Goal: Feedback & Contribution: Contribute content

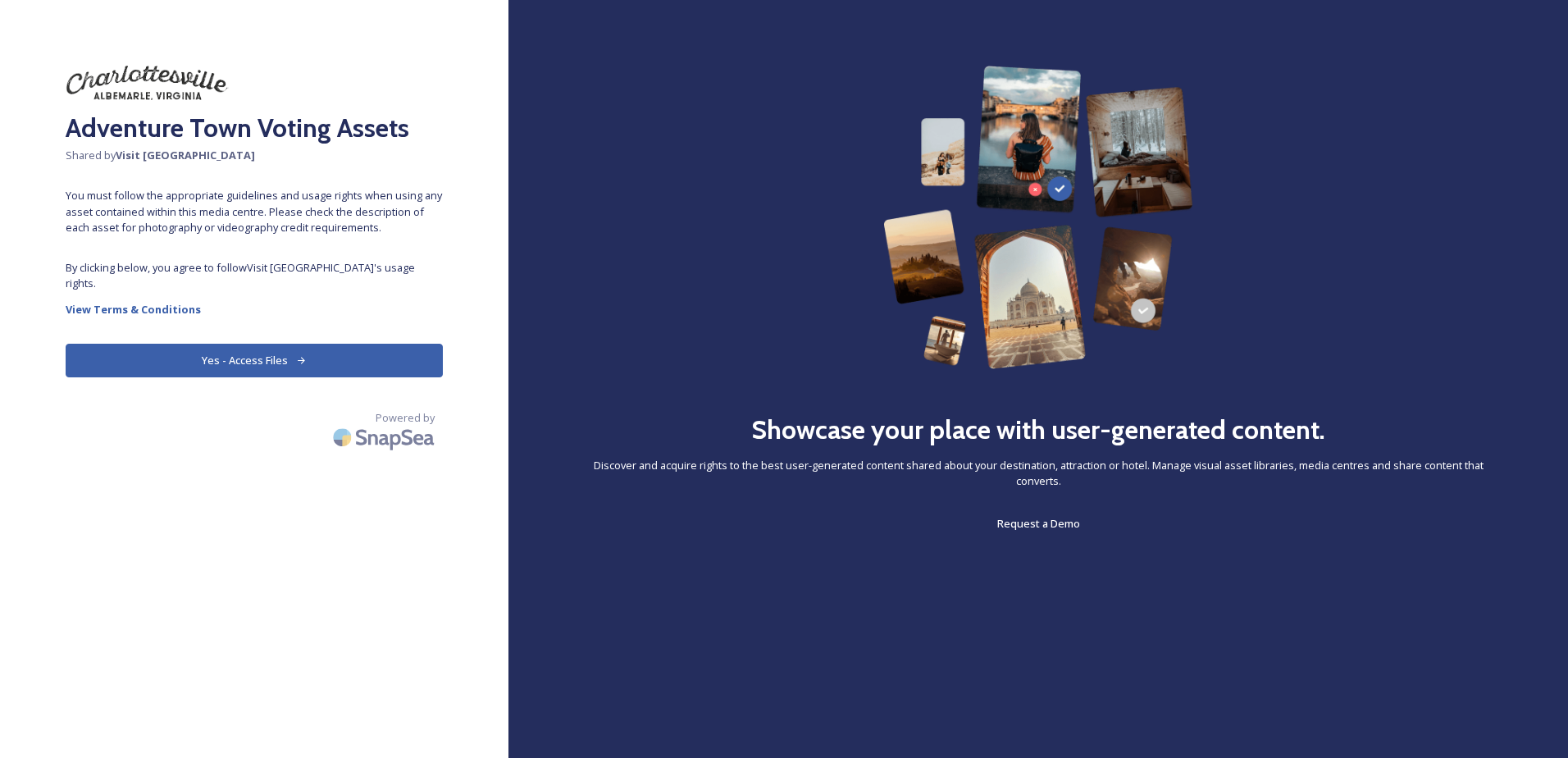
drag, startPoint x: 178, startPoint y: 329, endPoint x: 180, endPoint y: 339, distance: 10.2
click at [178, 343] on button "Yes - Access Files" at bounding box center [254, 360] width 378 height 33
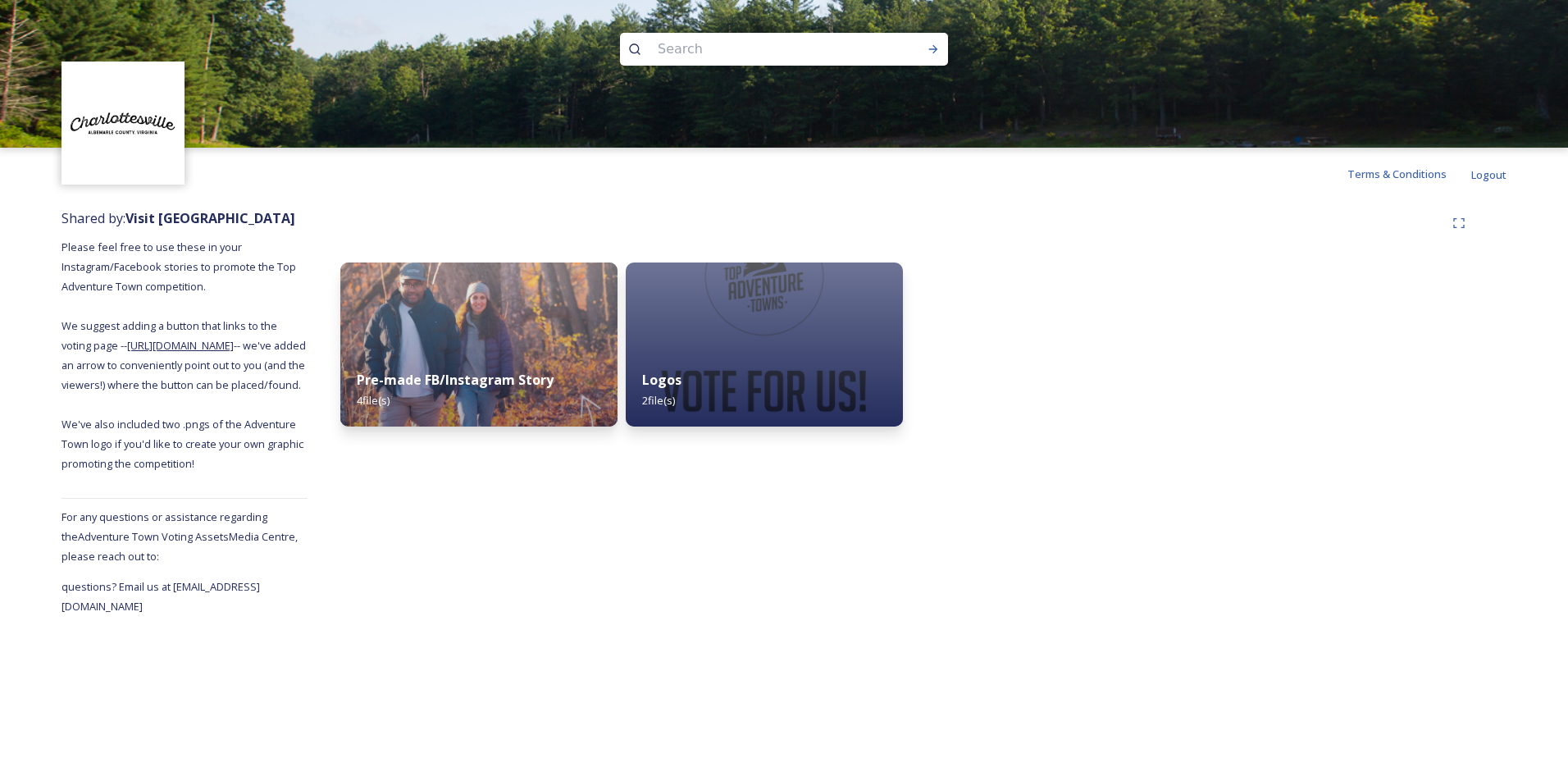
click at [176, 352] on link "[URL][DOMAIN_NAME]" at bounding box center [180, 344] width 106 height 15
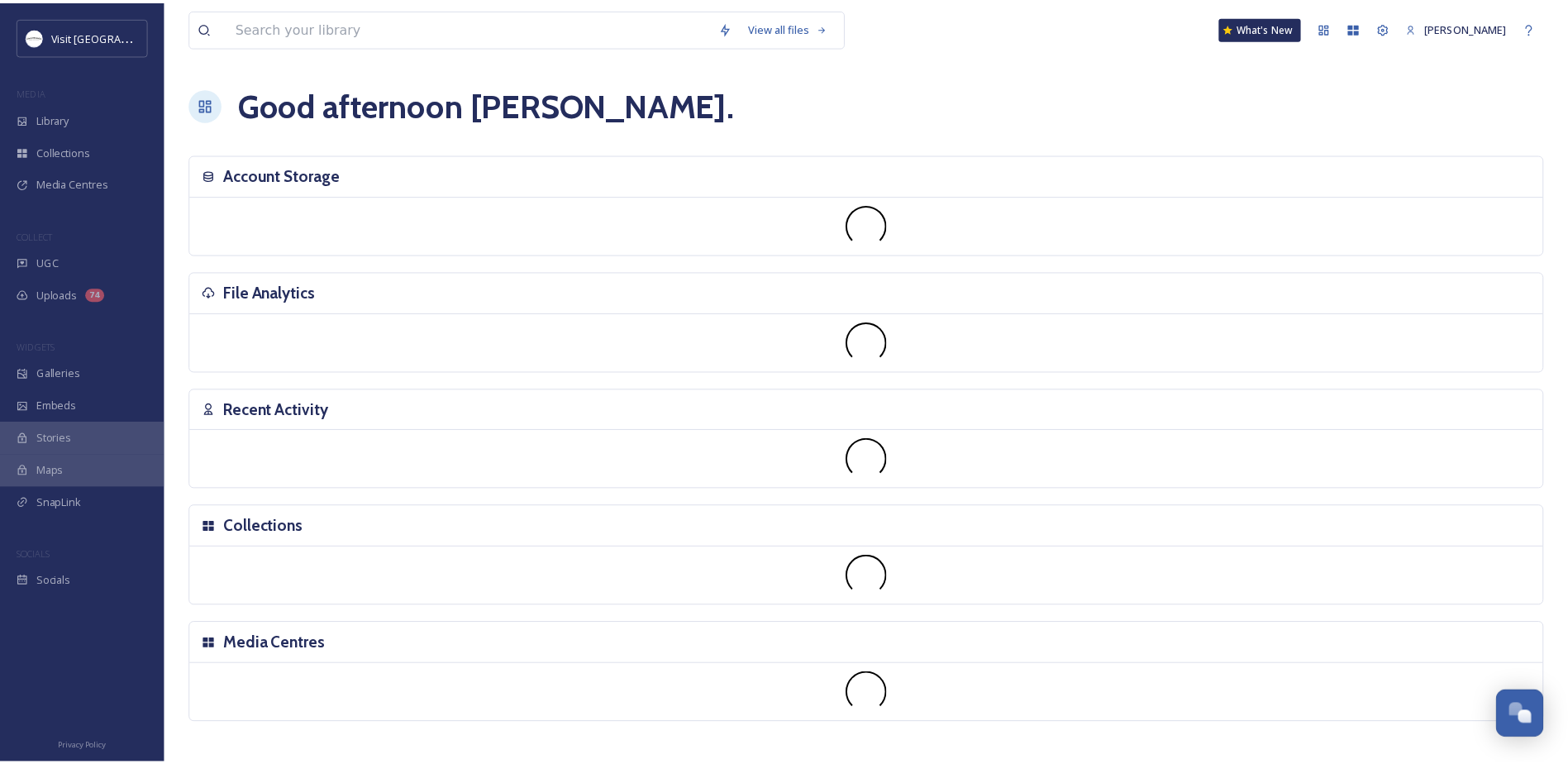
scroll to position [428, 0]
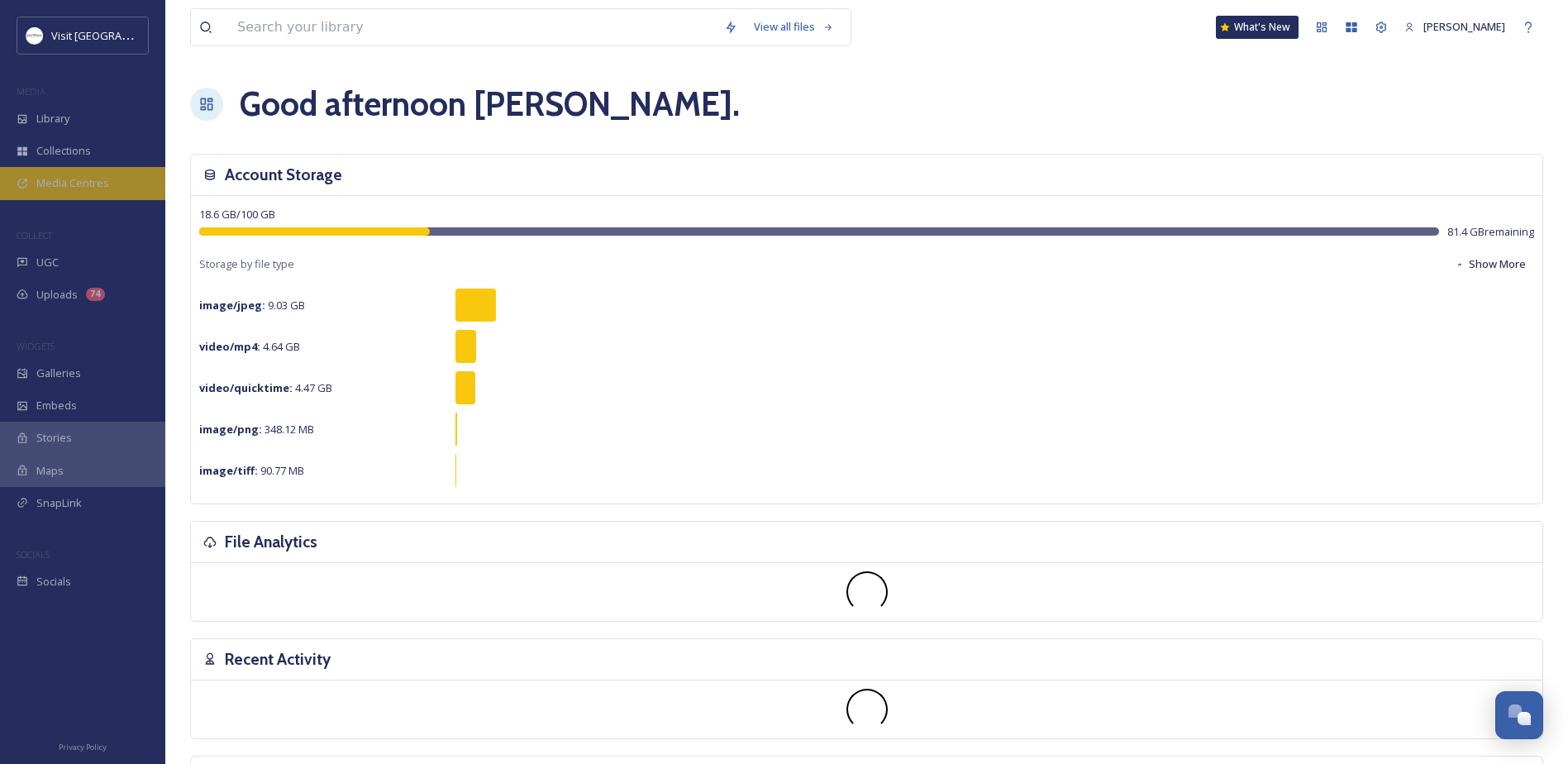
click at [68, 177] on span "Media Centres" at bounding box center [73, 183] width 73 height 16
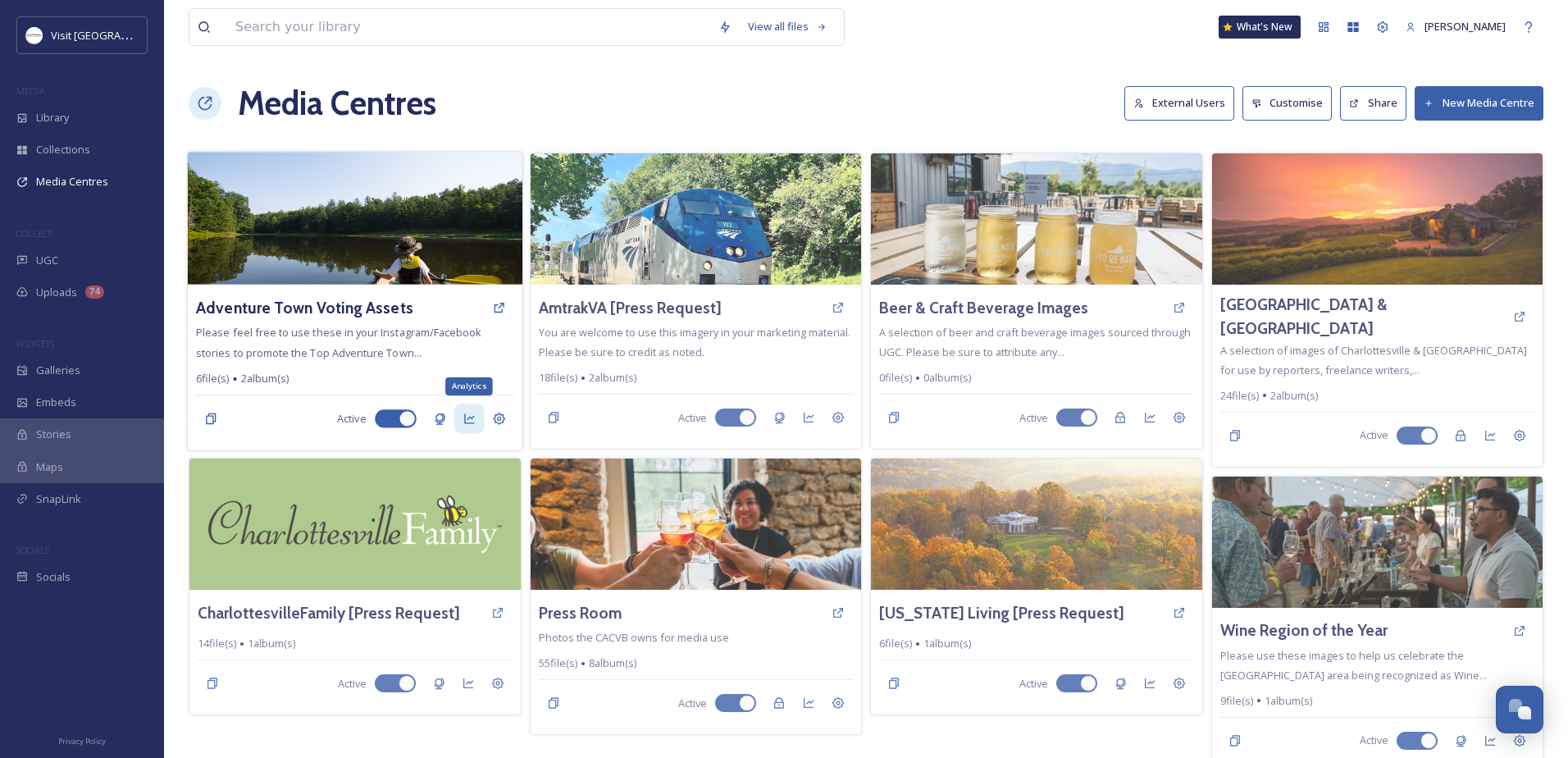
click at [474, 414] on icon at bounding box center [468, 419] width 13 height 13
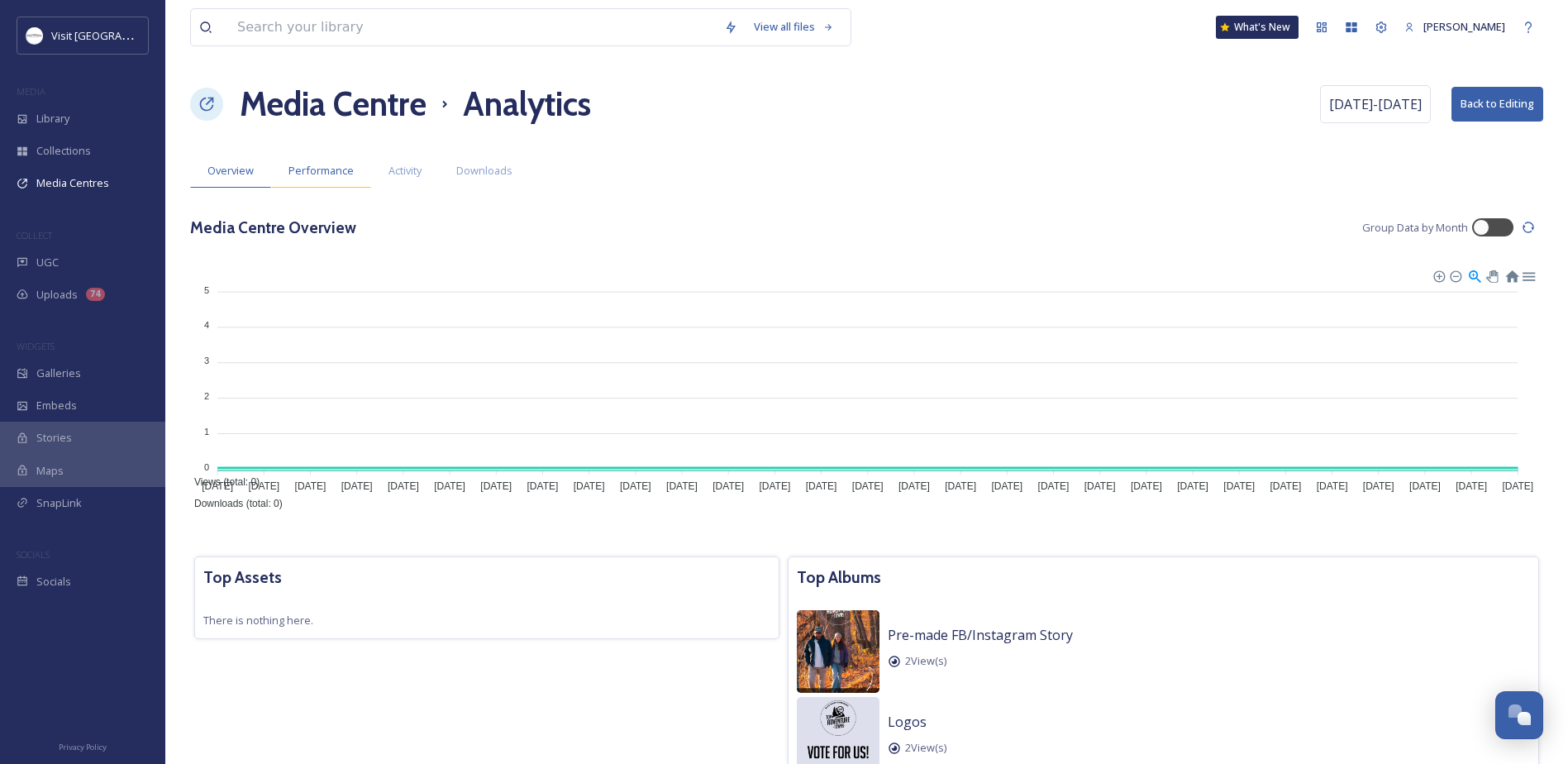
click at [350, 164] on span "Performance" at bounding box center [321, 171] width 65 height 16
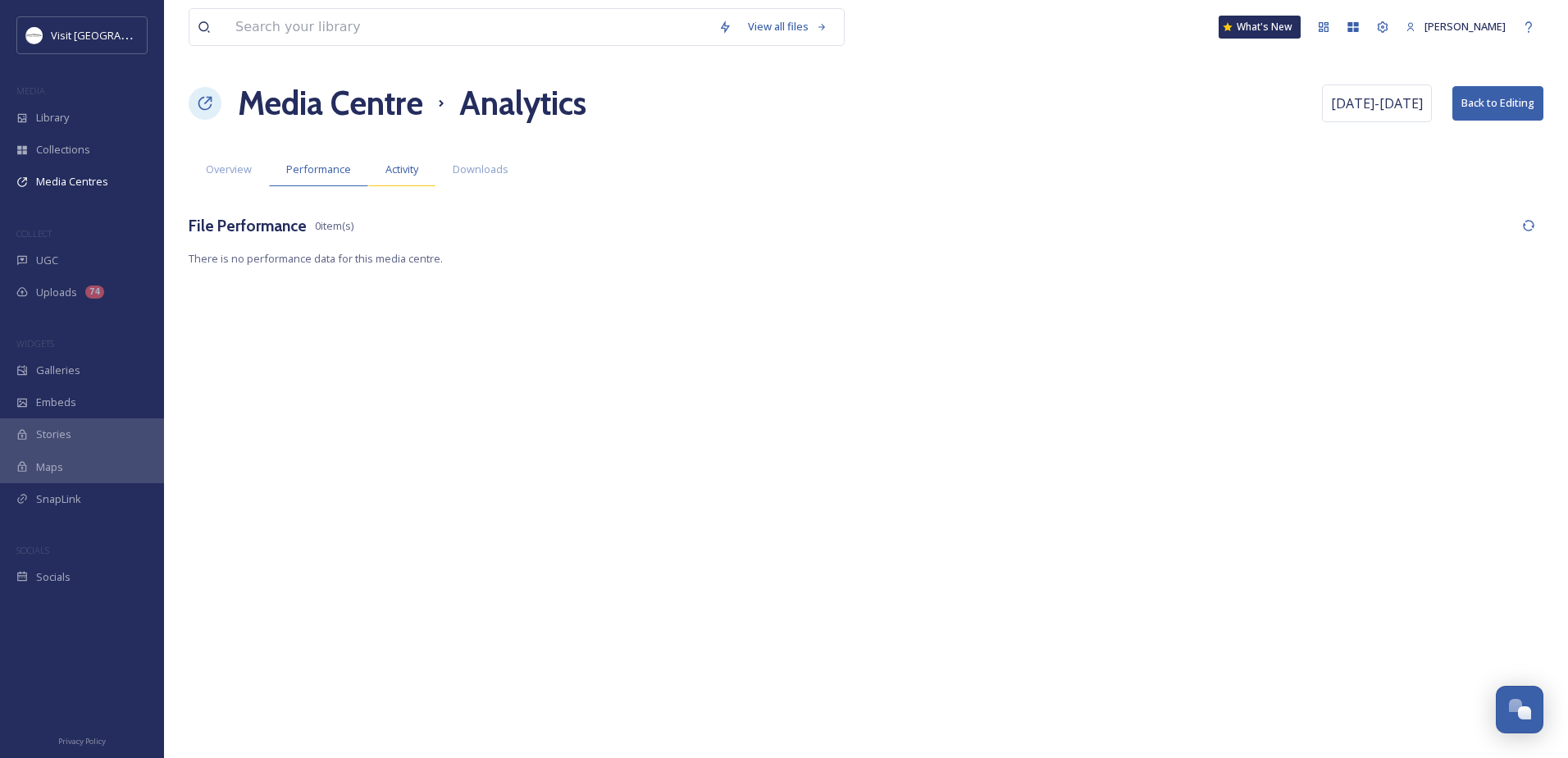
click at [405, 174] on span "Activity" at bounding box center [402, 170] width 33 height 16
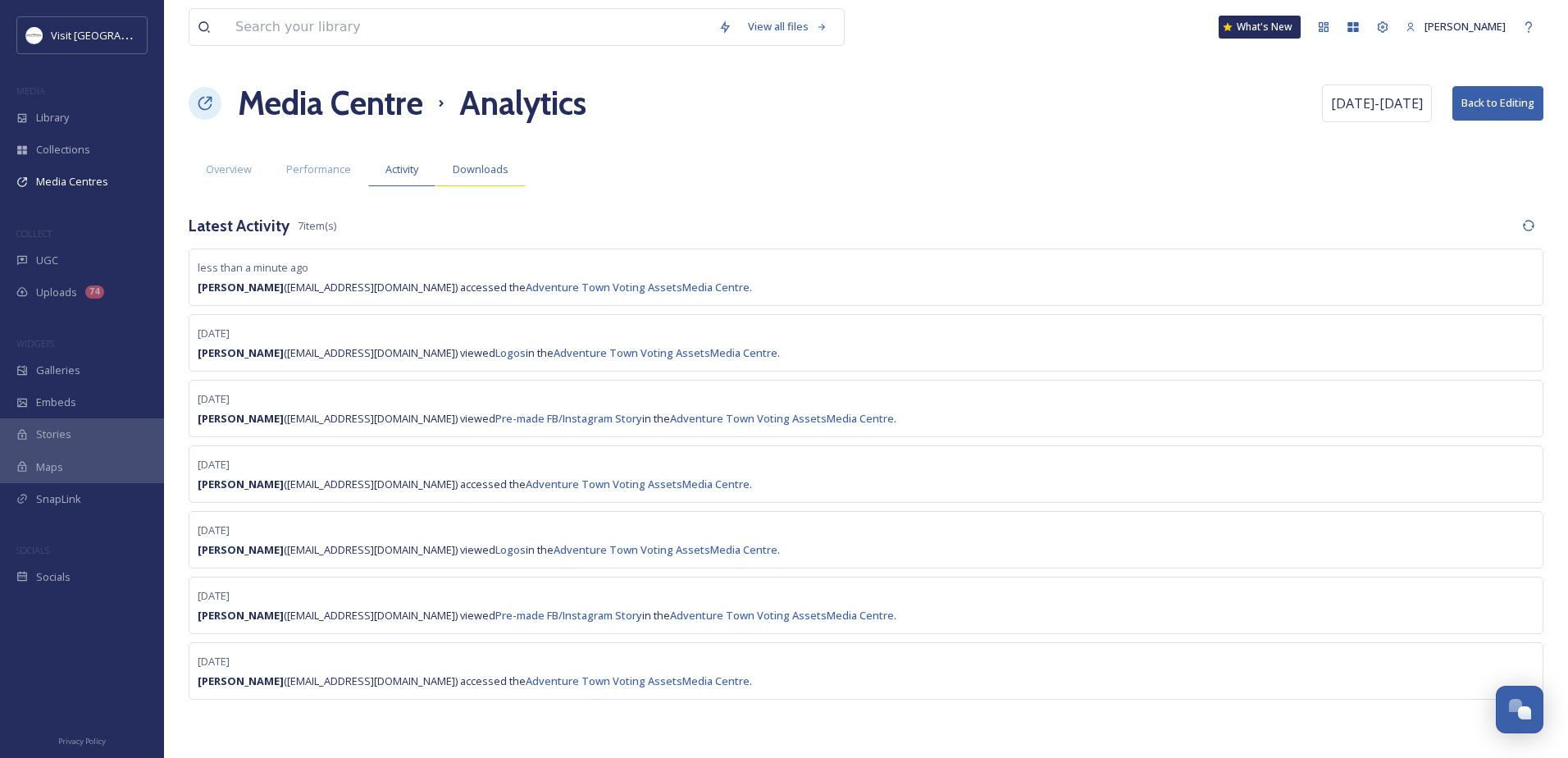
drag, startPoint x: 405, startPoint y: 174, endPoint x: 480, endPoint y: 156, distance: 77.1
click at [480, 156] on div "Downloads" at bounding box center [480, 169] width 90 height 33
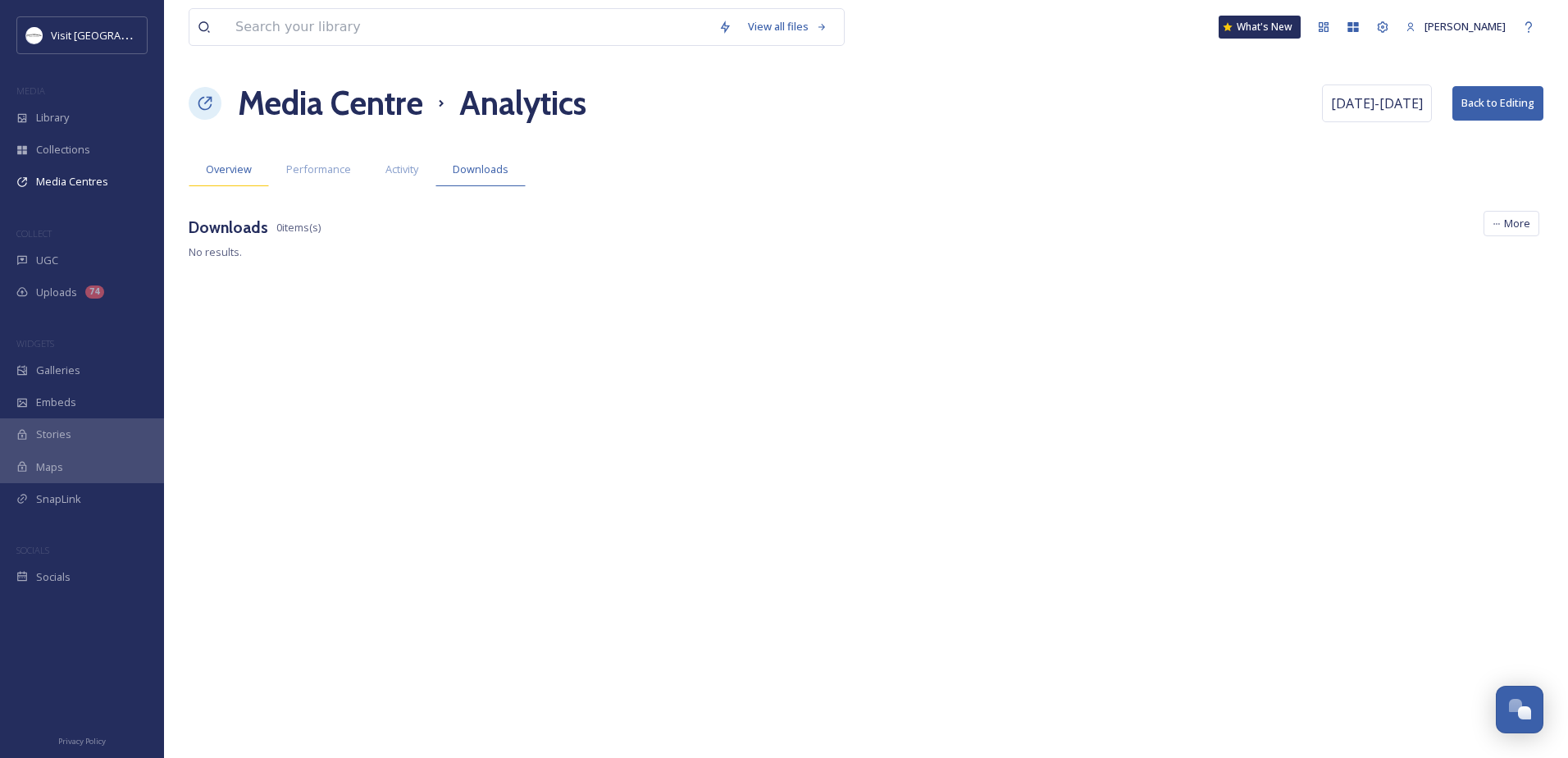
click at [202, 178] on div "Overview" at bounding box center [228, 169] width 80 height 33
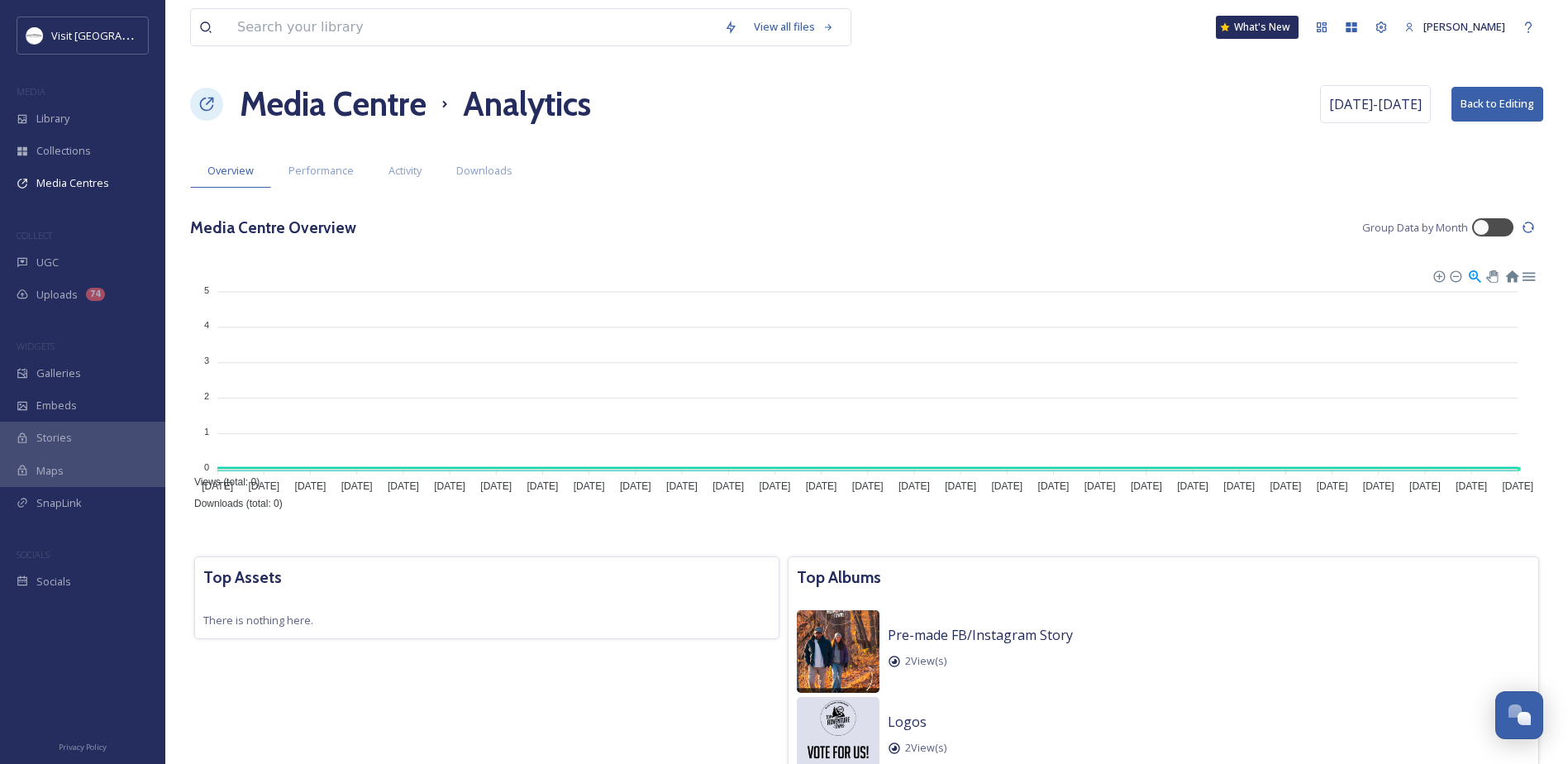
click at [346, 104] on h1 "Media Centre" at bounding box center [333, 104] width 187 height 49
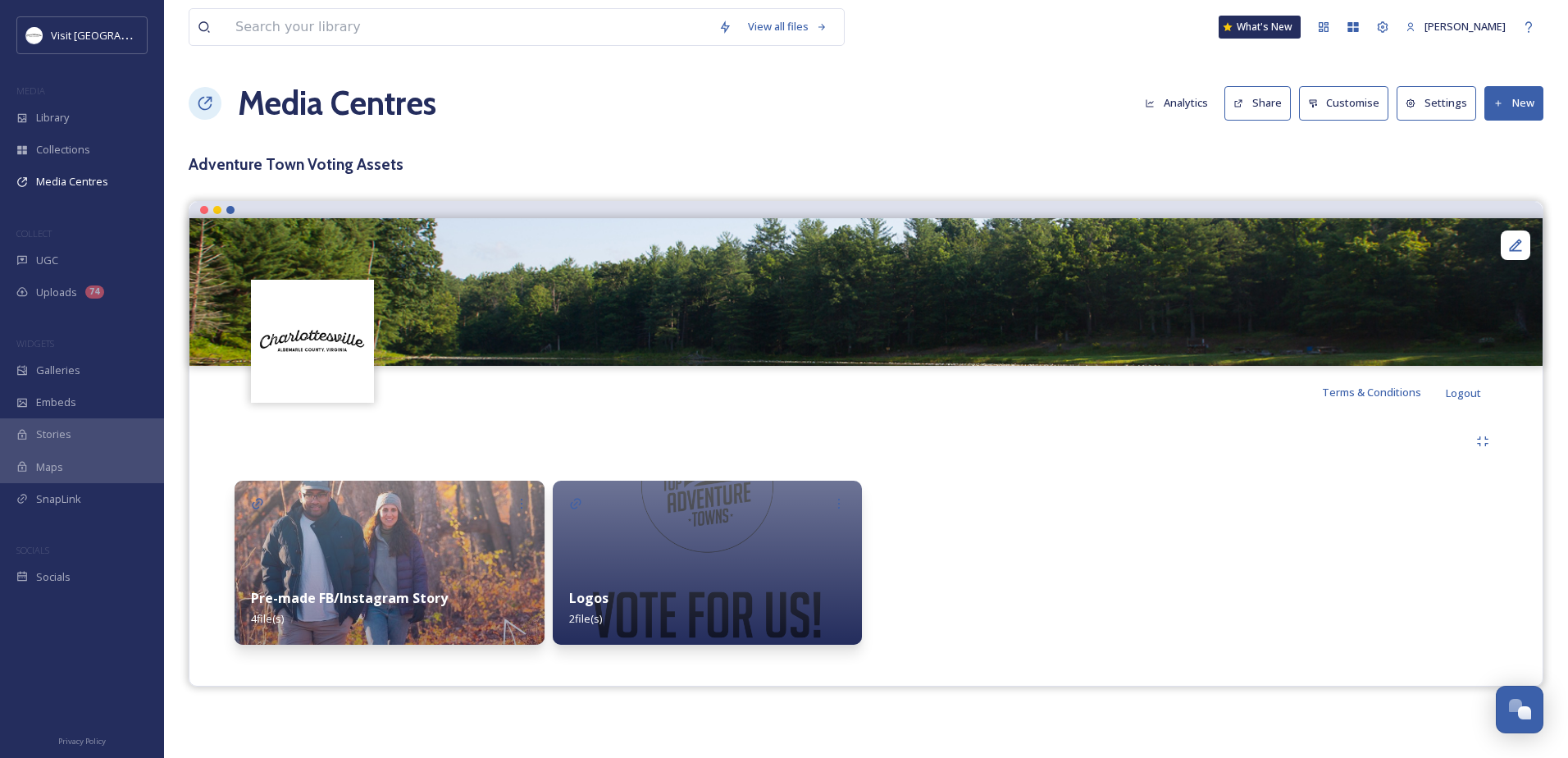
click at [434, 521] on img at bounding box center [389, 563] width 310 height 164
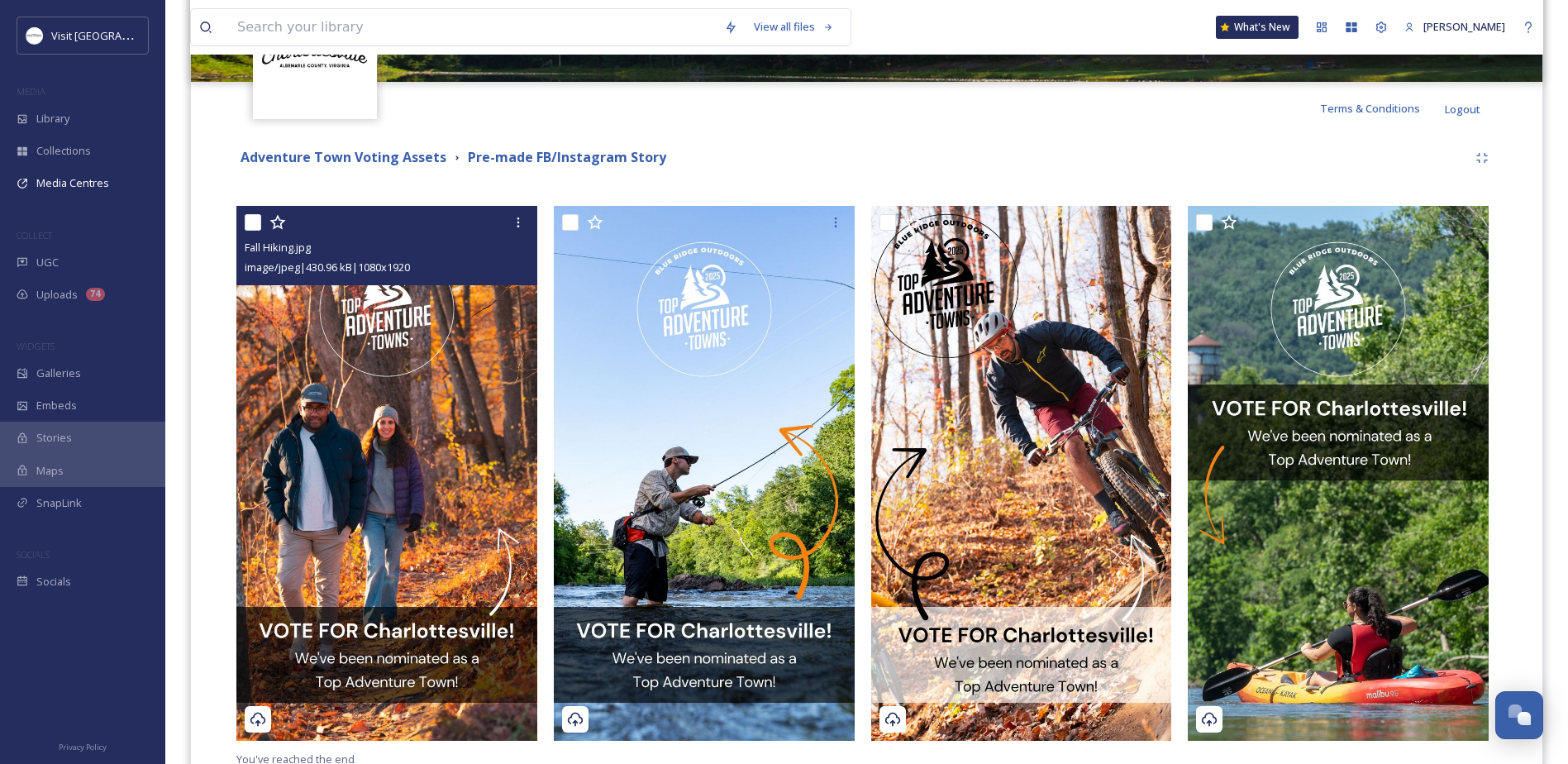
scroll to position [330, 0]
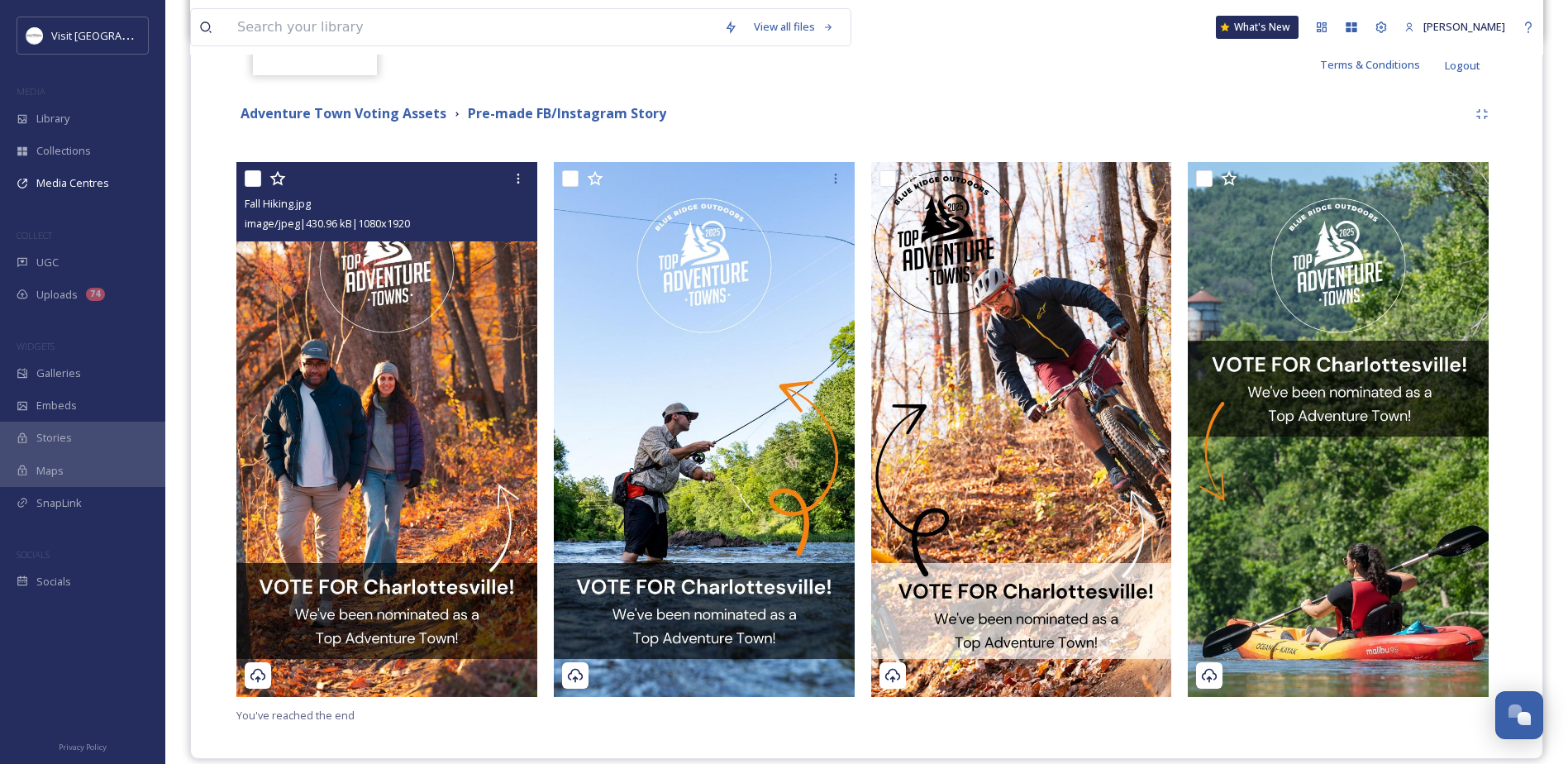
click at [267, 174] on div at bounding box center [389, 178] width 288 height 29
click at [252, 177] on input "checkbox" at bounding box center [253, 178] width 17 height 17
checkbox input "true"
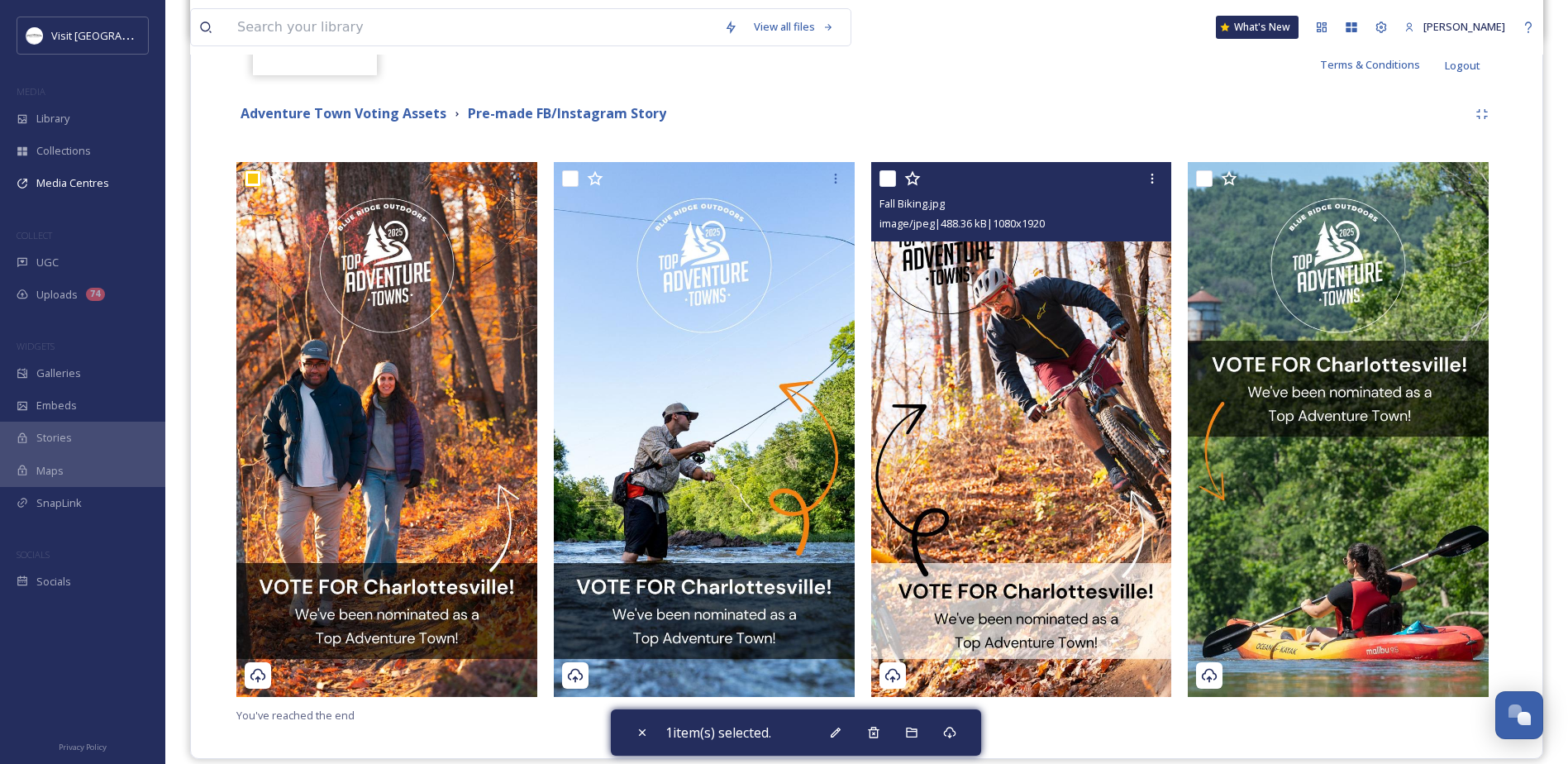
click at [891, 176] on input "checkbox" at bounding box center [887, 178] width 17 height 17
checkbox input "true"
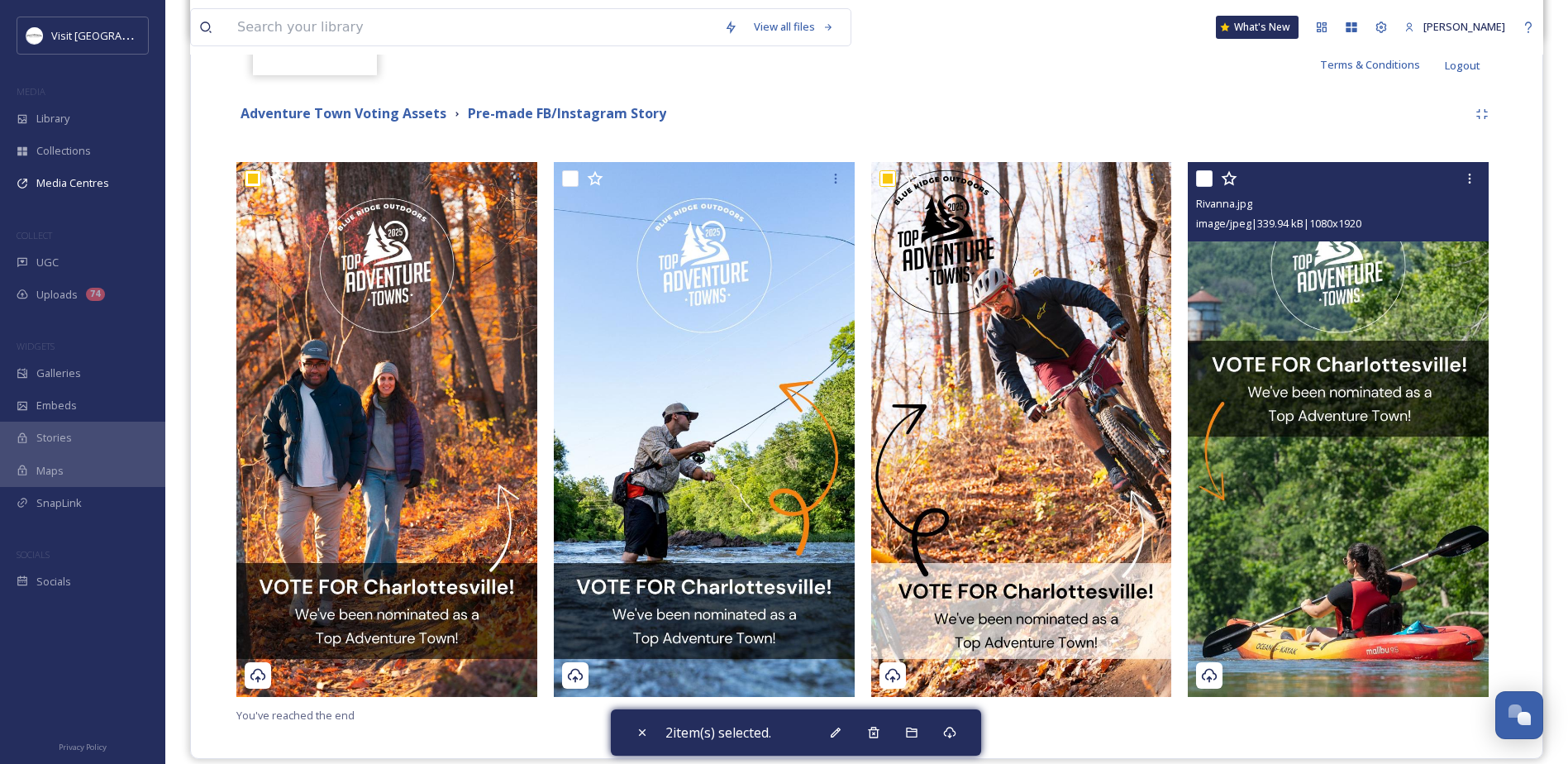
click at [1204, 184] on input "checkbox" at bounding box center [1204, 178] width 17 height 17
checkbox input "true"
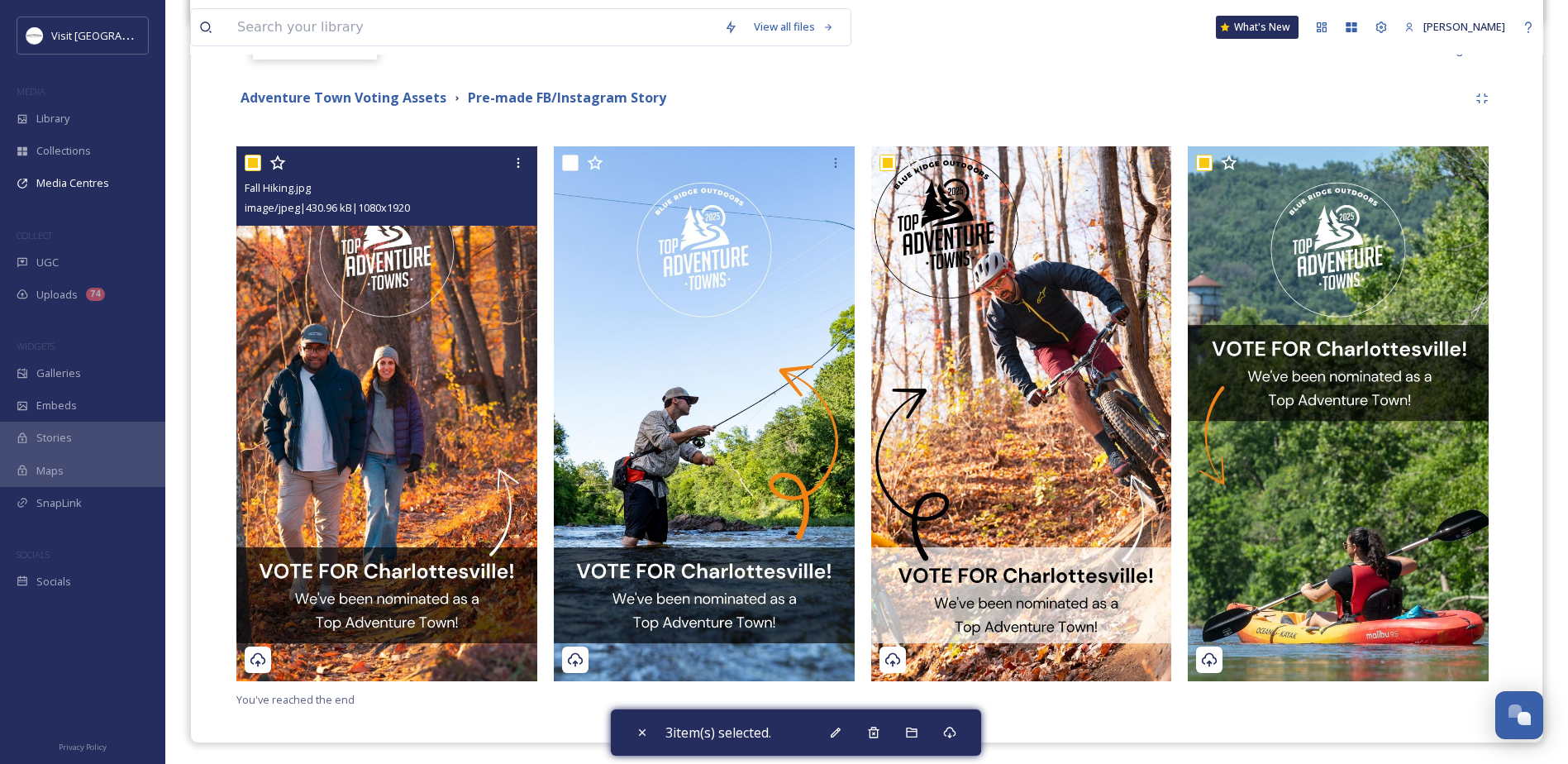
scroll to position [350, 0]
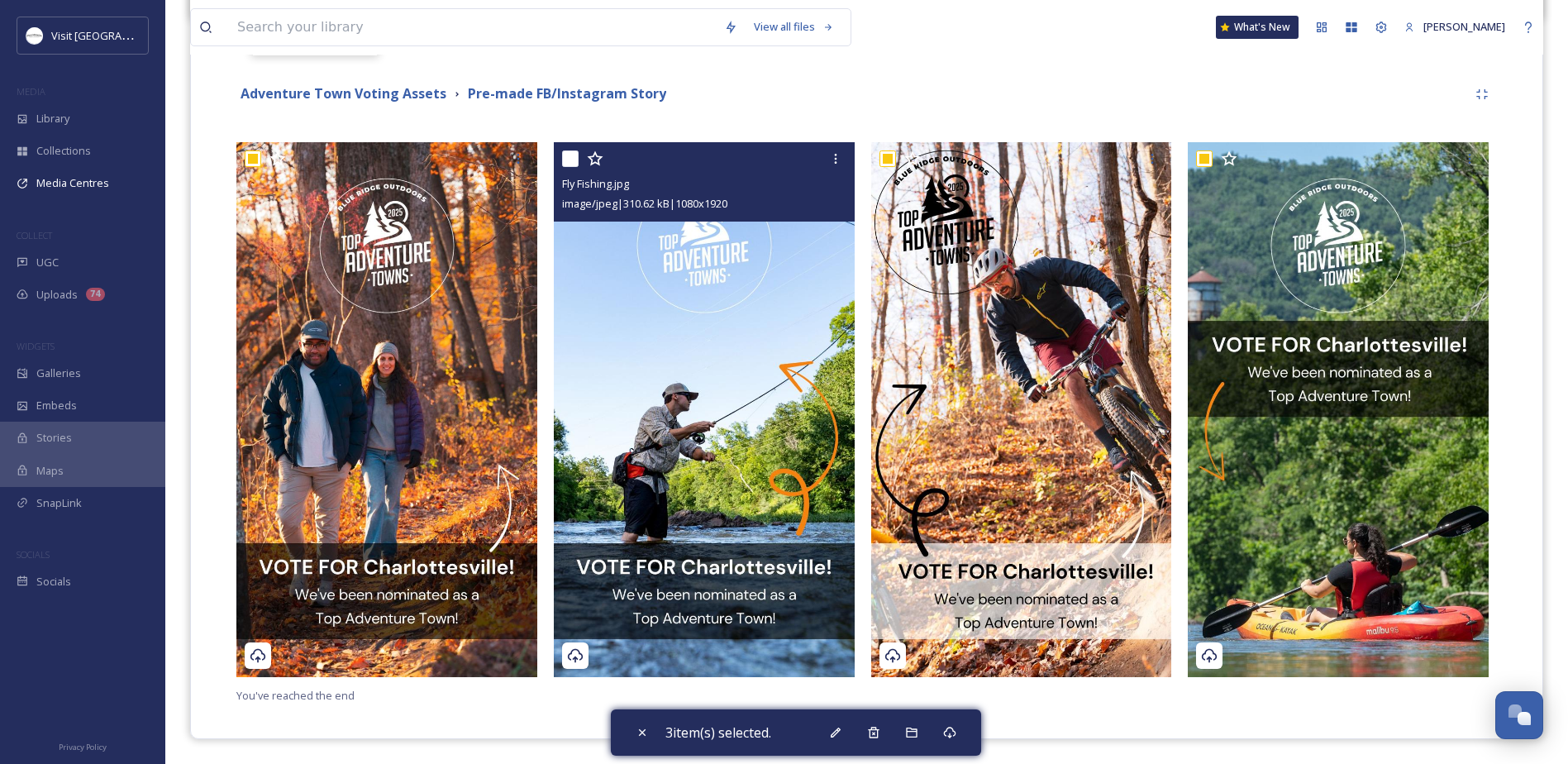
click at [568, 151] on input "checkbox" at bounding box center [571, 158] width 17 height 17
checkbox input "true"
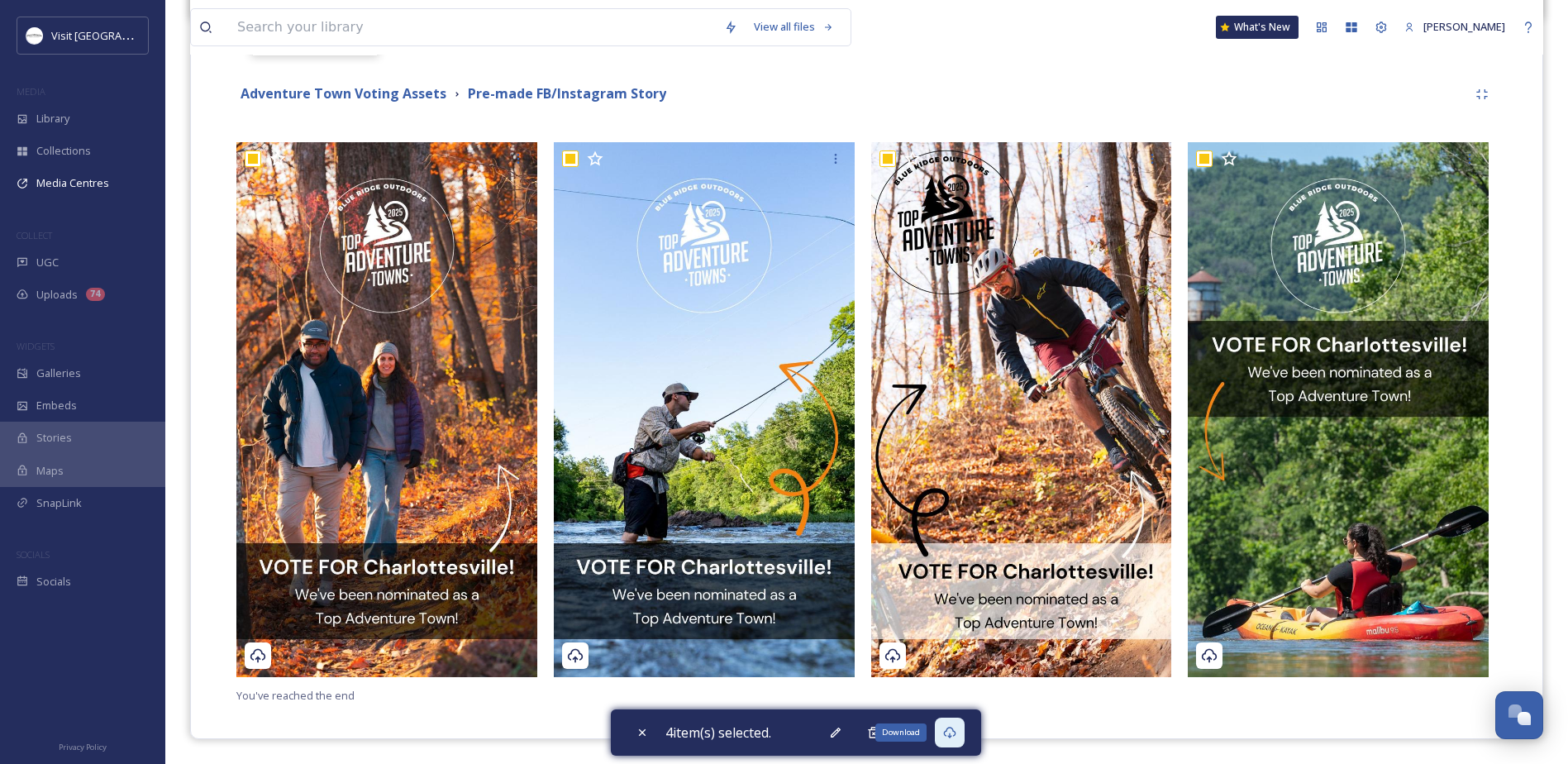
click at [950, 734] on icon at bounding box center [949, 732] width 13 height 13
click at [335, 86] on strong "Adventure Town Voting Assets" at bounding box center [343, 93] width 206 height 18
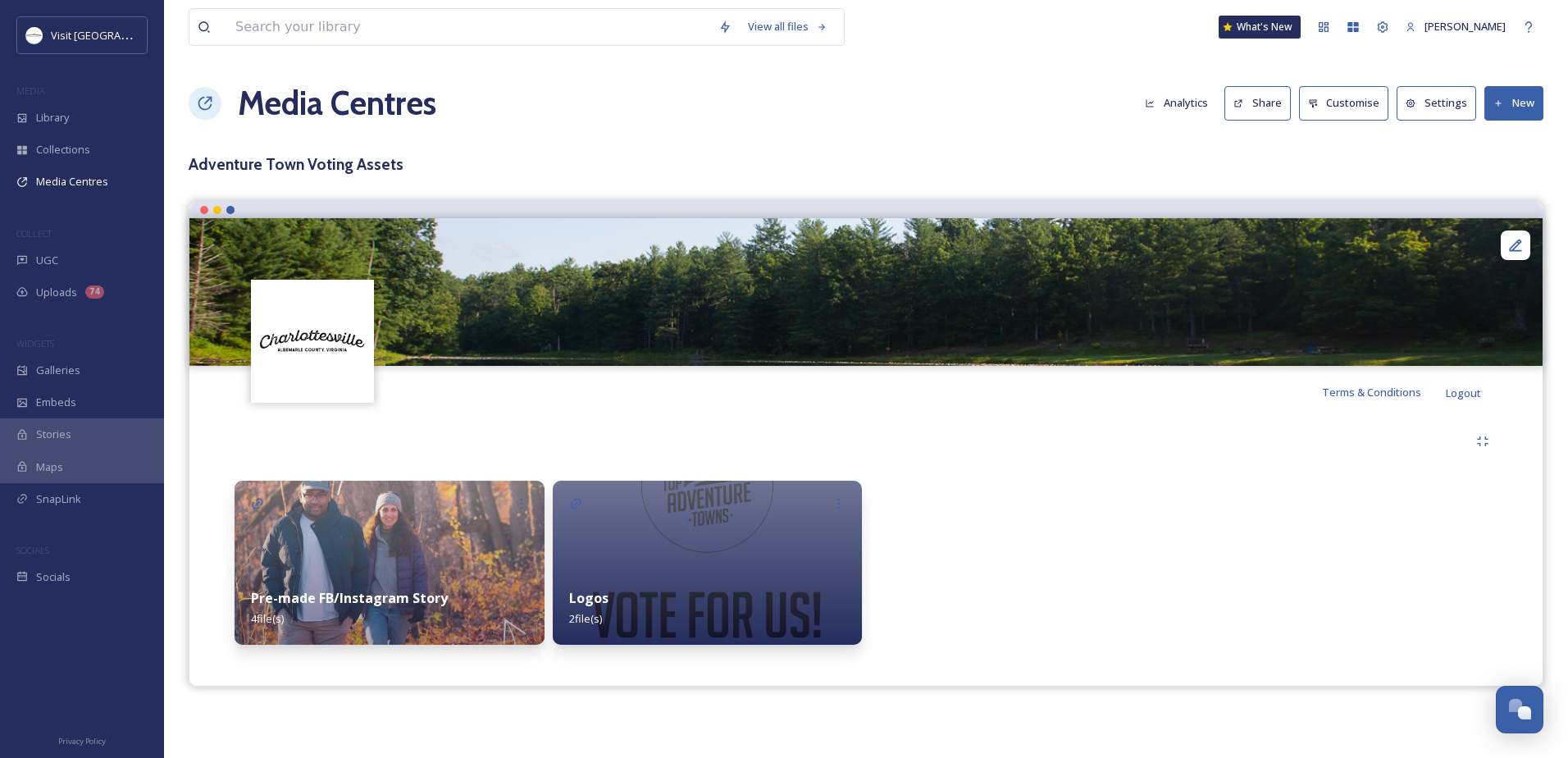
click at [1258, 100] on button "Share" at bounding box center [1258, 102] width 66 height 33
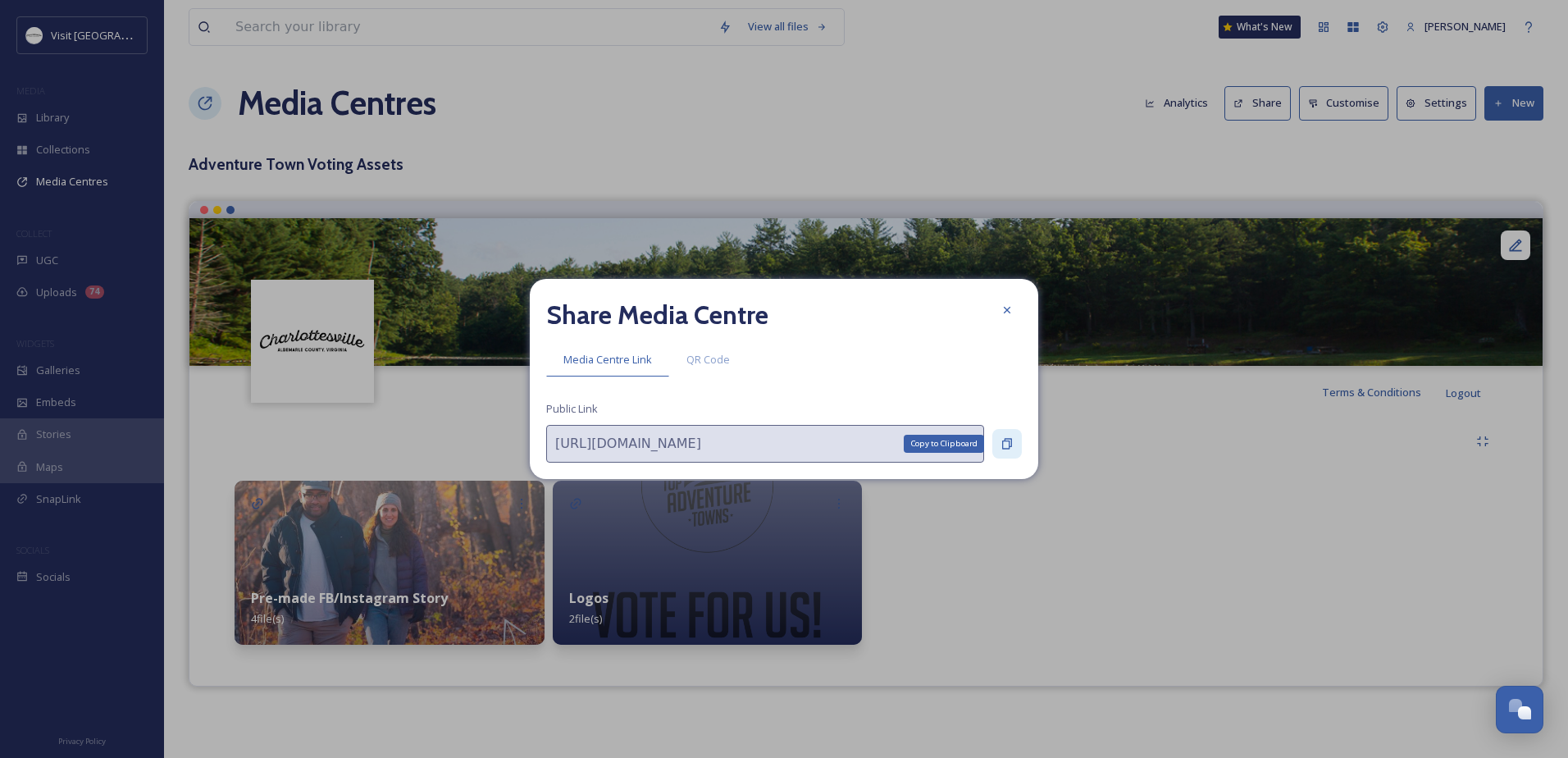
click at [1005, 443] on icon at bounding box center [1006, 443] width 13 height 13
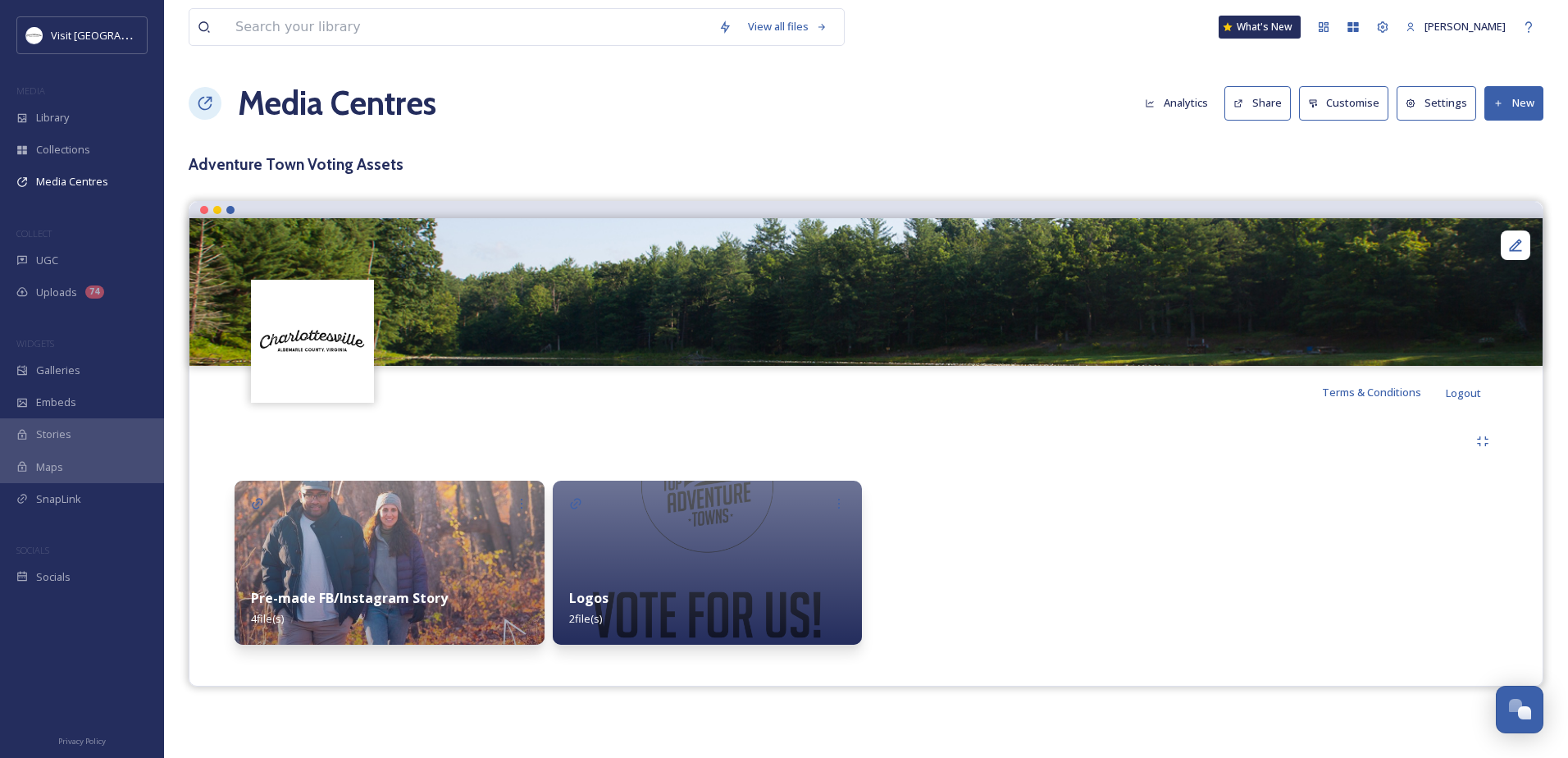
click at [1440, 106] on button "Settings" at bounding box center [1436, 102] width 80 height 33
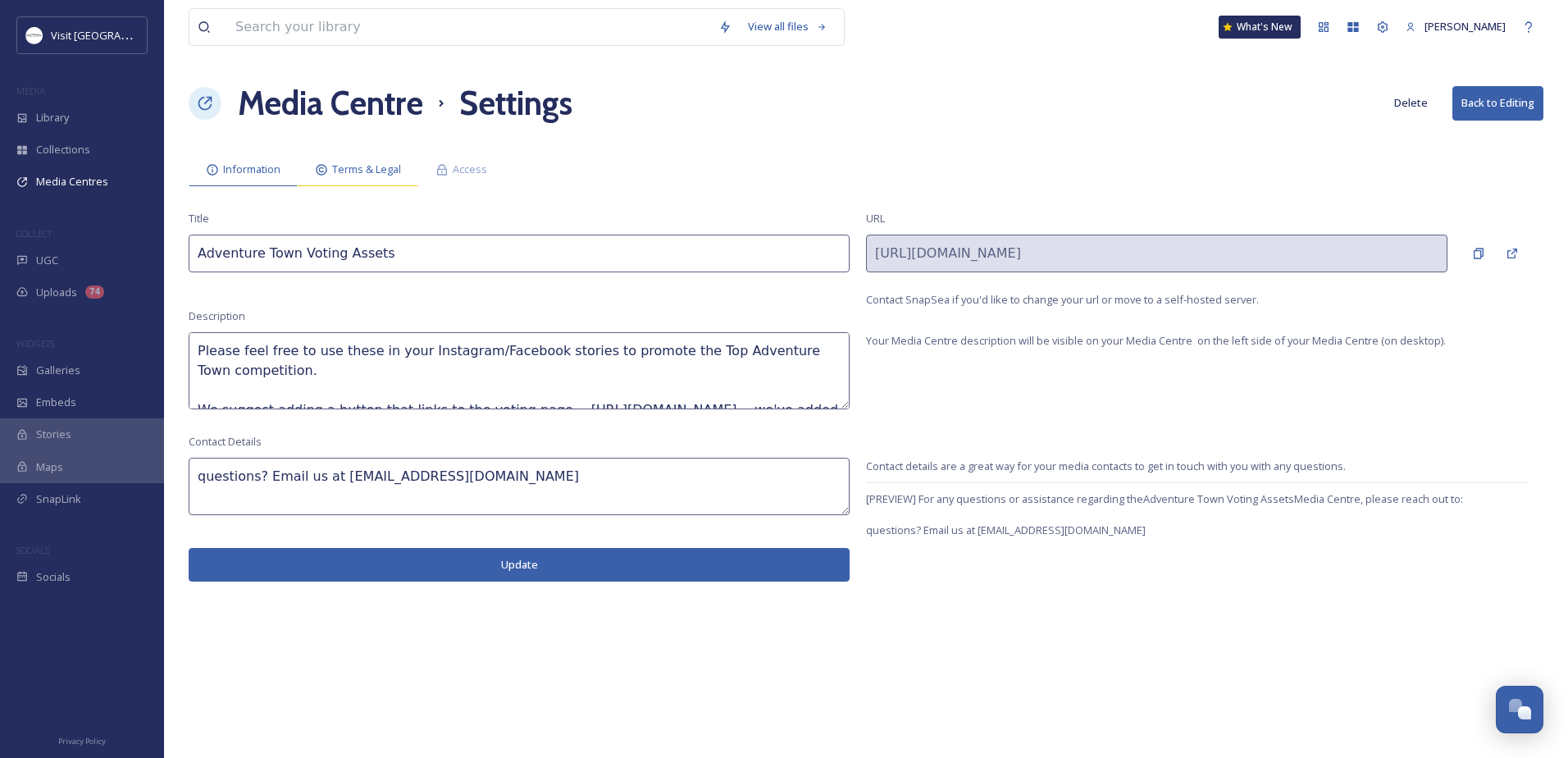
click at [342, 152] on div "View all files What's New Sabrina Combs Media Centre Settings Delete Back to Ed…" at bounding box center [865, 379] width 1404 height 758
drag, startPoint x: 342, startPoint y: 152, endPoint x: 462, endPoint y: 175, distance: 122.2
click at [462, 175] on span "Access" at bounding box center [469, 170] width 34 height 16
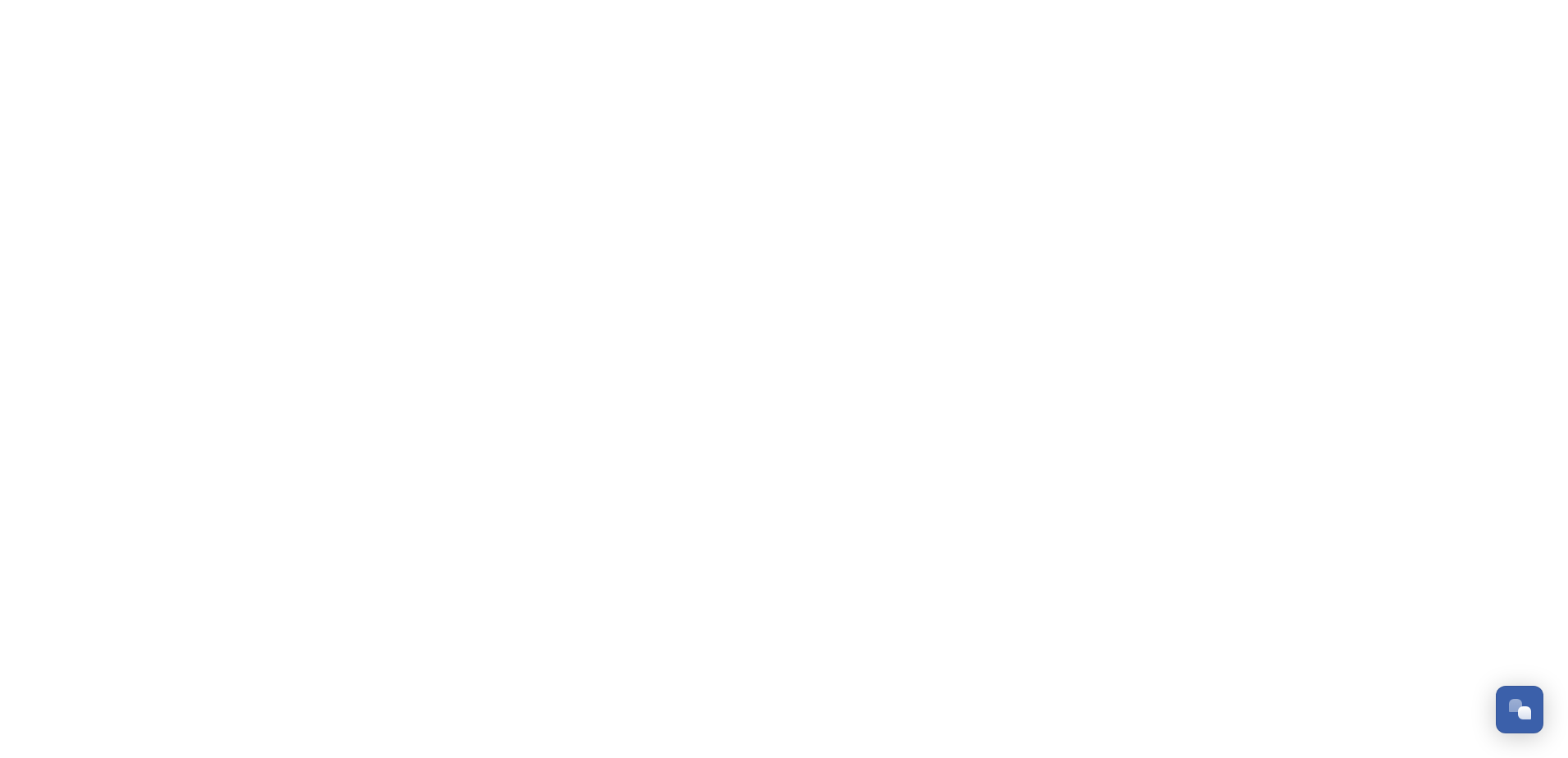
scroll to position [393, 0]
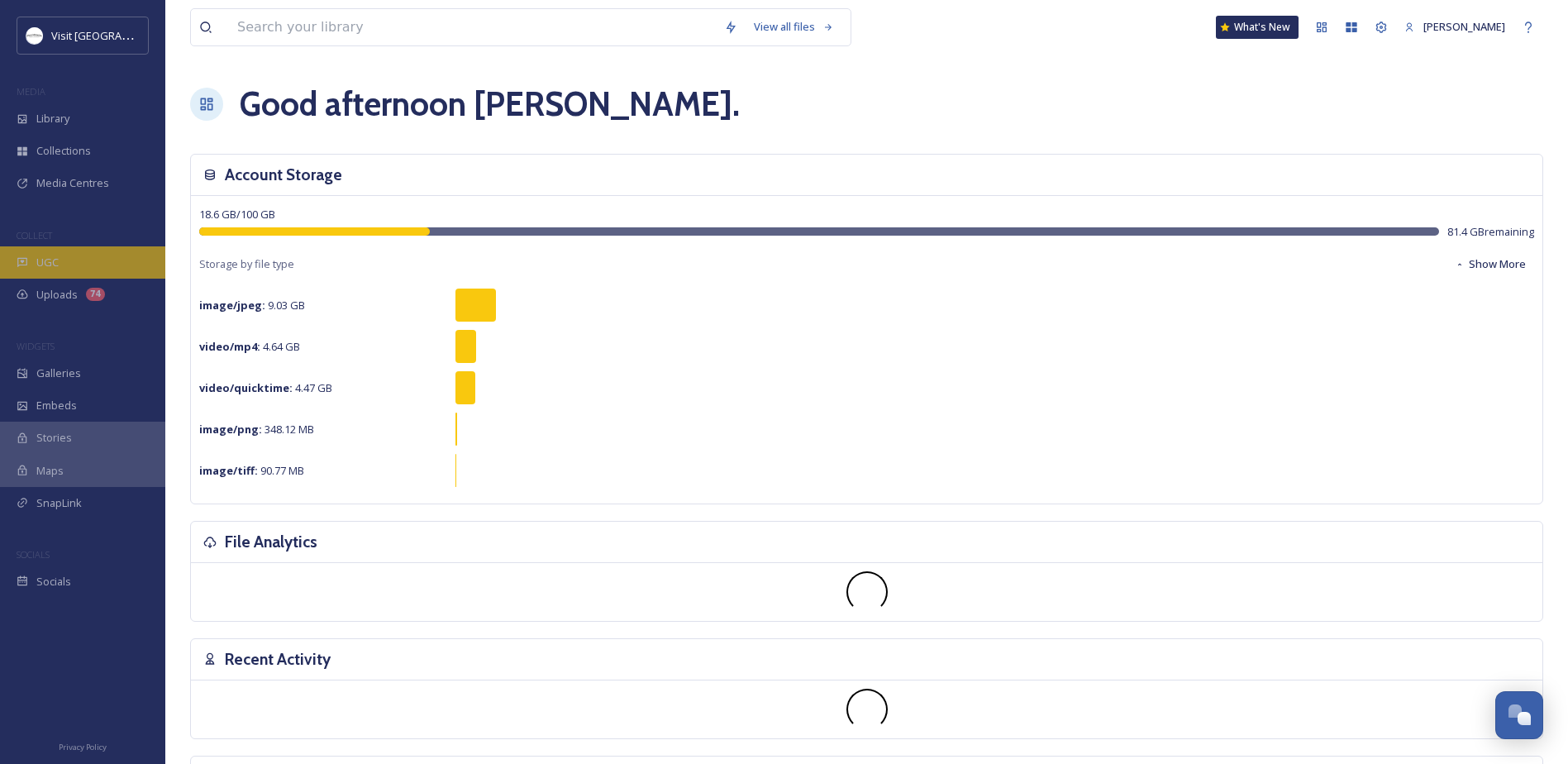
click at [44, 262] on span "UGC" at bounding box center [47, 263] width 23 height 16
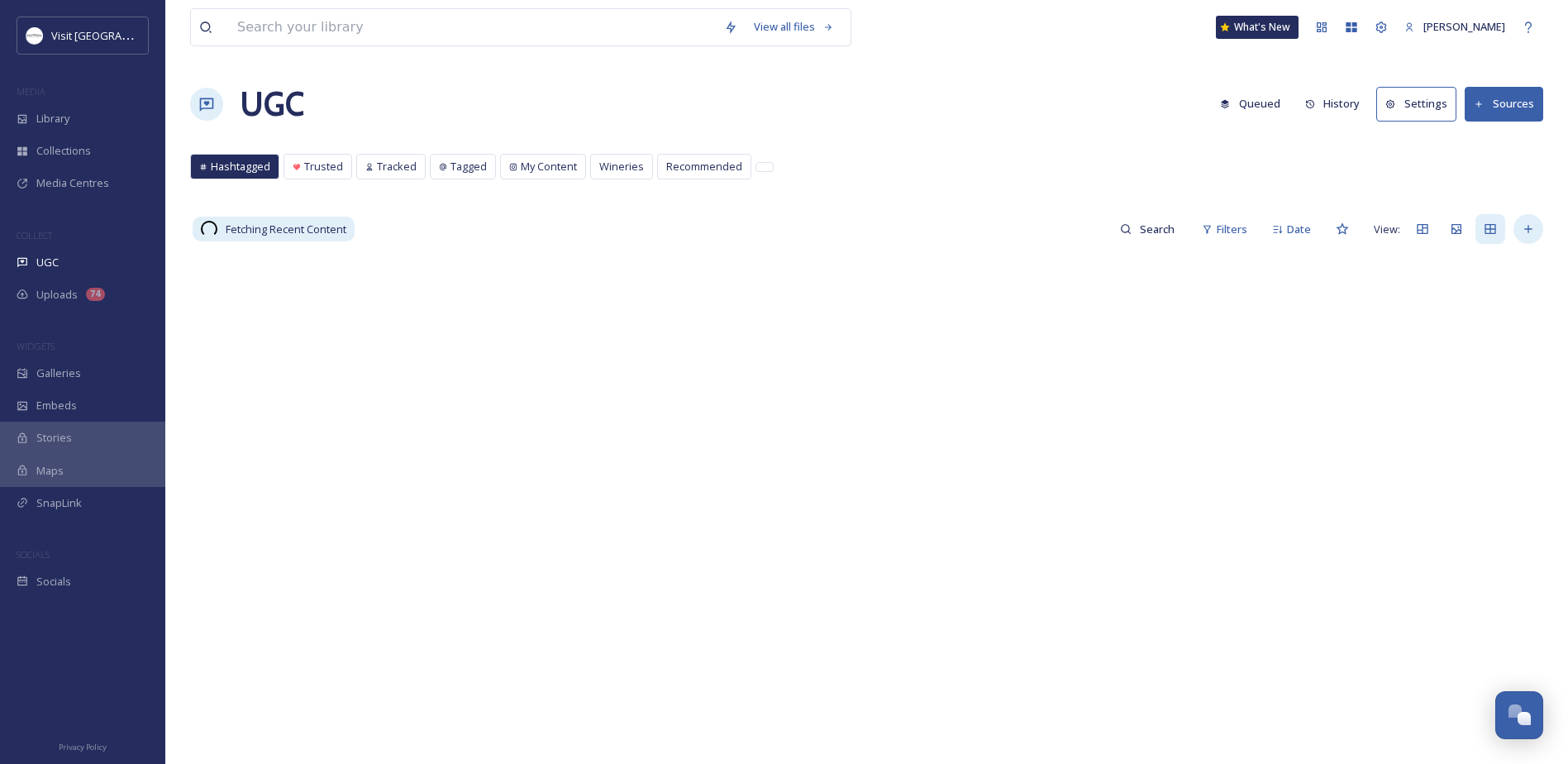
click at [1538, 231] on div at bounding box center [1529, 229] width 30 height 29
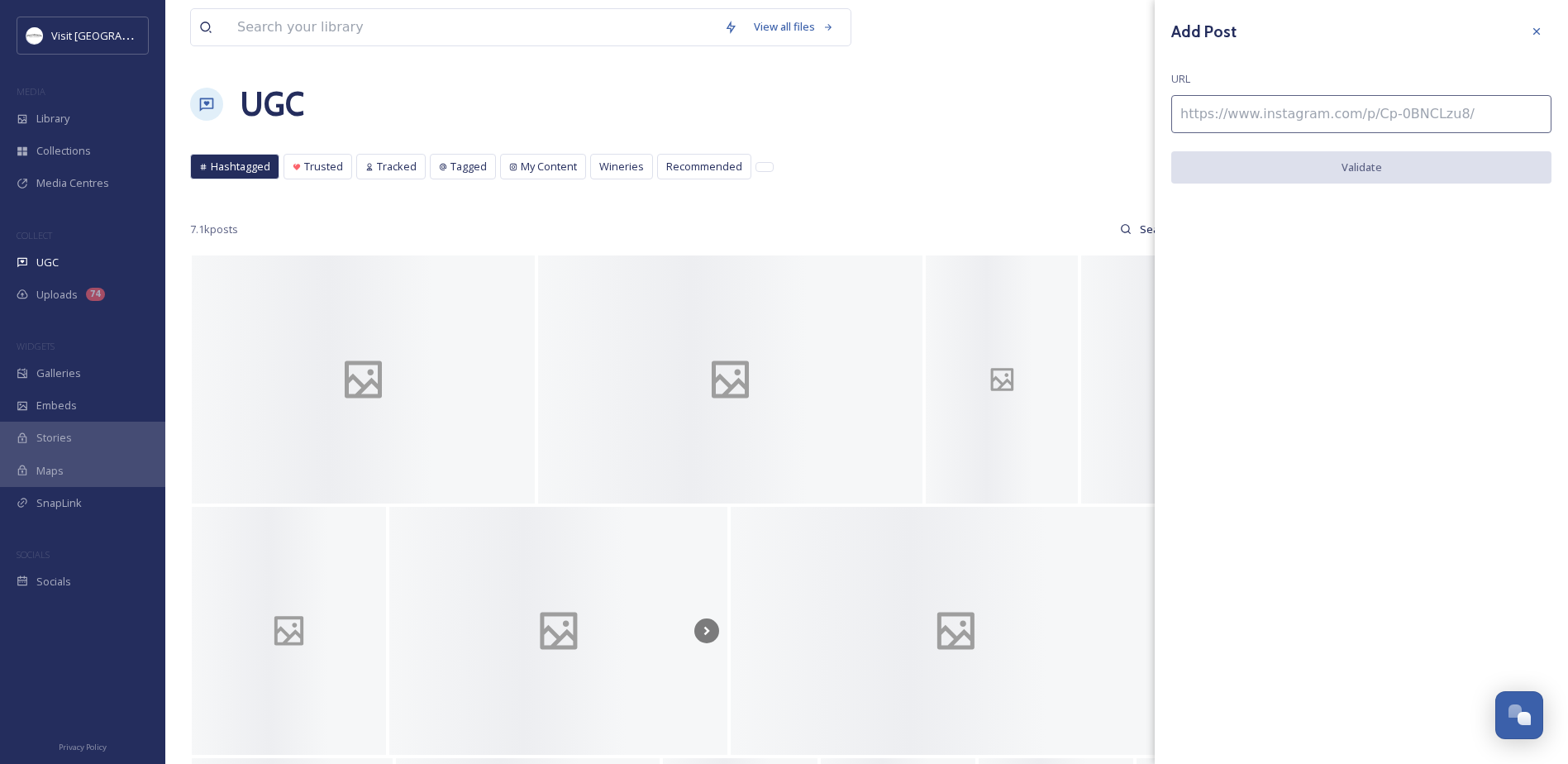
click at [1276, 95] on input at bounding box center [1361, 114] width 381 height 38
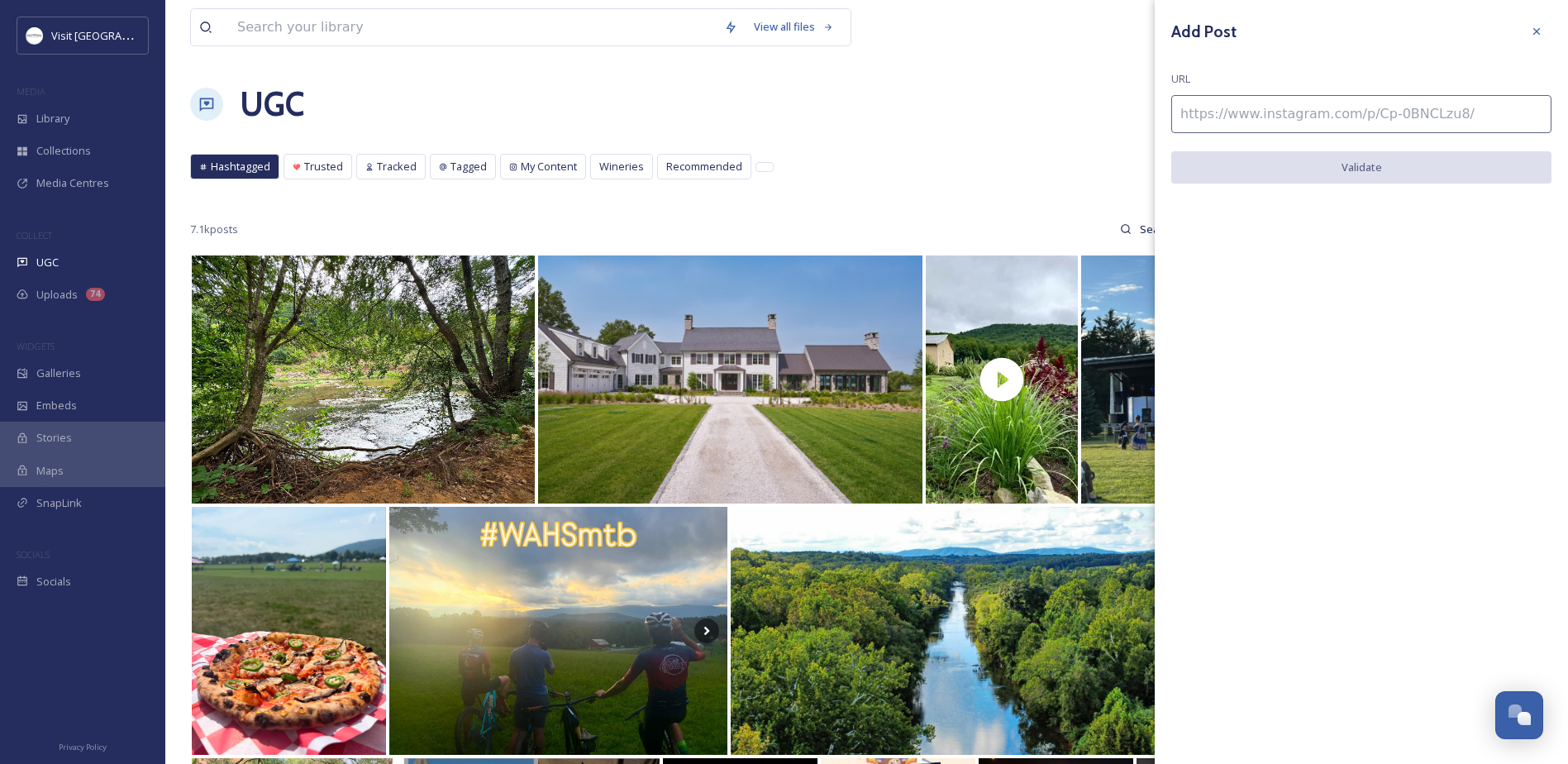
paste input "https://www.instagram.com/p/DARx2zQO68A/"
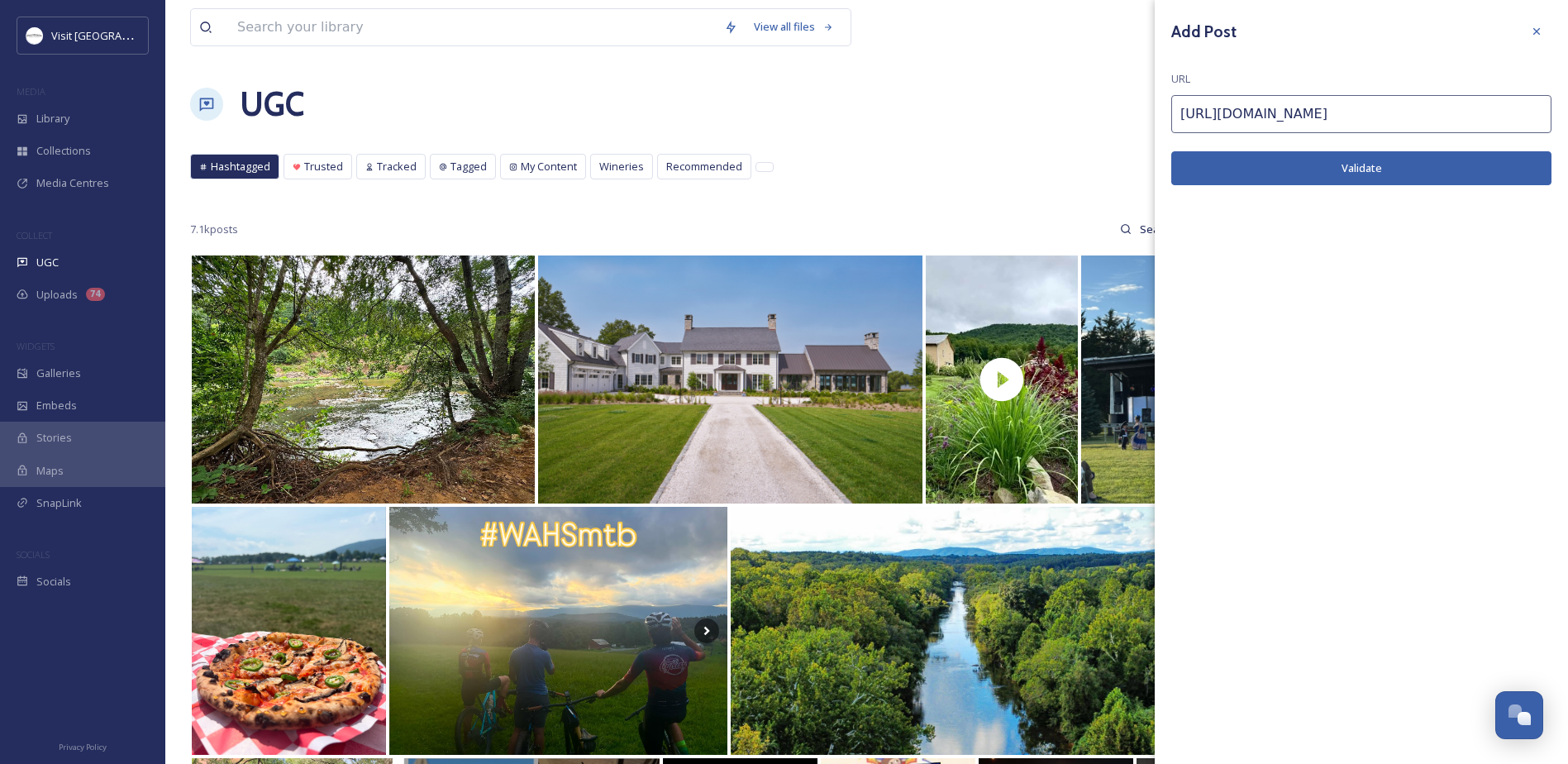
type input "https://www.instagram.com/p/DARx2zQO68A/"
click at [1304, 177] on button "Validate" at bounding box center [1361, 168] width 381 height 33
click at [1315, 164] on button "Add Post" at bounding box center [1361, 168] width 381 height 33
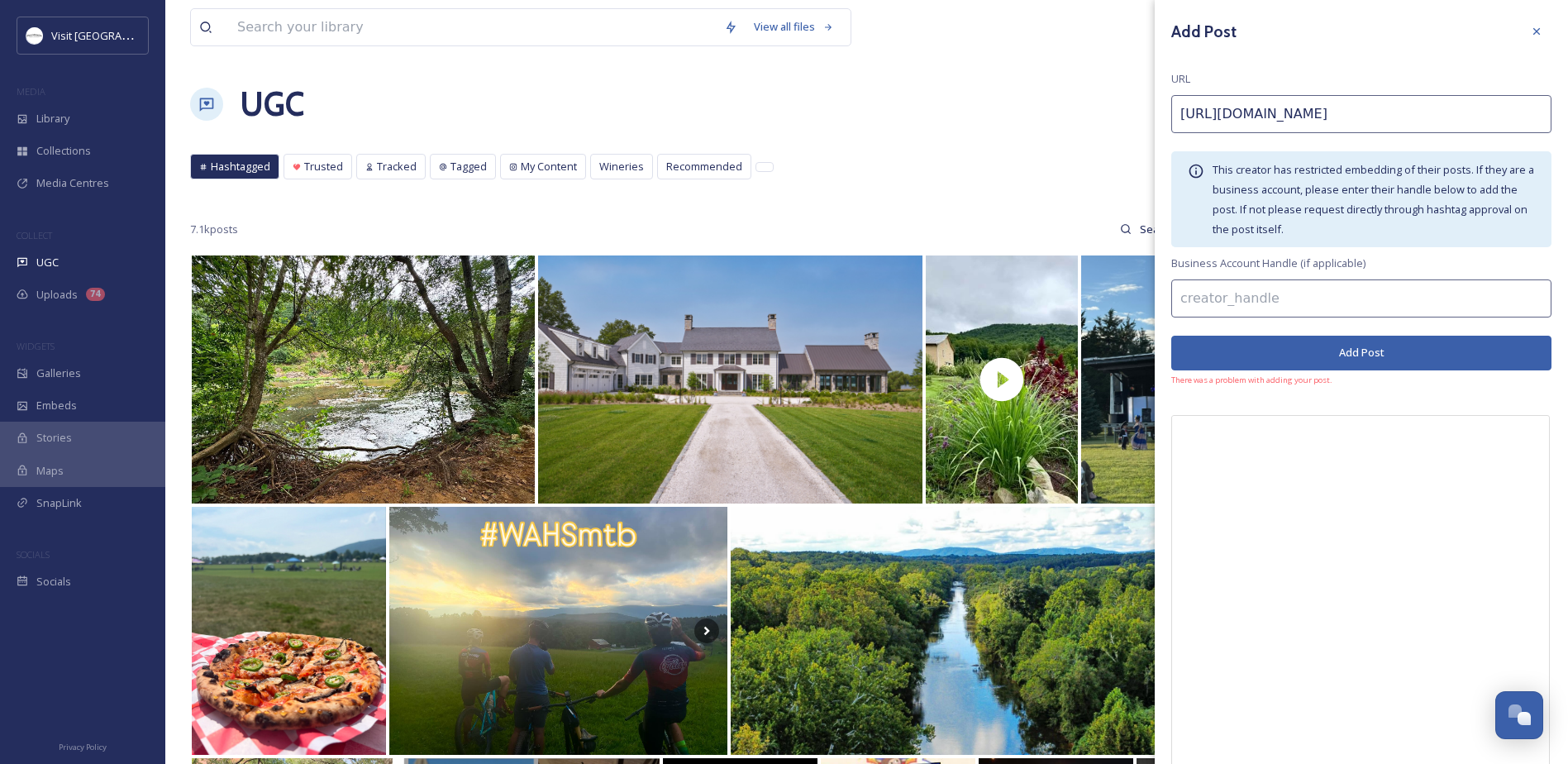
click at [1241, 302] on input at bounding box center [1361, 298] width 381 height 38
type input "abovevirginia"
click at [1238, 361] on button "Add Post" at bounding box center [1361, 352] width 381 height 33
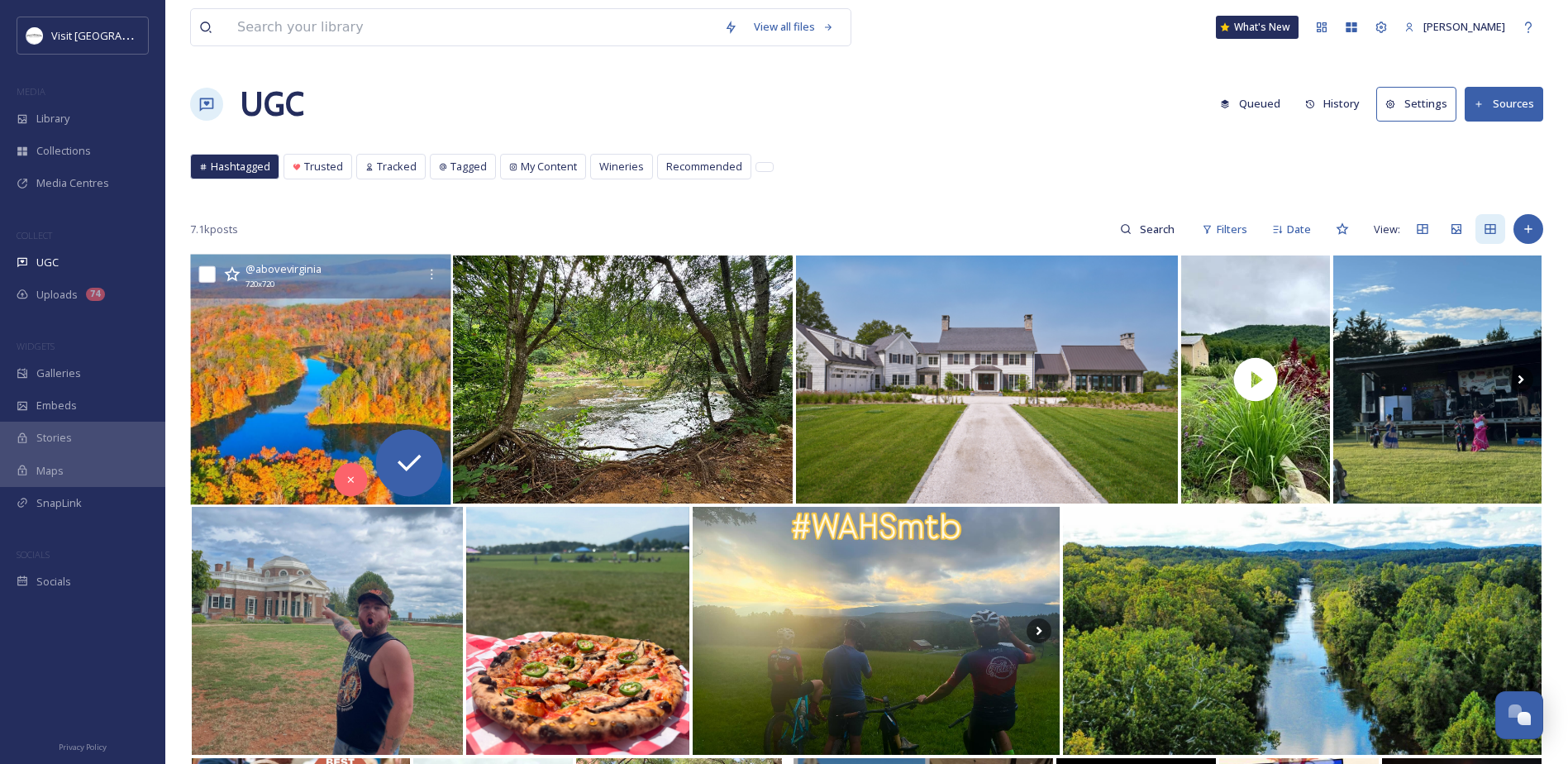
click at [282, 394] on img at bounding box center [320, 380] width 261 height 251
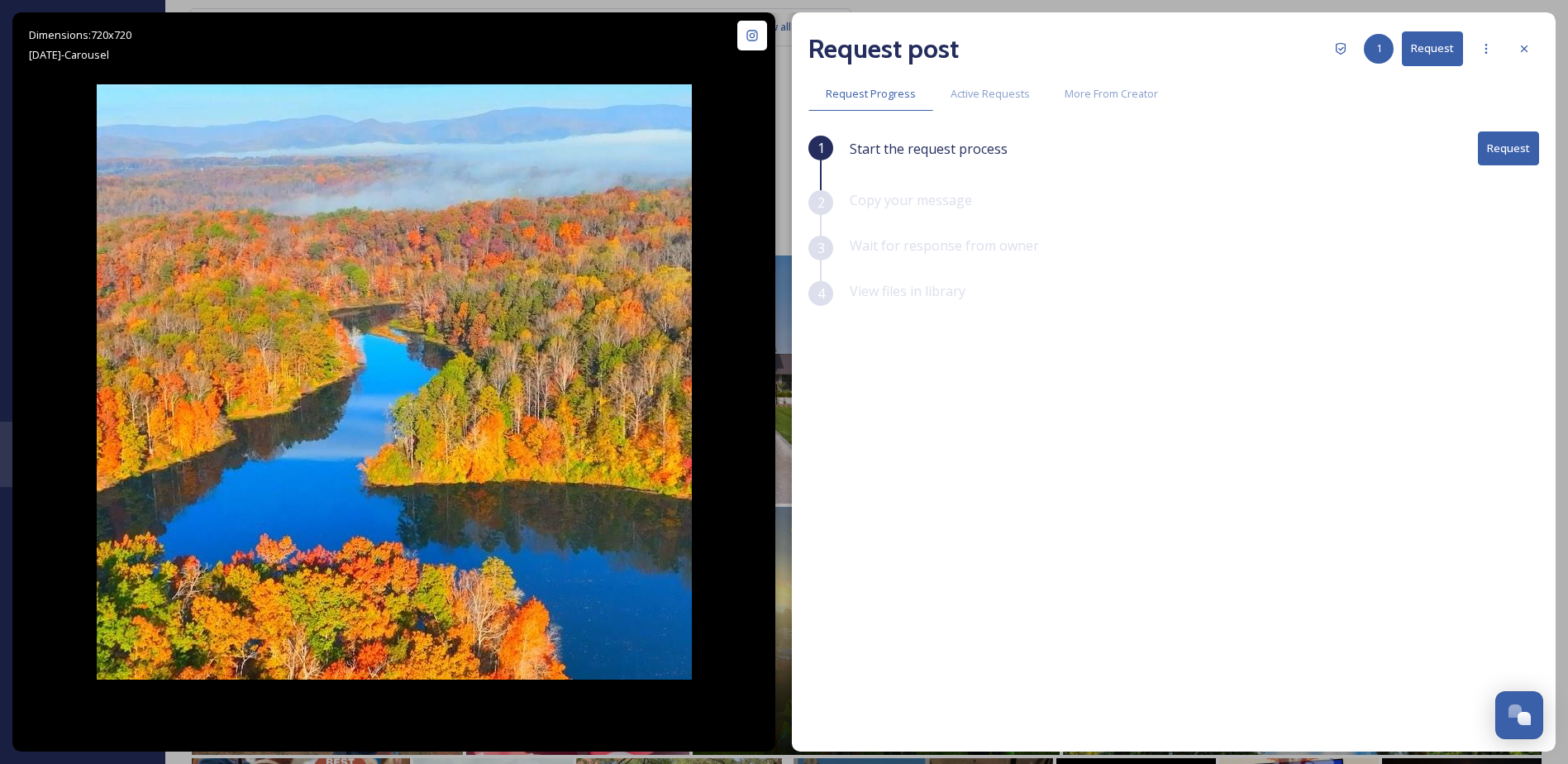
click at [1501, 145] on button "Request" at bounding box center [1509, 148] width 61 height 33
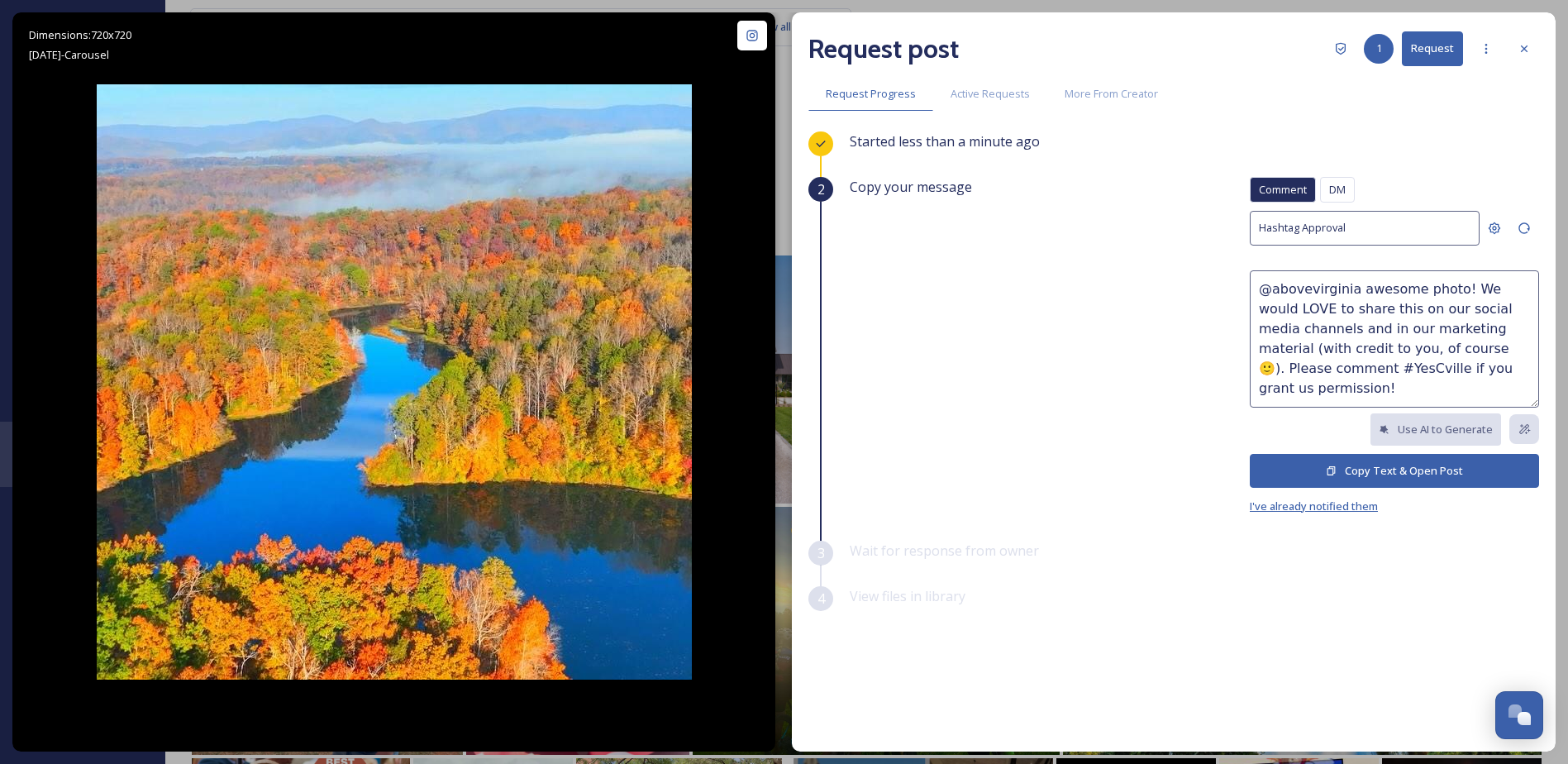
click at [1314, 499] on span "I've already notified them" at bounding box center [1314, 505] width 128 height 15
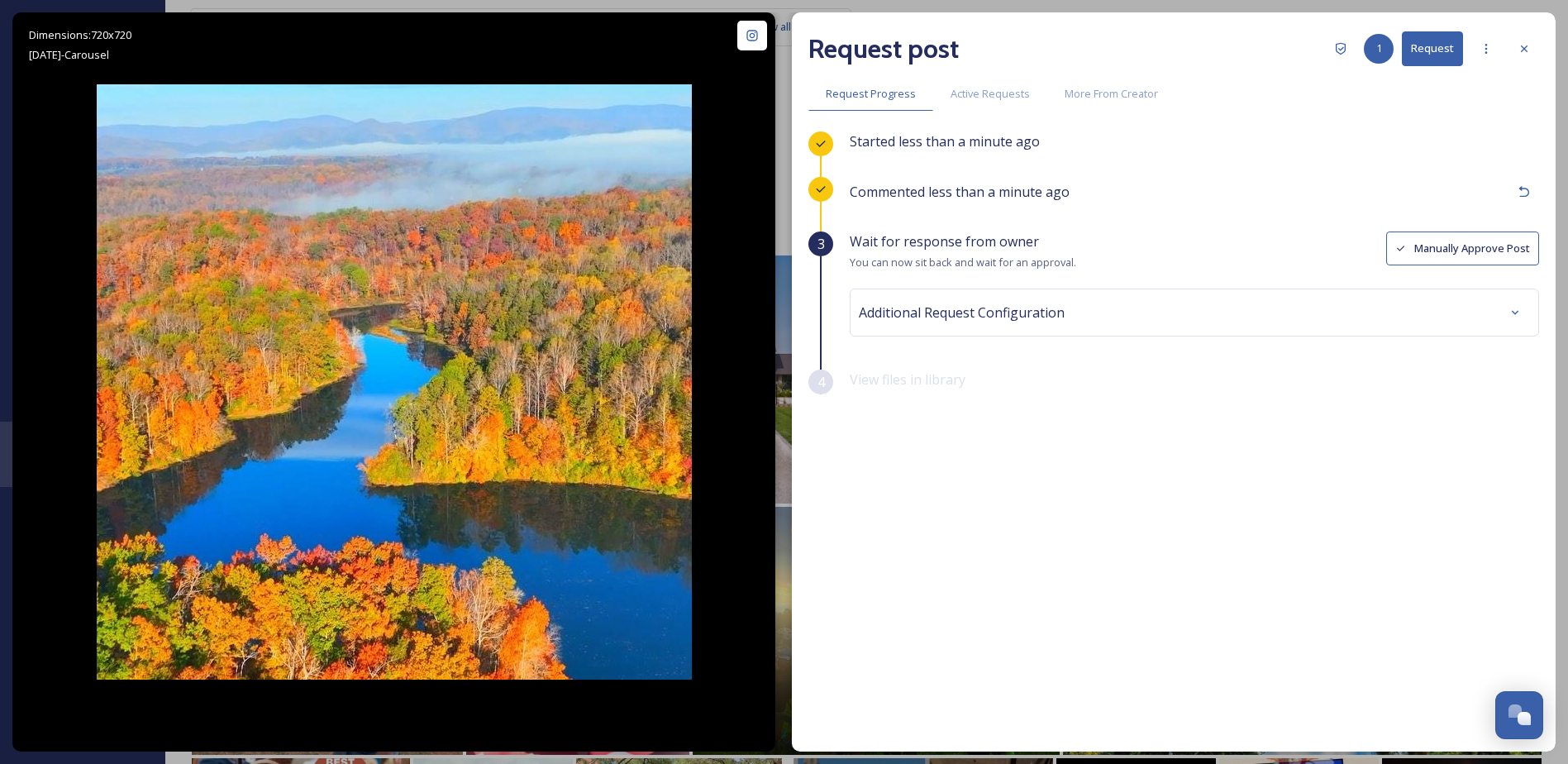
click at [1214, 298] on div "Additional Request Configuration" at bounding box center [1194, 313] width 672 height 29
click at [1092, 441] on div "No tags" at bounding box center [1195, 444] width 663 height 38
click at [1521, 311] on icon at bounding box center [1515, 312] width 13 height 13
click at [1423, 236] on button "Manually Approve Post" at bounding box center [1463, 248] width 152 height 33
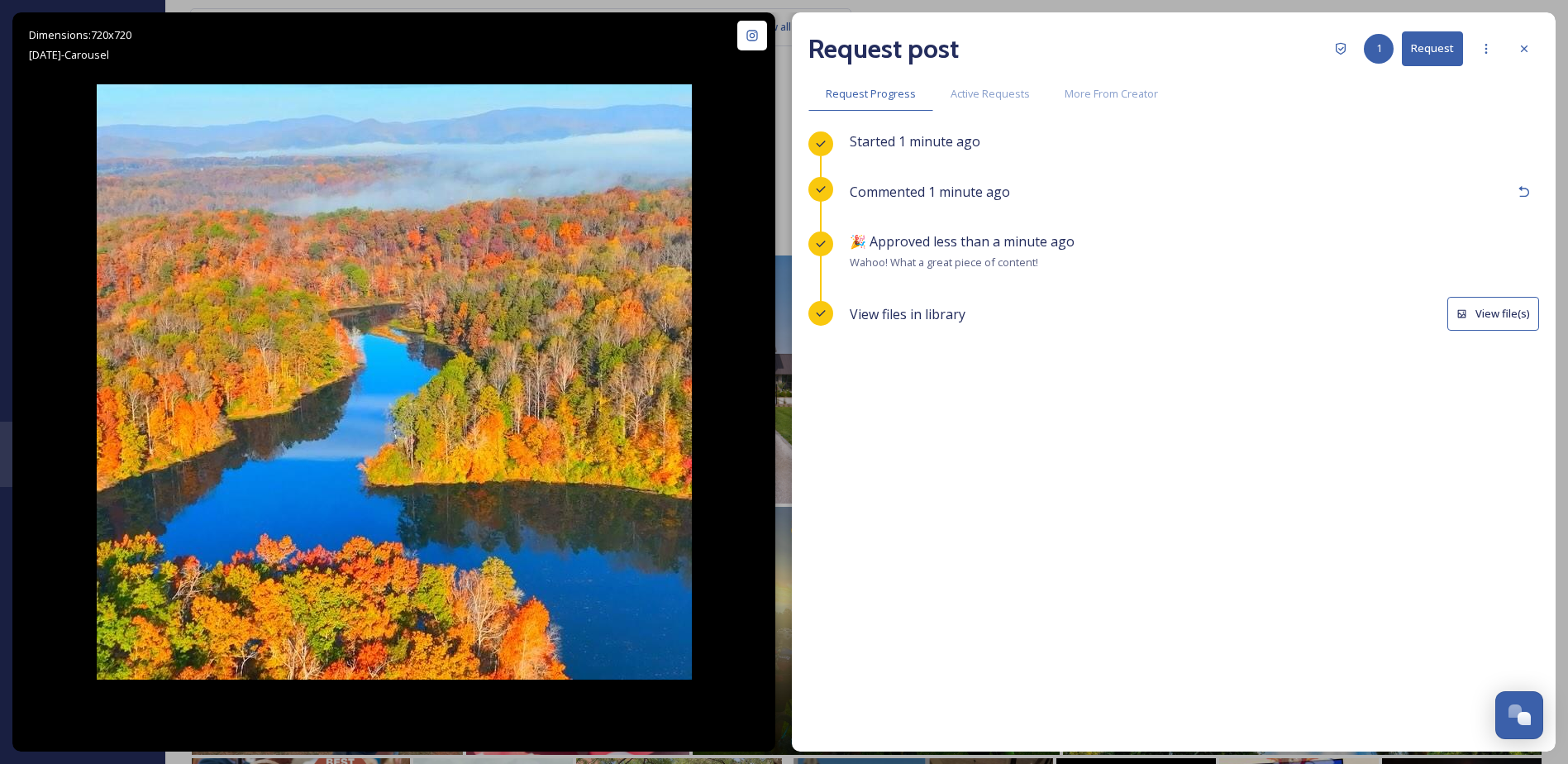
click at [1490, 309] on button "View file(s)" at bounding box center [1493, 314] width 91 height 33
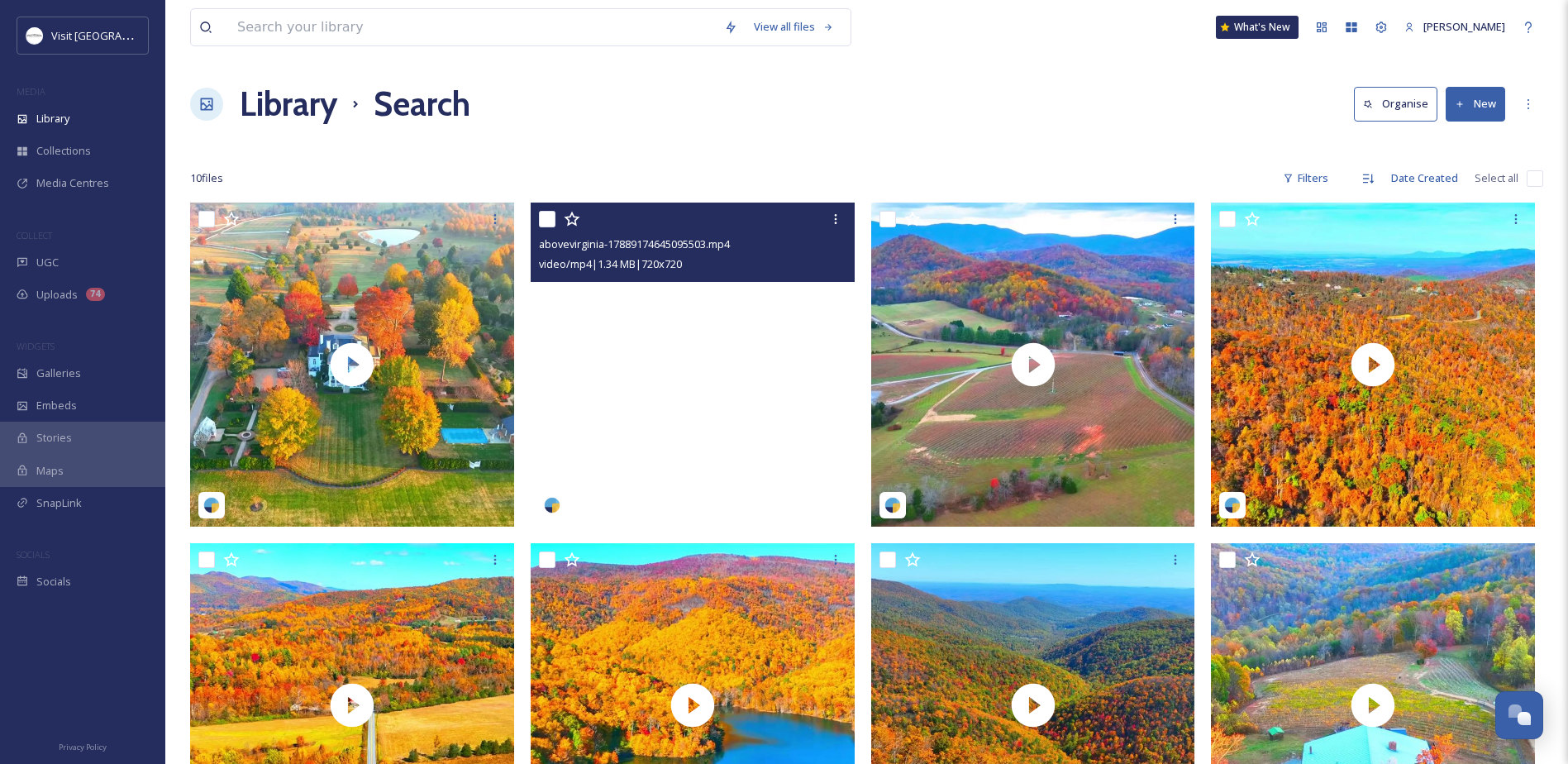
click at [633, 423] on video "abovevirginia-17889174645095503.mp4" at bounding box center [693, 364] width 324 height 323
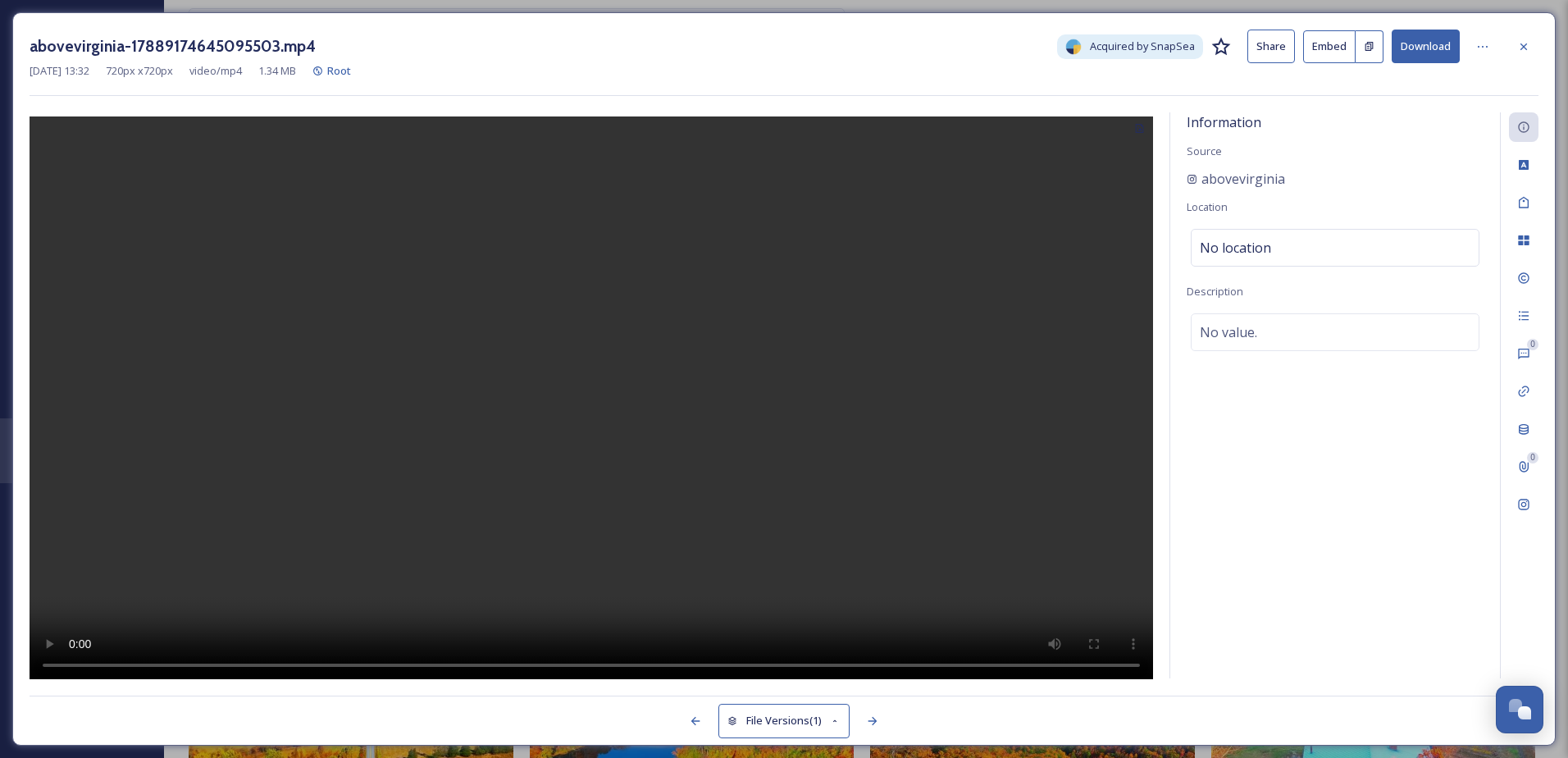
click at [685, 297] on video at bounding box center [591, 399] width 1124 height 567
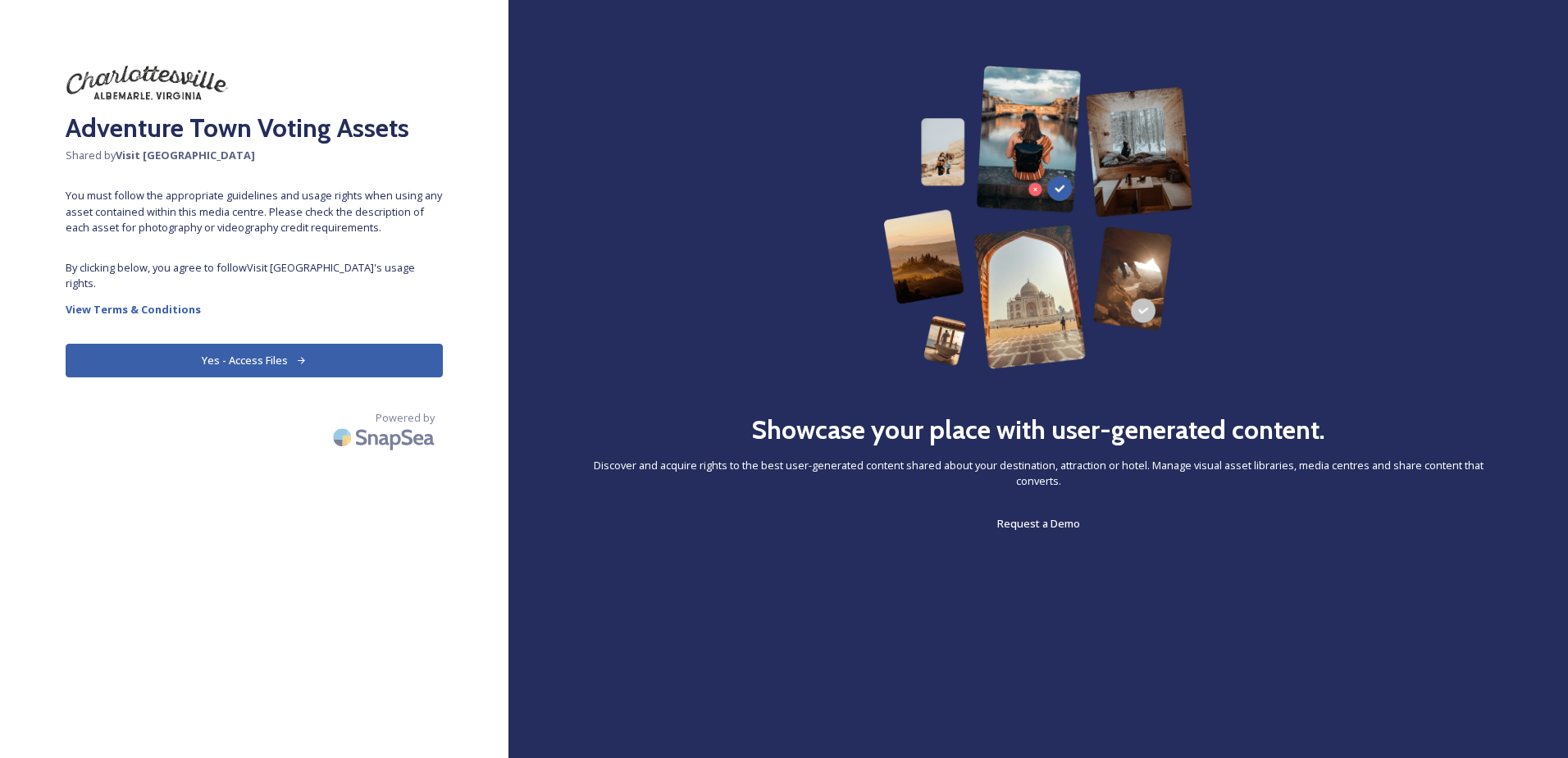
click at [180, 347] on button "Yes - Access Files" at bounding box center [254, 360] width 378 height 33
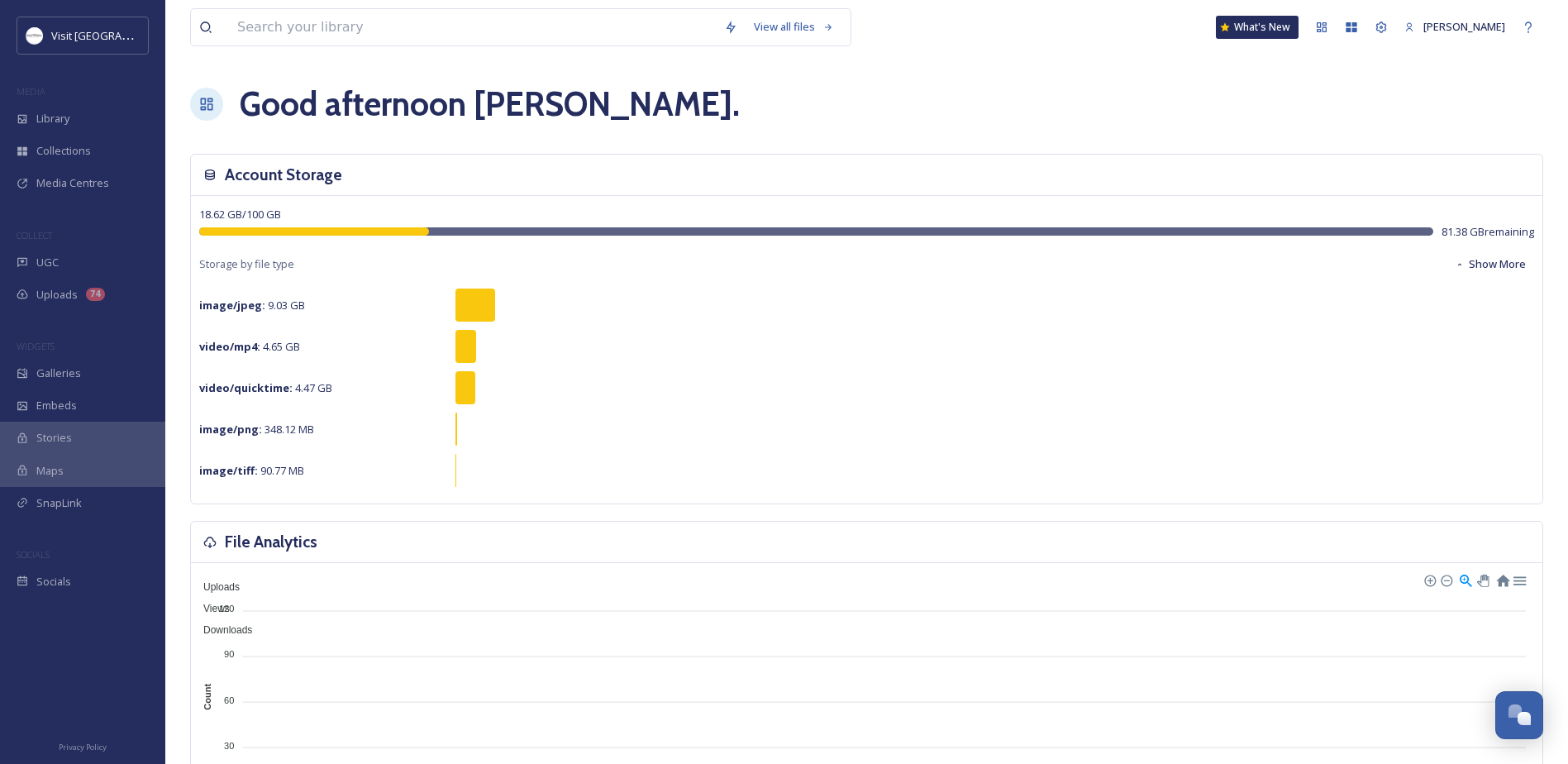
scroll to position [428, 0]
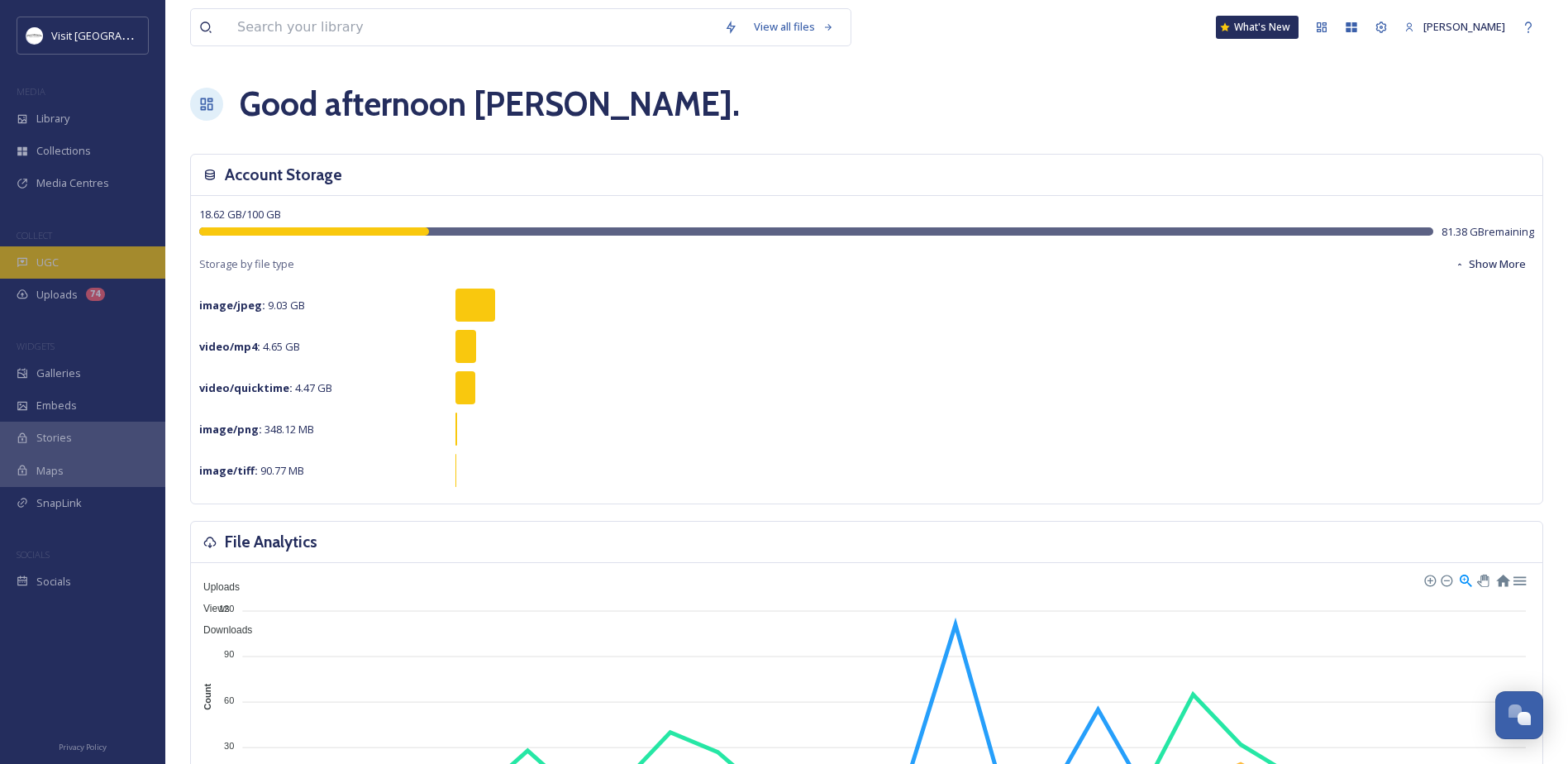
click at [82, 261] on div "UGC" at bounding box center [83, 262] width 165 height 32
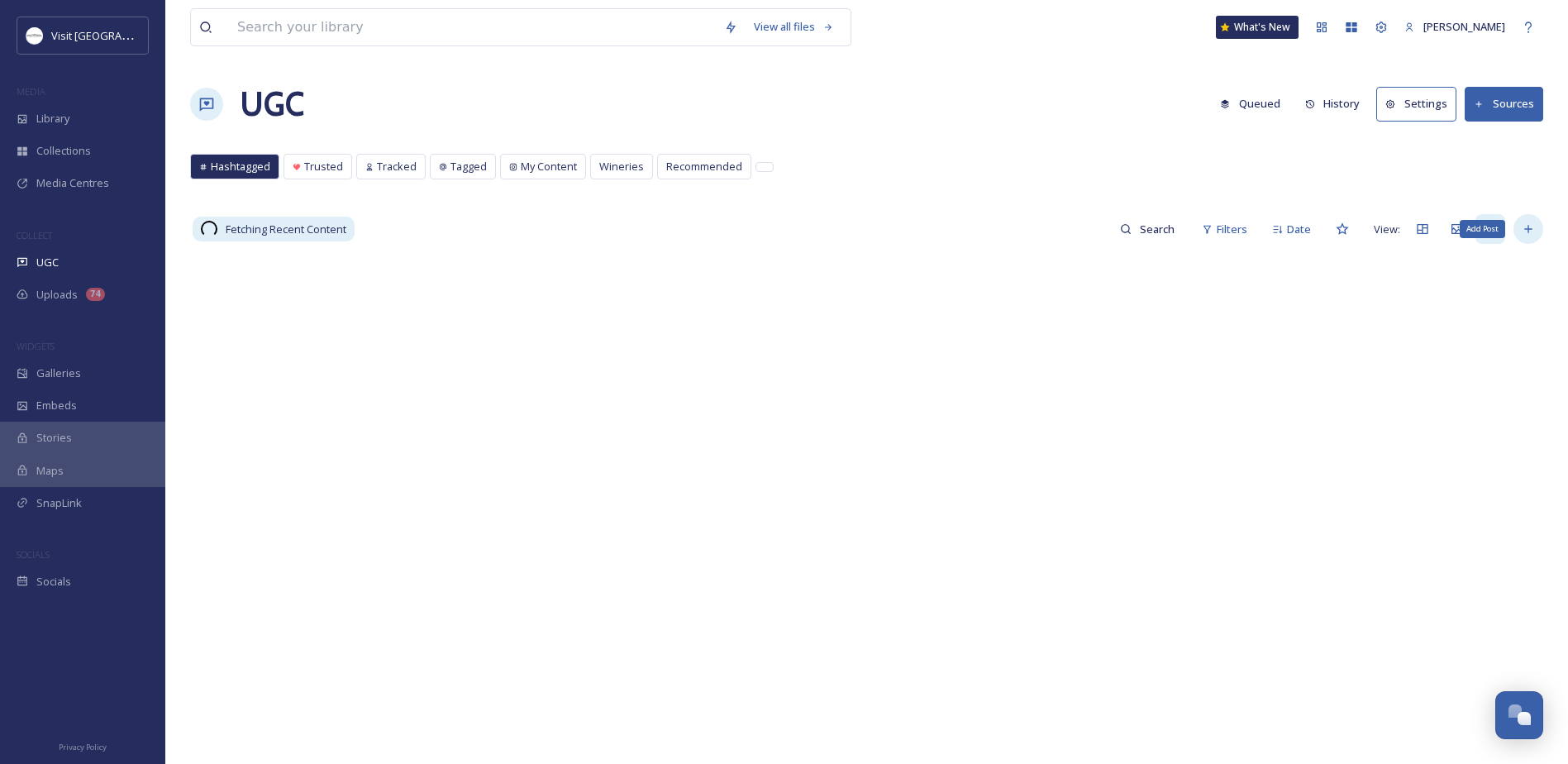
click at [1525, 241] on div "Add Post" at bounding box center [1529, 229] width 30 height 29
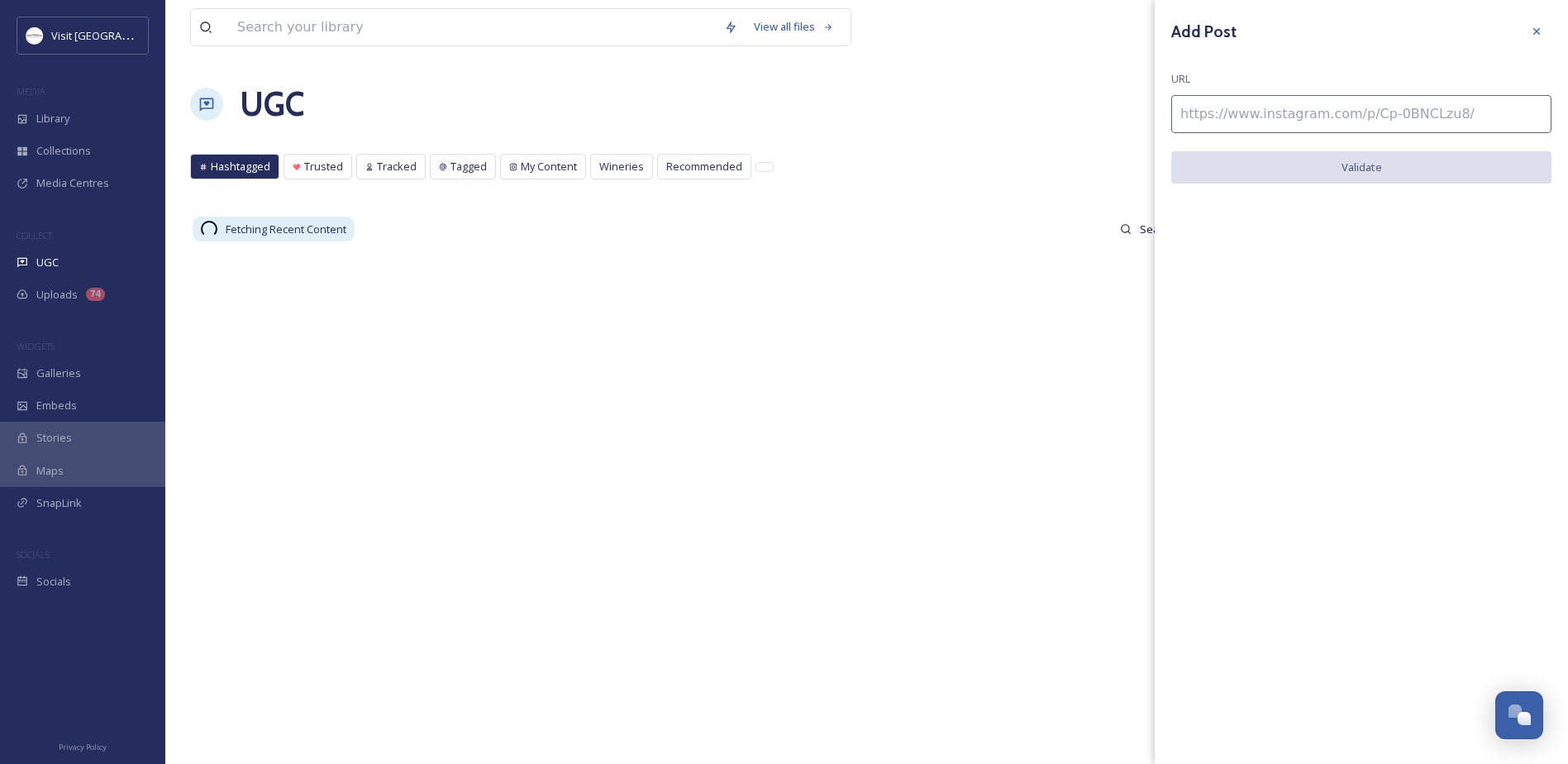
click at [1294, 116] on input at bounding box center [1361, 114] width 381 height 38
paste input "[URL][DOMAIN_NAME]"
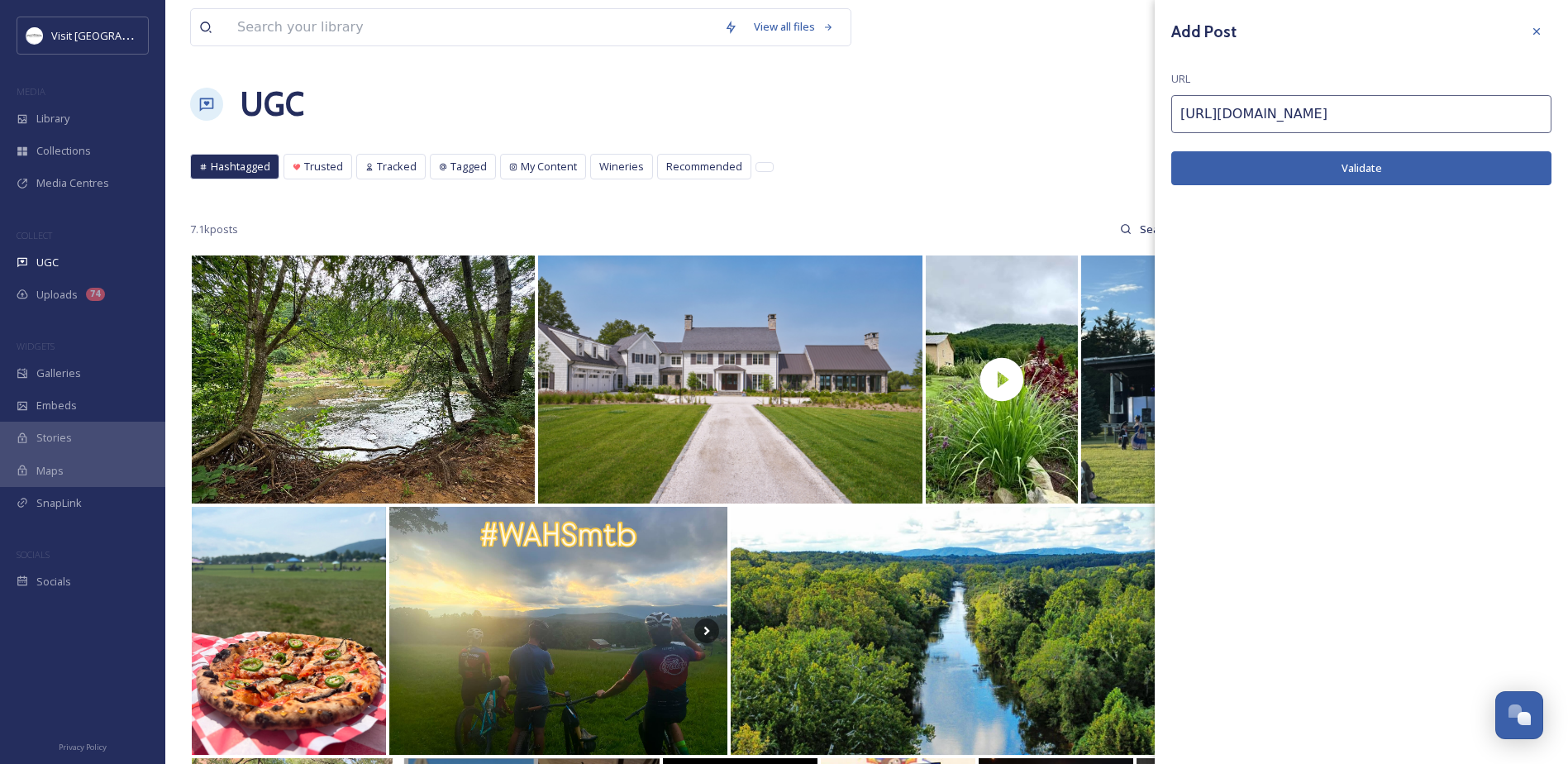
type input "[URL][DOMAIN_NAME]"
click at [1278, 160] on button "Validate" at bounding box center [1361, 168] width 381 height 33
click at [1286, 167] on button "Add Post" at bounding box center [1361, 168] width 381 height 33
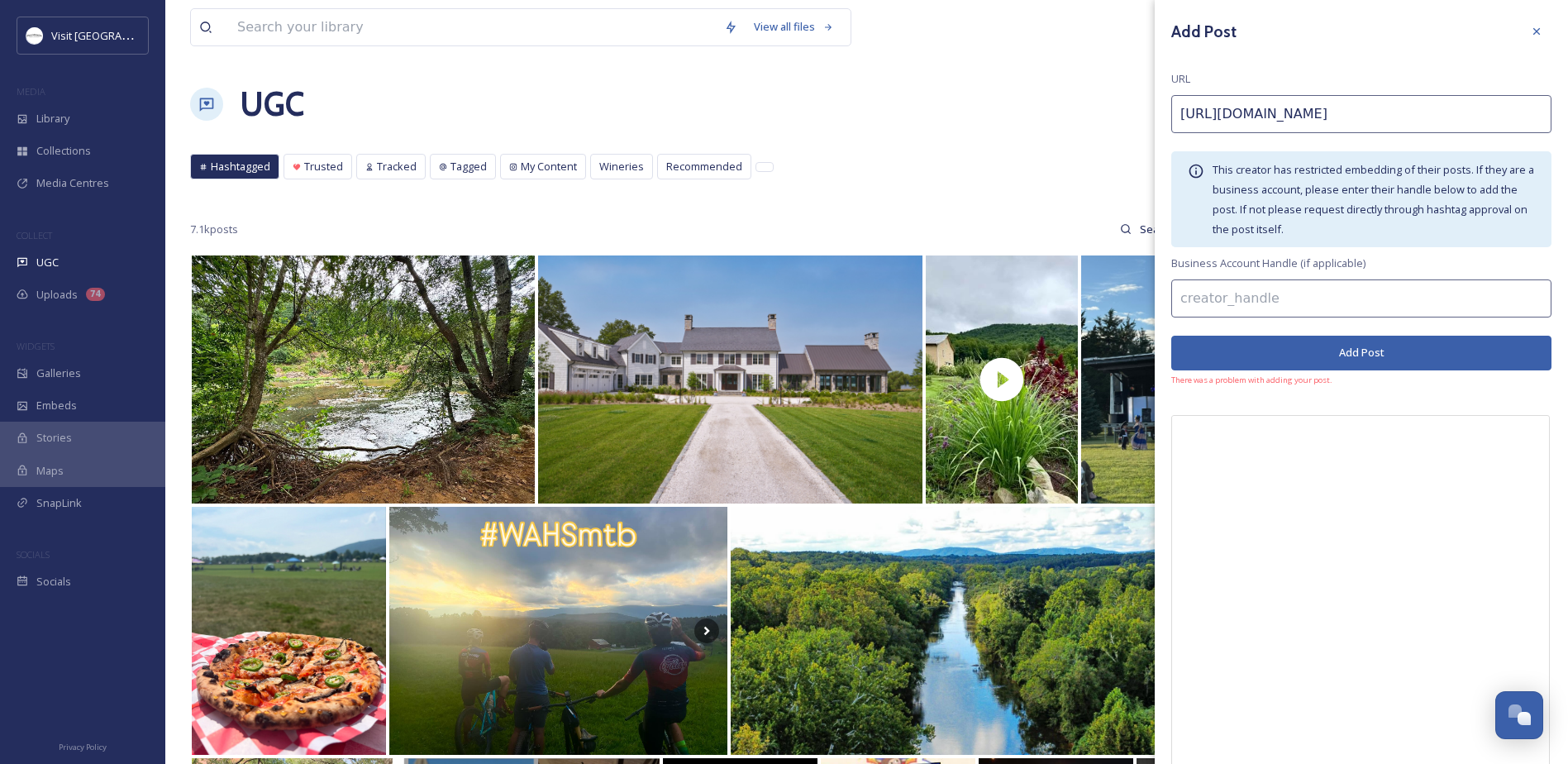
drag, startPoint x: 1211, startPoint y: 302, endPoint x: 1213, endPoint y: 269, distance: 33.1
click at [1211, 302] on input at bounding box center [1361, 298] width 381 height 38
type input "oenoverse"
click at [1382, 363] on button "Add Post" at bounding box center [1361, 352] width 381 height 33
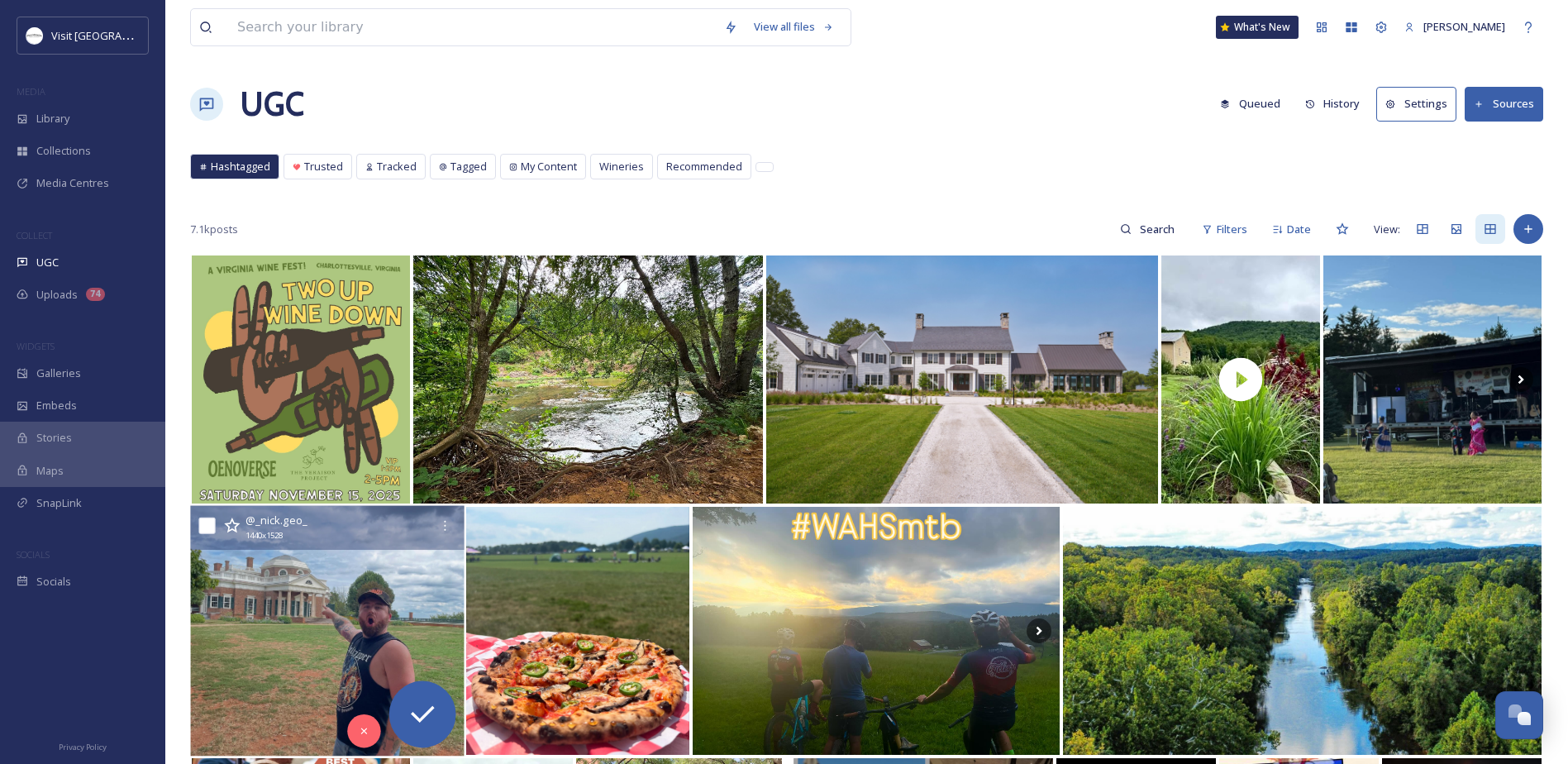
click at [286, 692] on img at bounding box center [327, 630] width 273 height 251
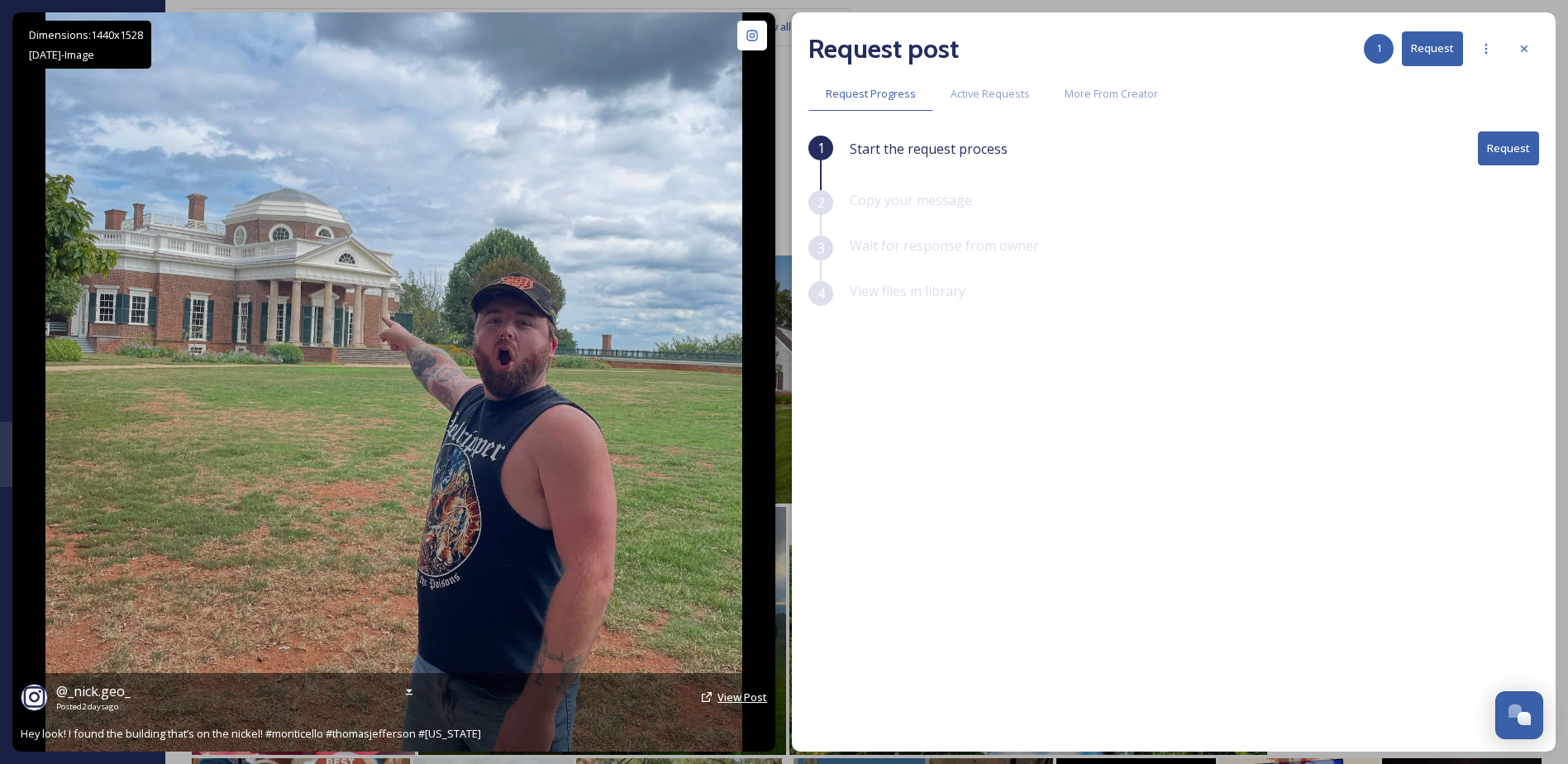
click at [754, 693] on span "View Post" at bounding box center [743, 696] width 49 height 15
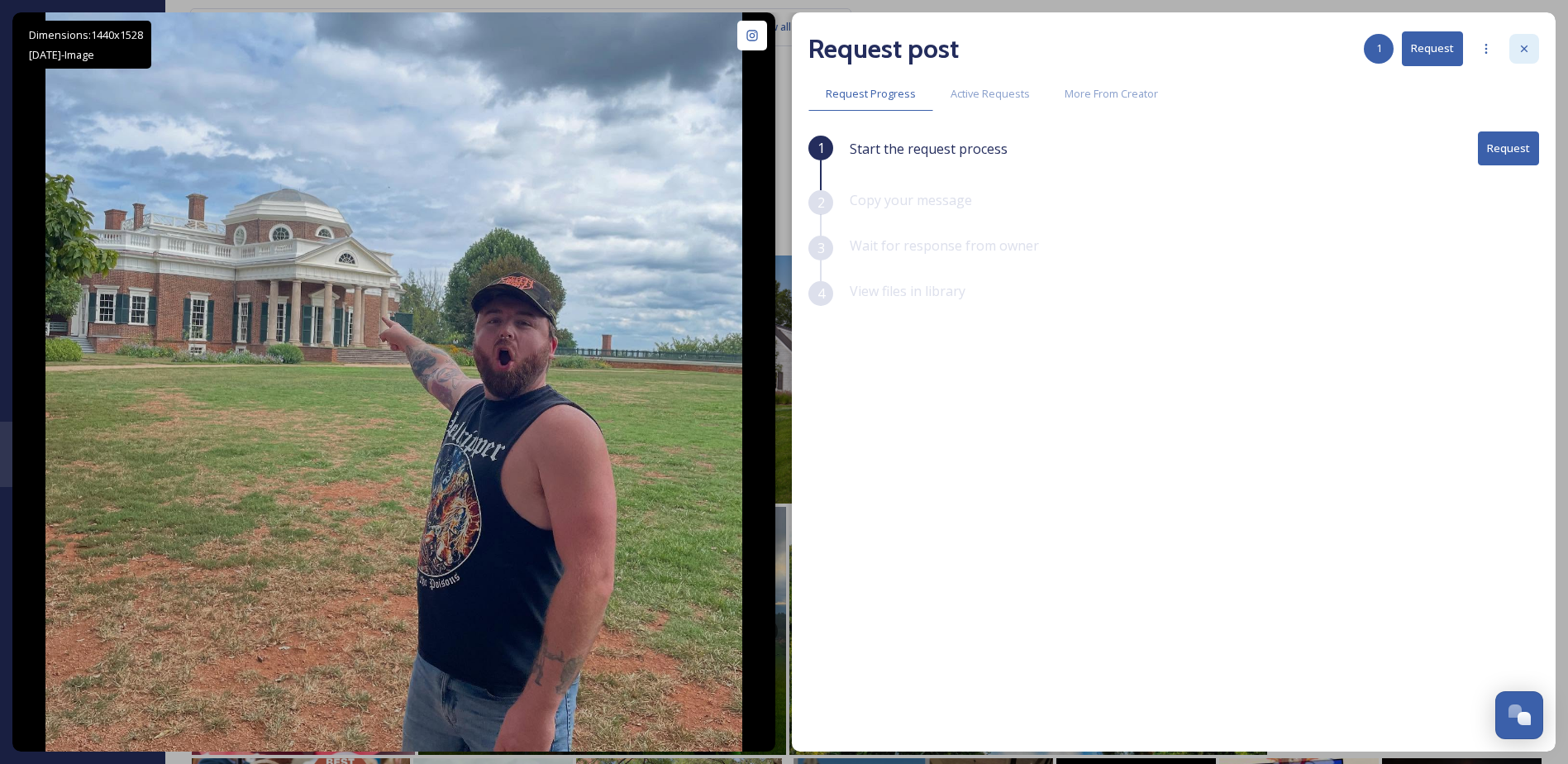
click at [1523, 49] on icon at bounding box center [1524, 48] width 13 height 13
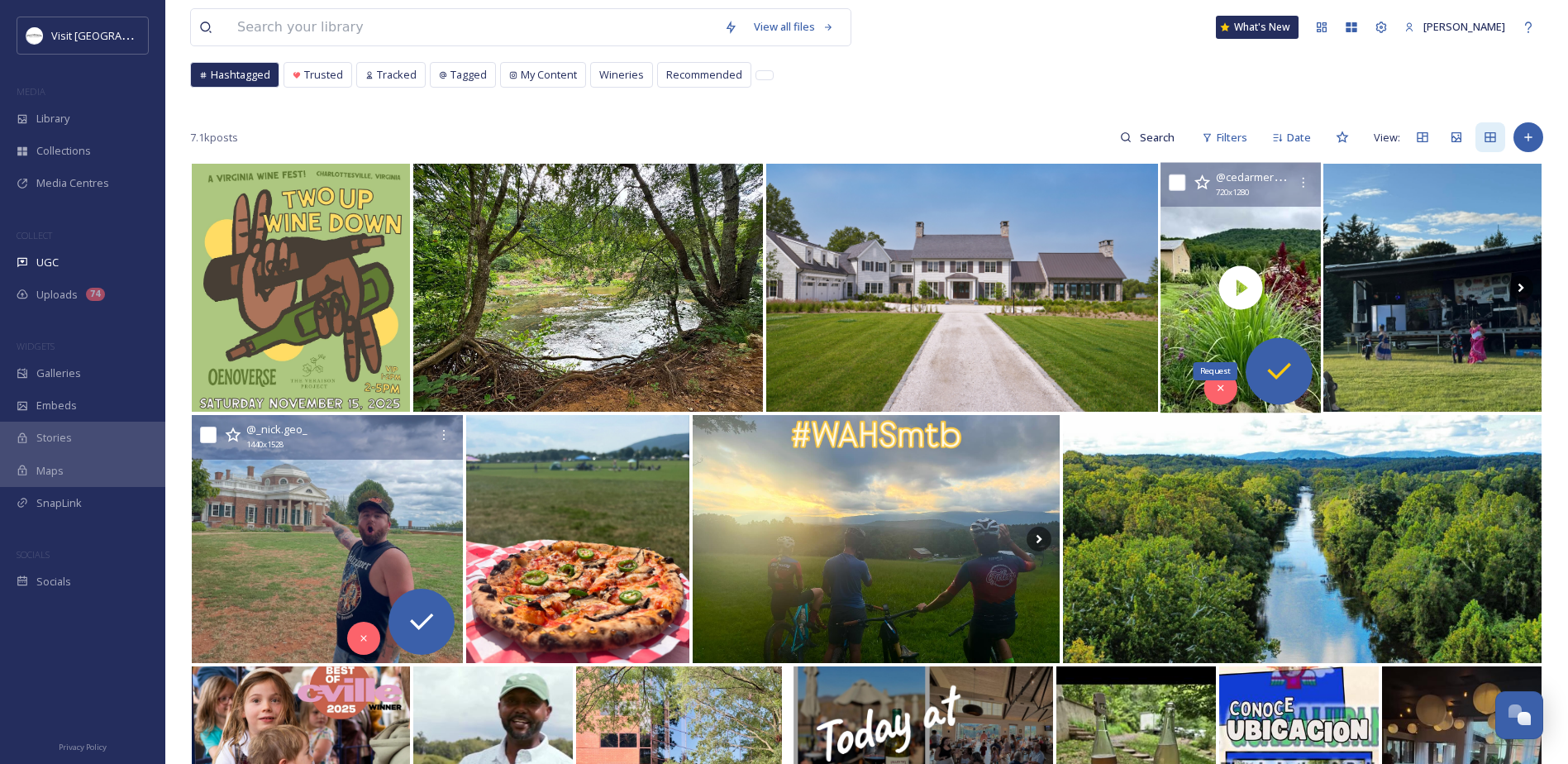
scroll to position [248, 0]
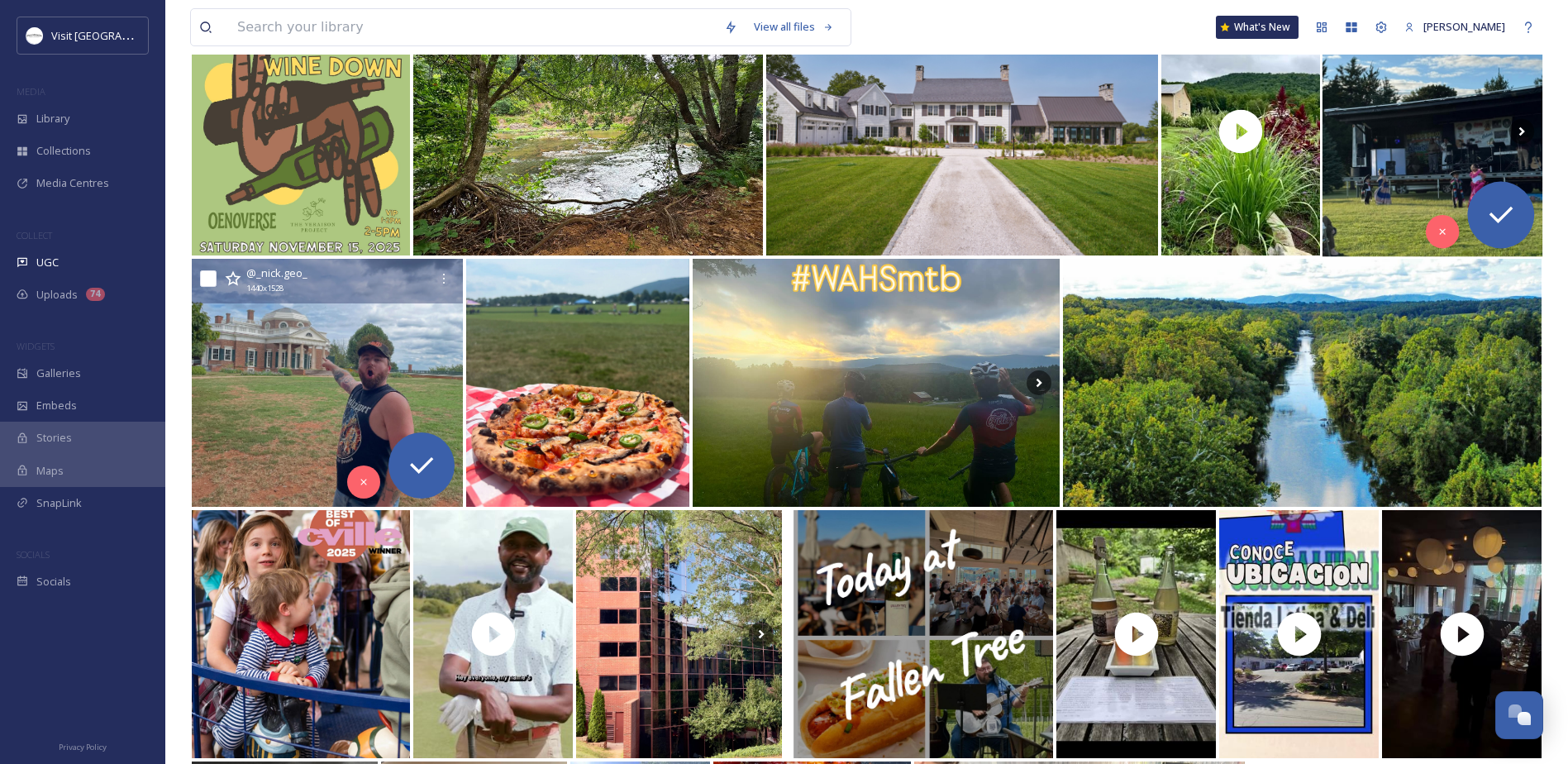
click at [1442, 177] on img at bounding box center [1433, 132] width 220 height 251
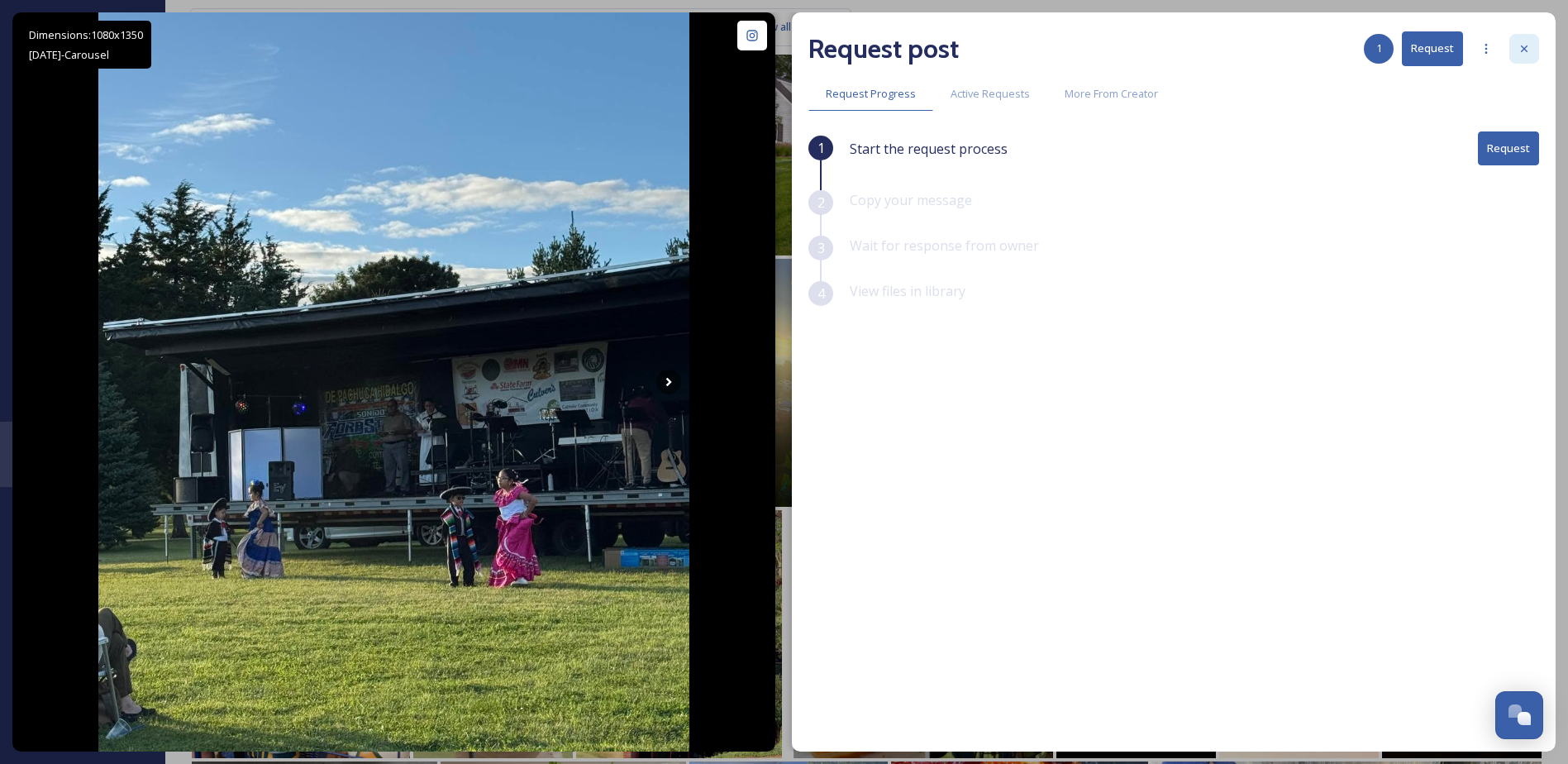
click at [1522, 48] on icon at bounding box center [1524, 48] width 13 height 13
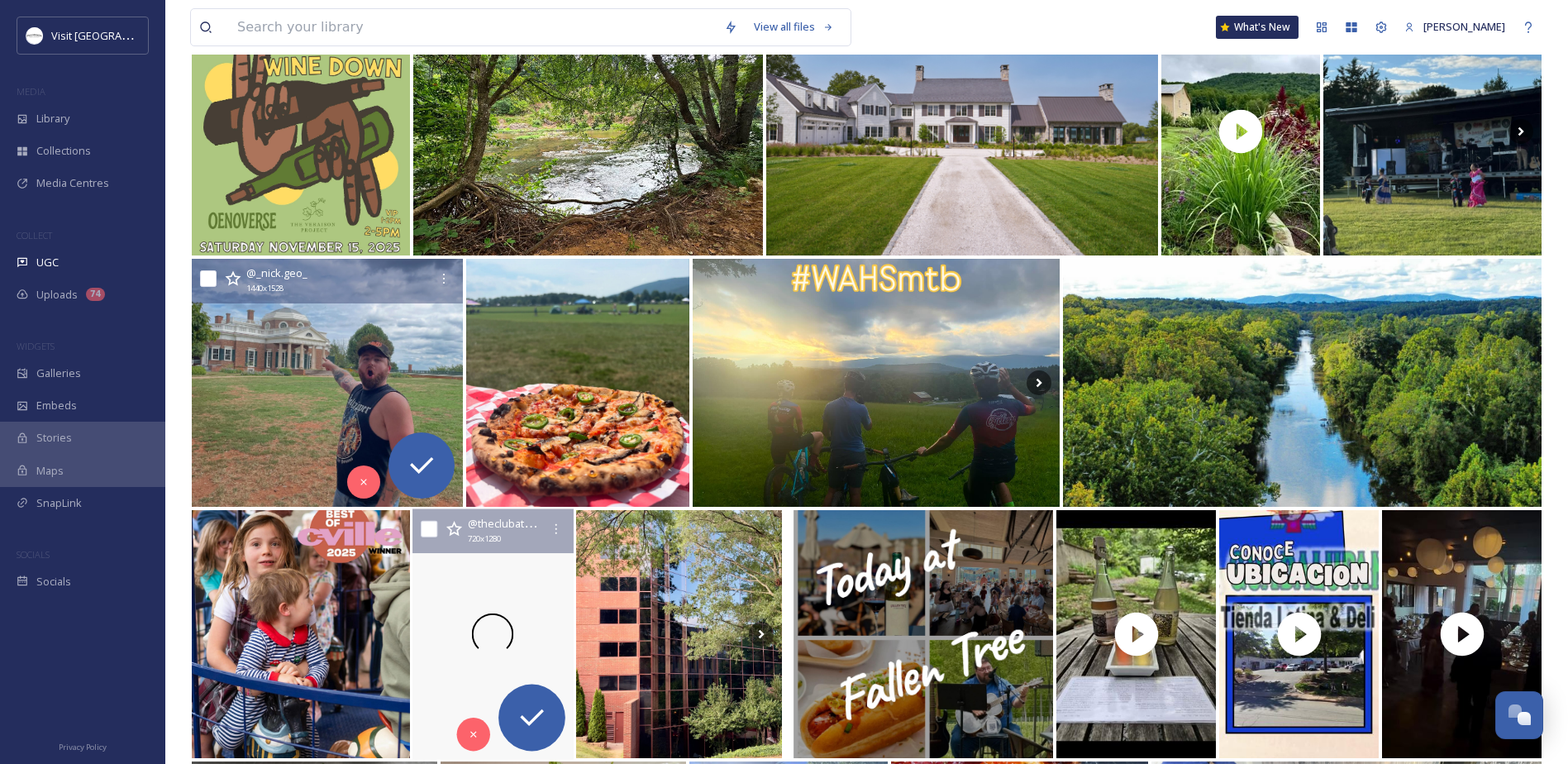
click at [484, 556] on div at bounding box center [493, 634] width 161 height 251
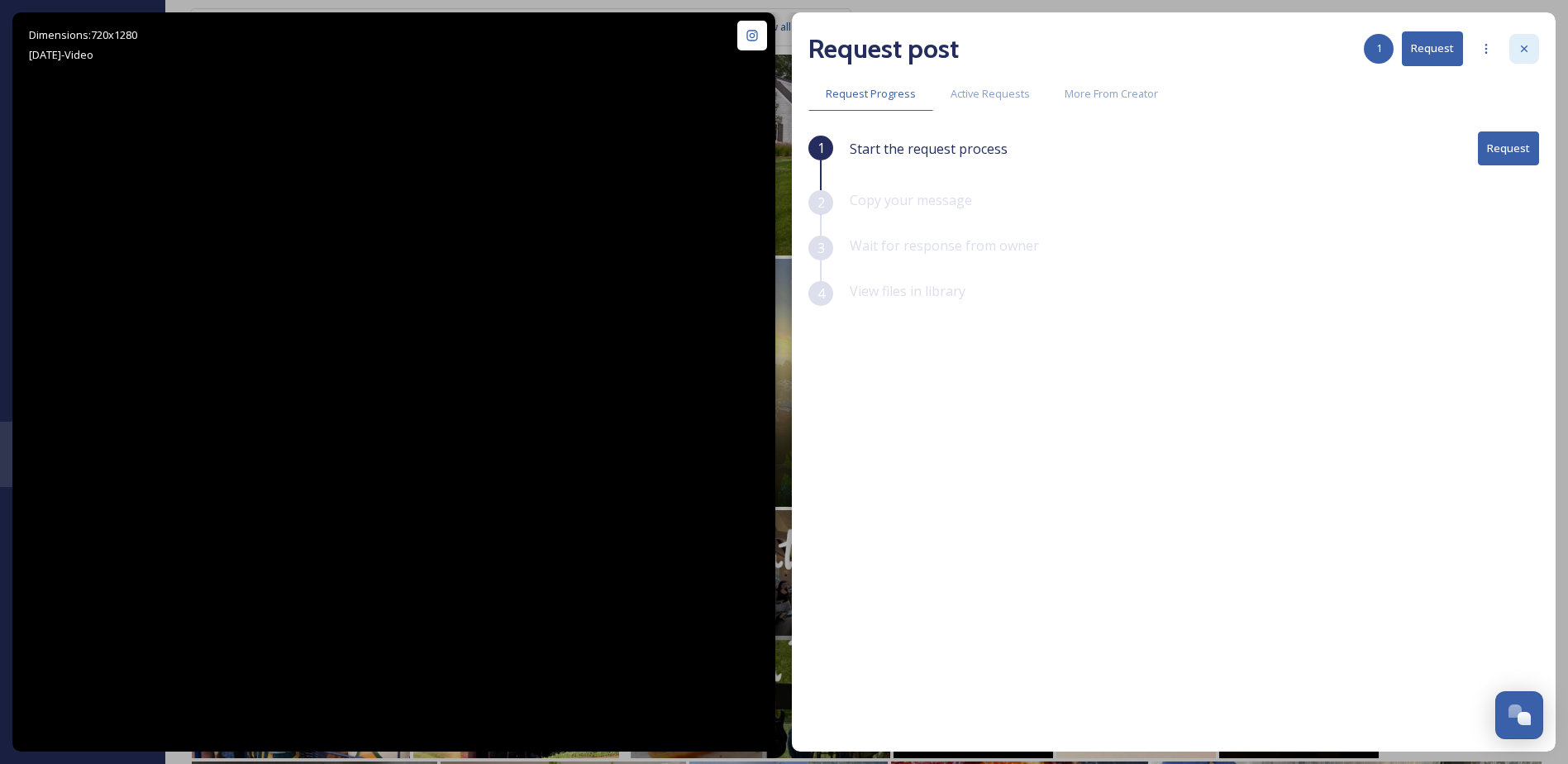
click at [1531, 50] on icon at bounding box center [1524, 48] width 13 height 13
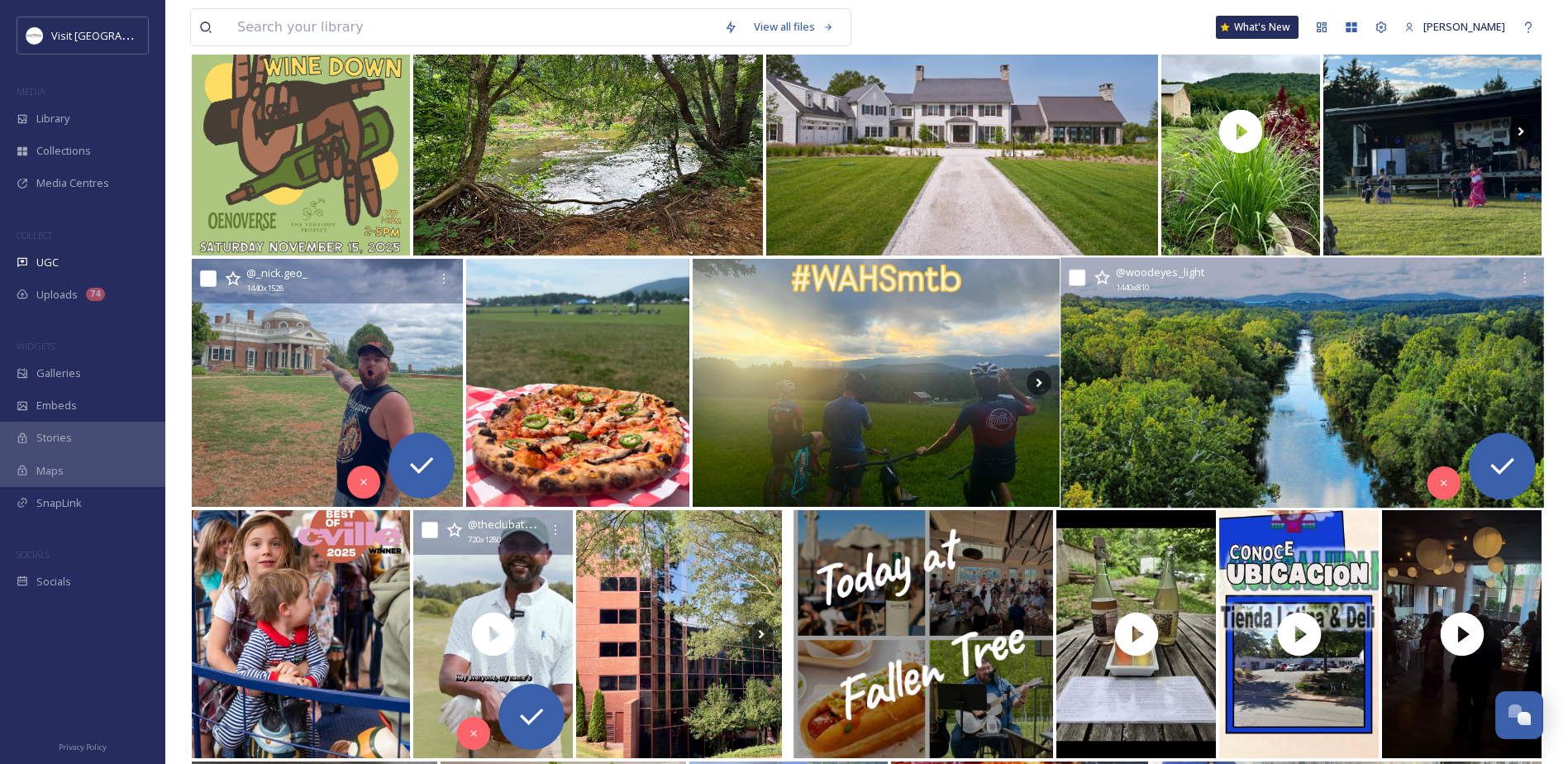
click at [1167, 298] on div "@ woodeyes_light 1440 x 810" at bounding box center [1302, 279] width 483 height 44
click at [1247, 353] on img at bounding box center [1302, 382] width 483 height 251
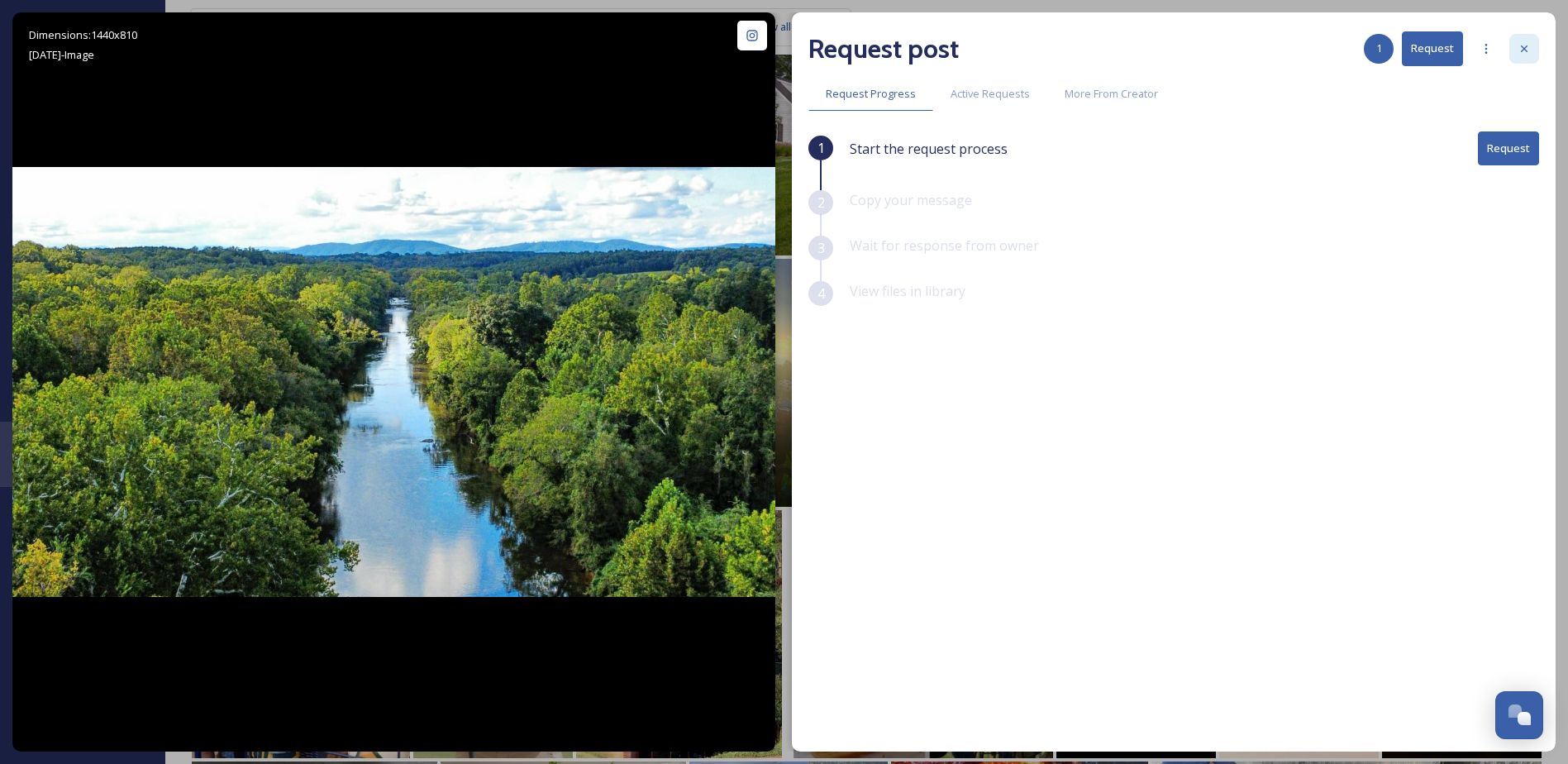
click at [1522, 41] on div at bounding box center [1525, 48] width 30 height 29
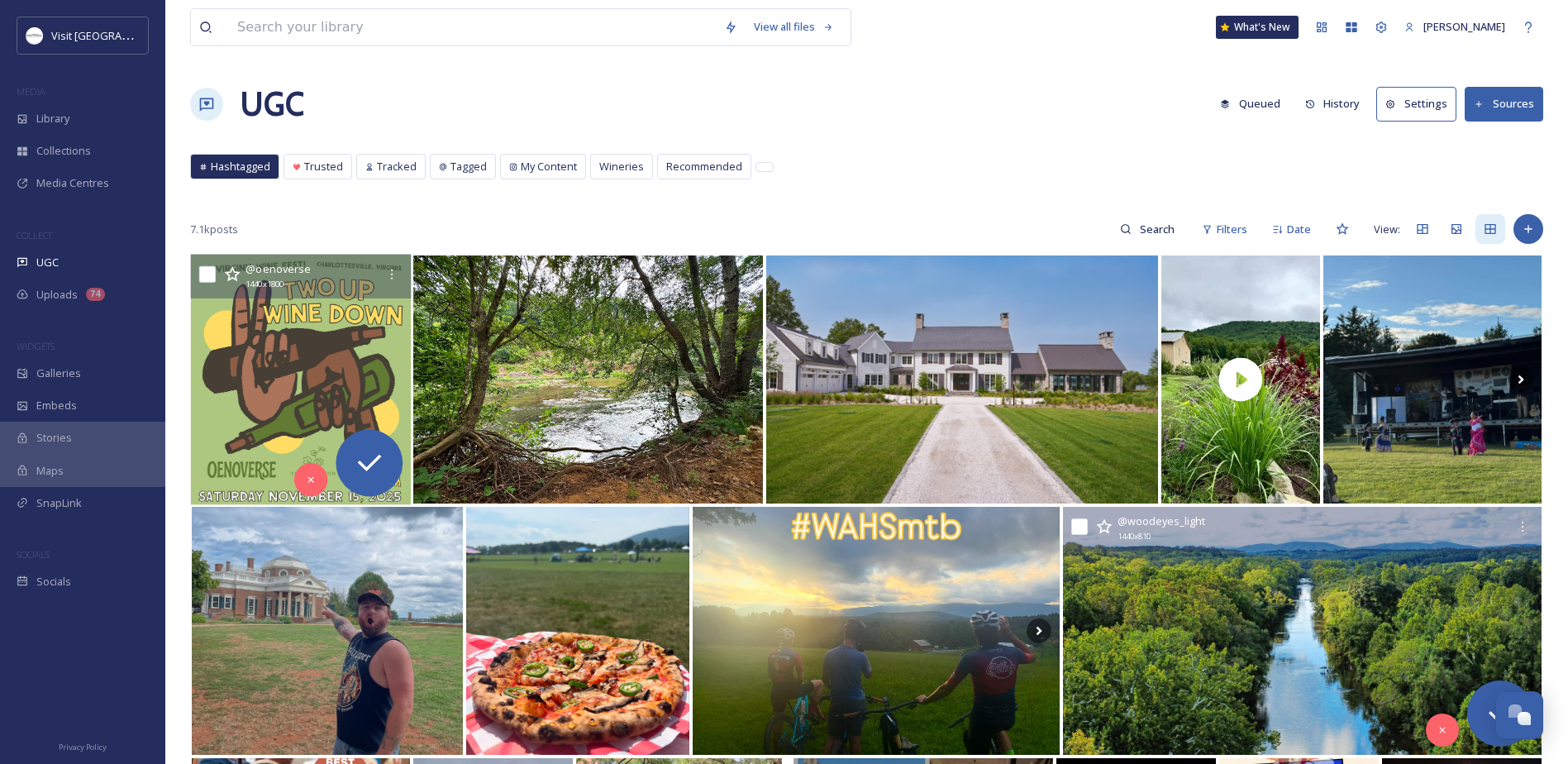
click at [289, 354] on img at bounding box center [301, 380] width 220 height 251
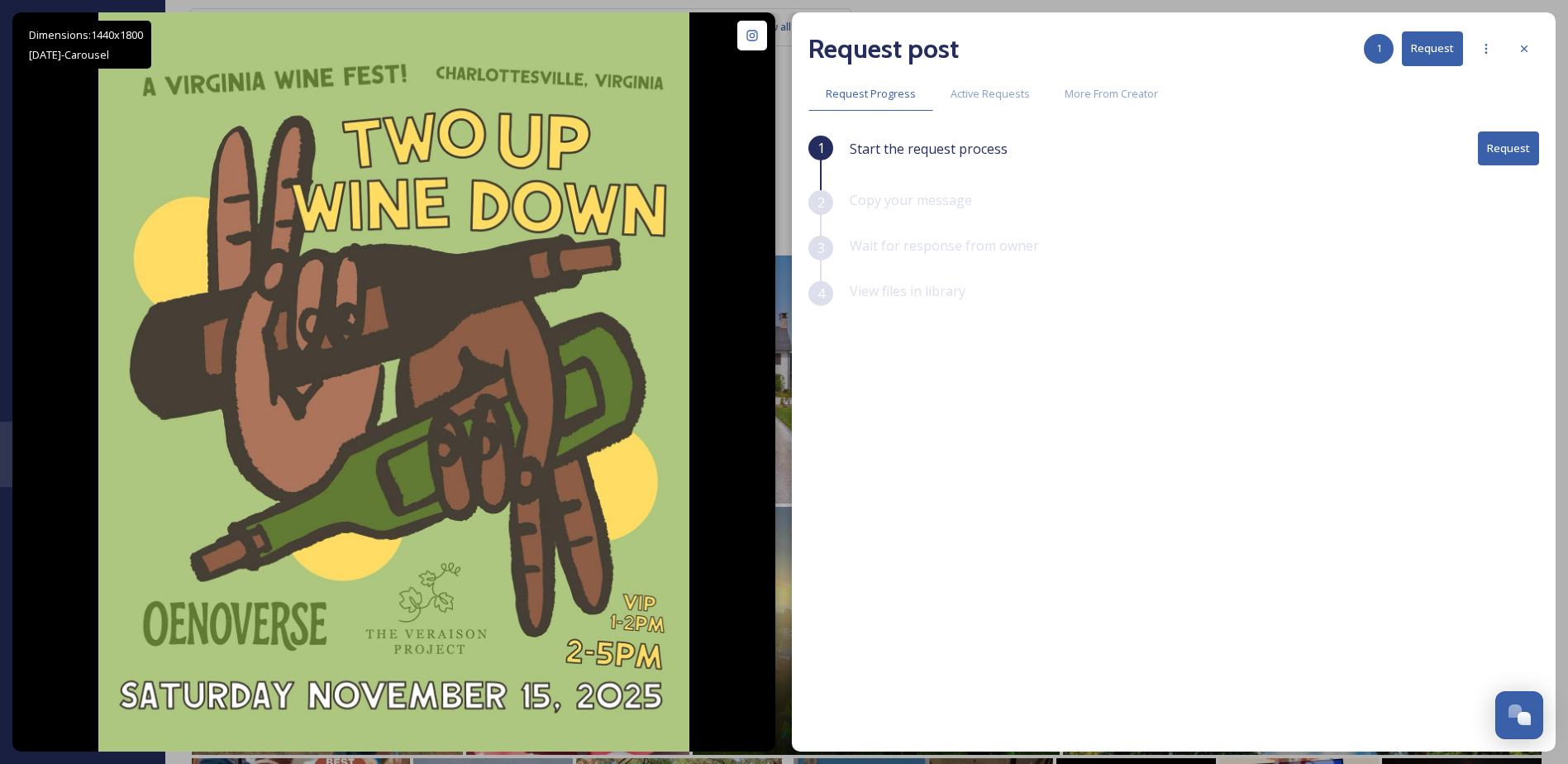
click at [1506, 146] on button "Request" at bounding box center [1509, 148] width 61 height 33
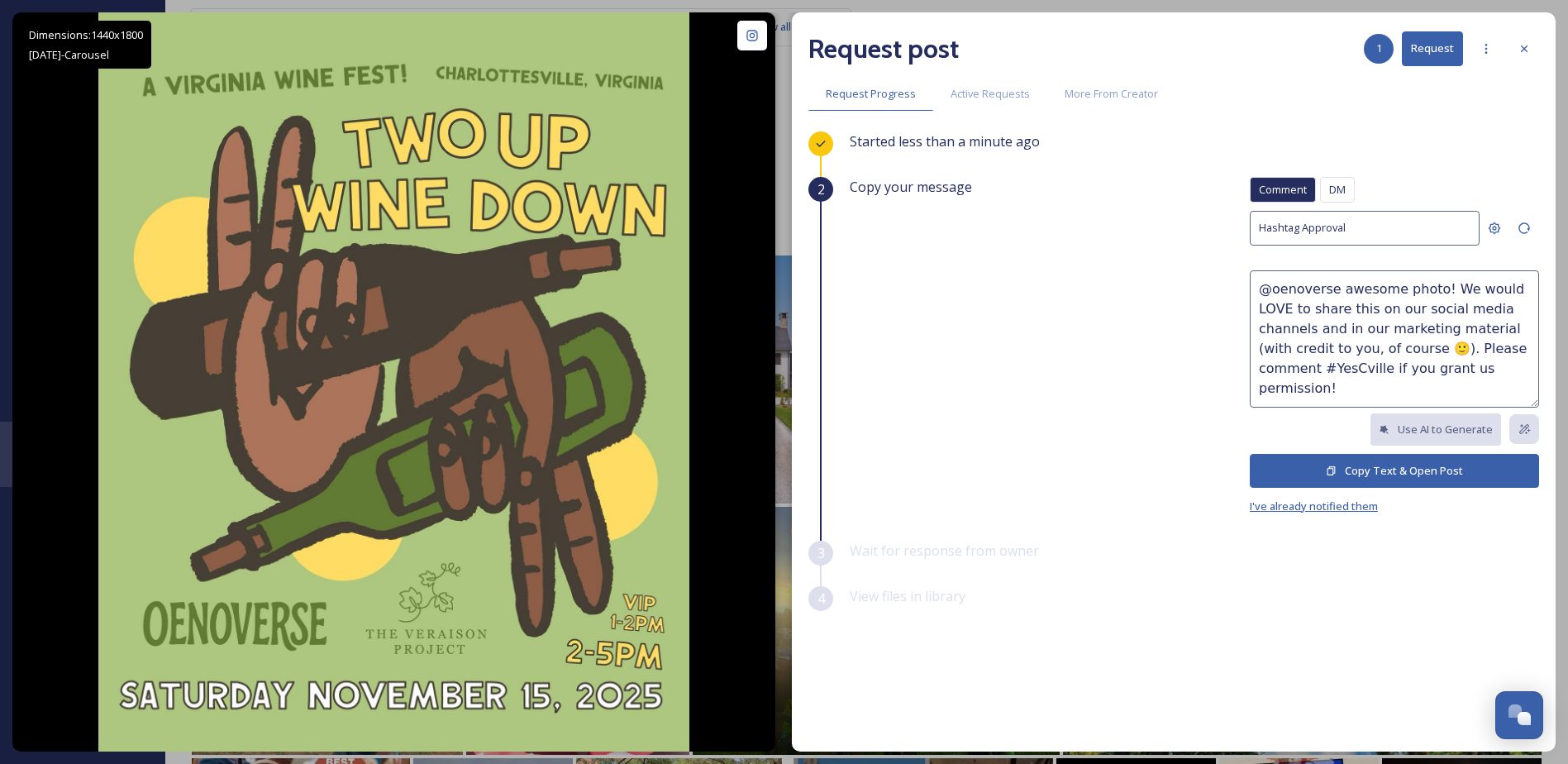
click at [1315, 503] on span "I've already notified them" at bounding box center [1314, 505] width 128 height 15
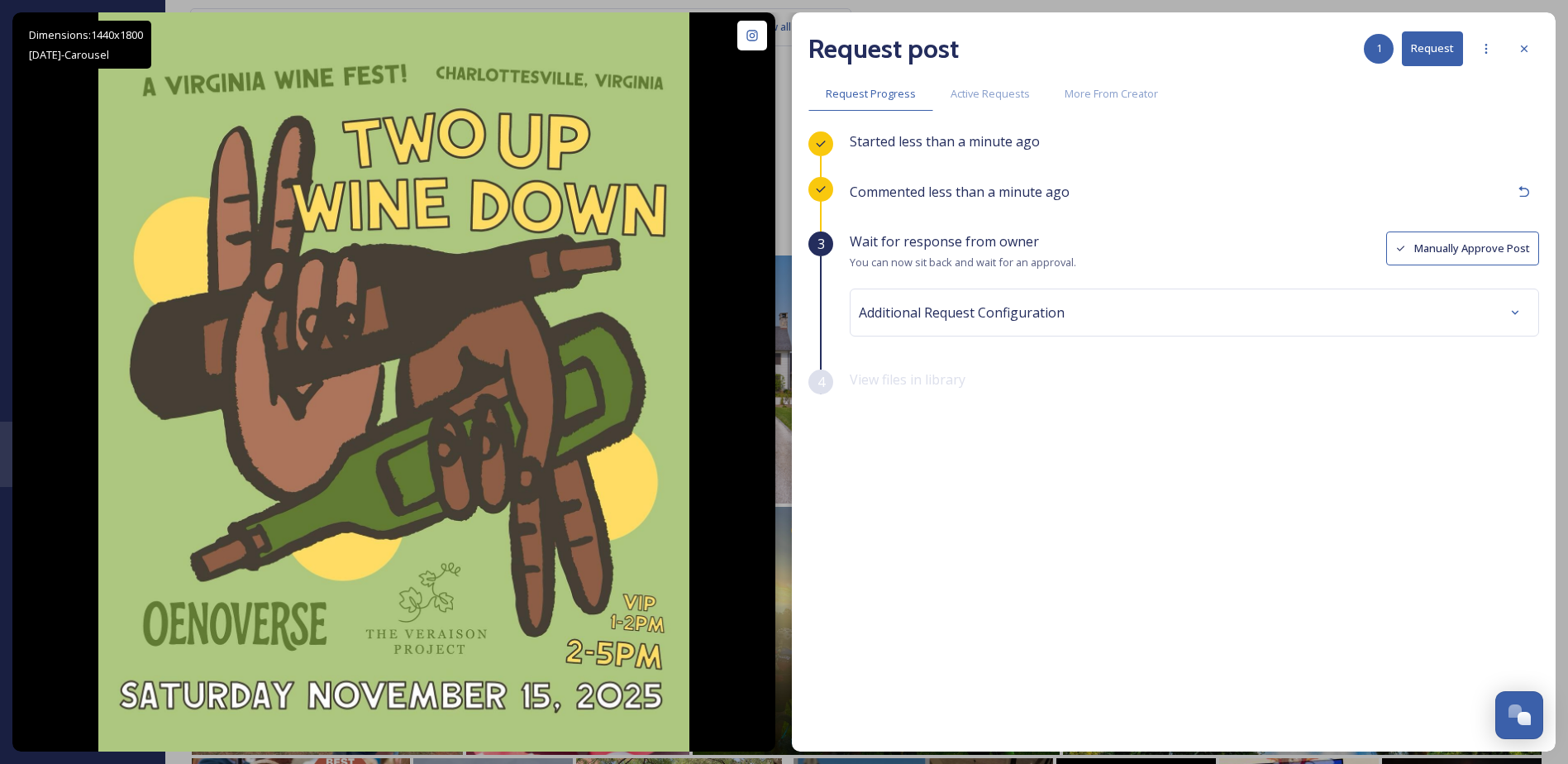
click at [1446, 251] on button "Manually Approve Post" at bounding box center [1463, 248] width 152 height 33
click at [1400, 307] on div "Additional Request Configuration" at bounding box center [1194, 313] width 672 height 29
click at [1460, 303] on div "Additional Request Configuration" at bounding box center [1194, 313] width 672 height 29
click at [1377, 320] on div "Additional Request Configuration" at bounding box center [1194, 313] width 672 height 29
click at [1500, 310] on button "View file(s)" at bounding box center [1493, 314] width 91 height 33
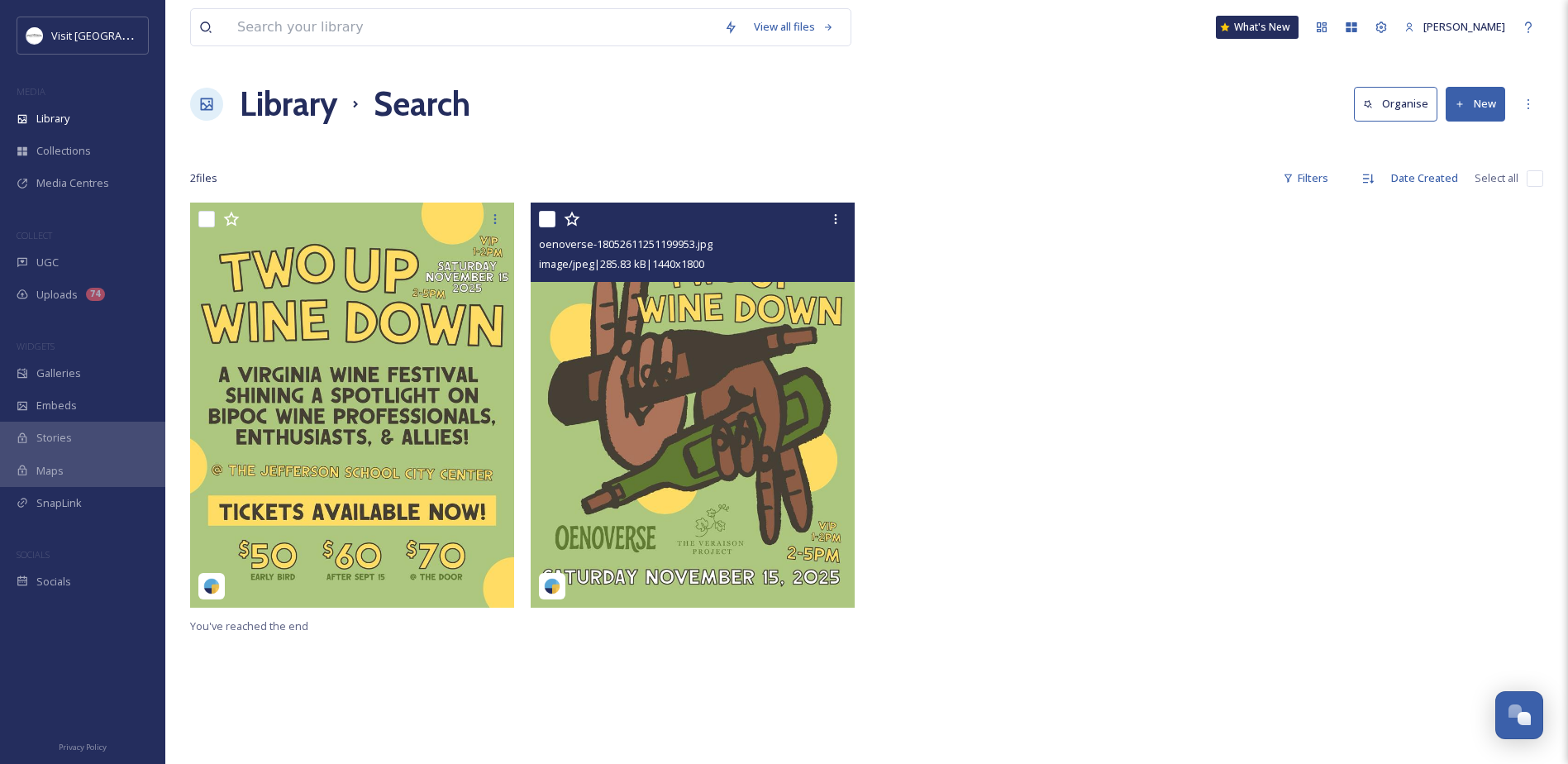
click at [616, 381] on img at bounding box center [693, 405] width 324 height 405
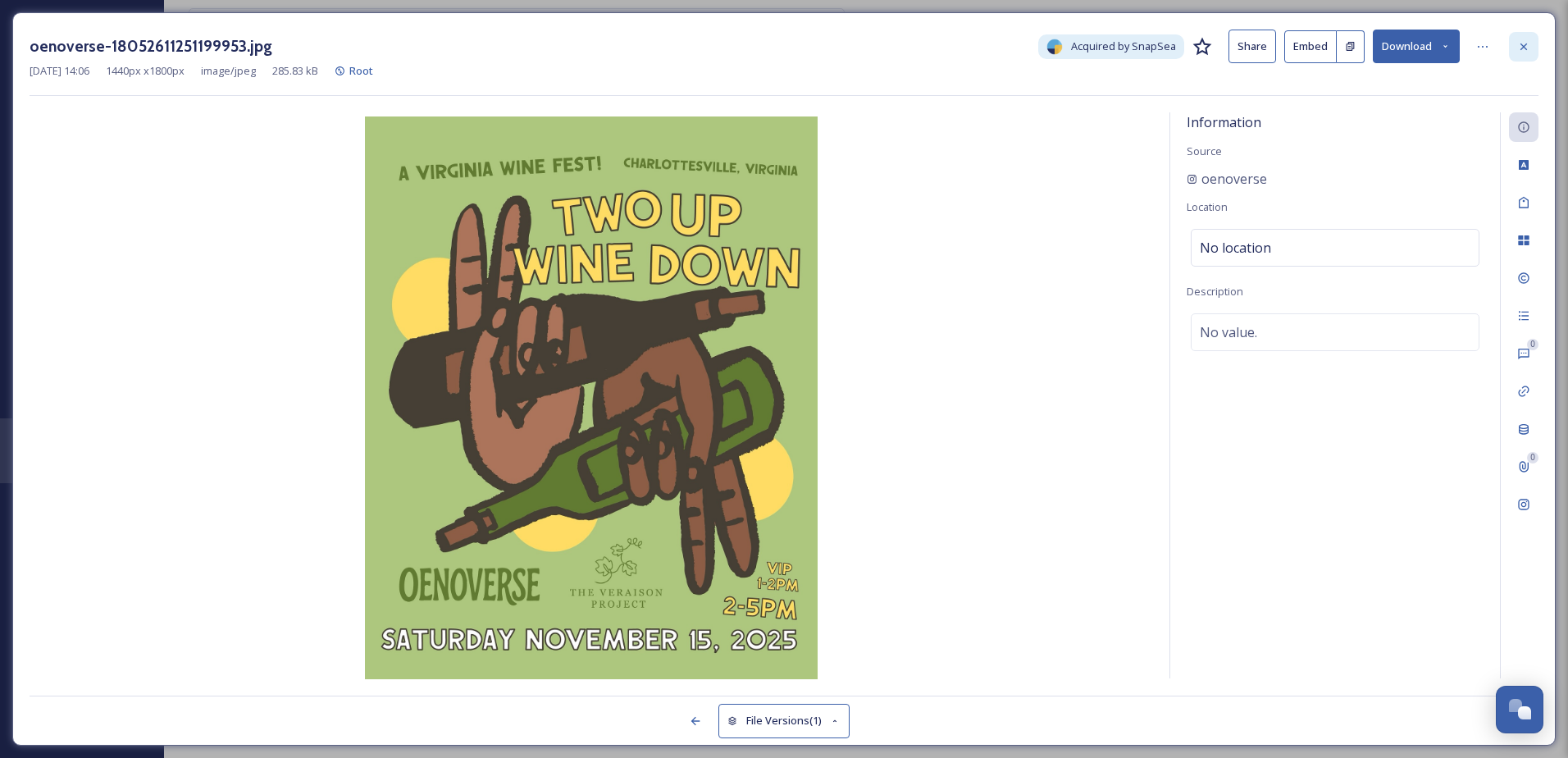
click at [1520, 43] on icon at bounding box center [1523, 46] width 13 height 13
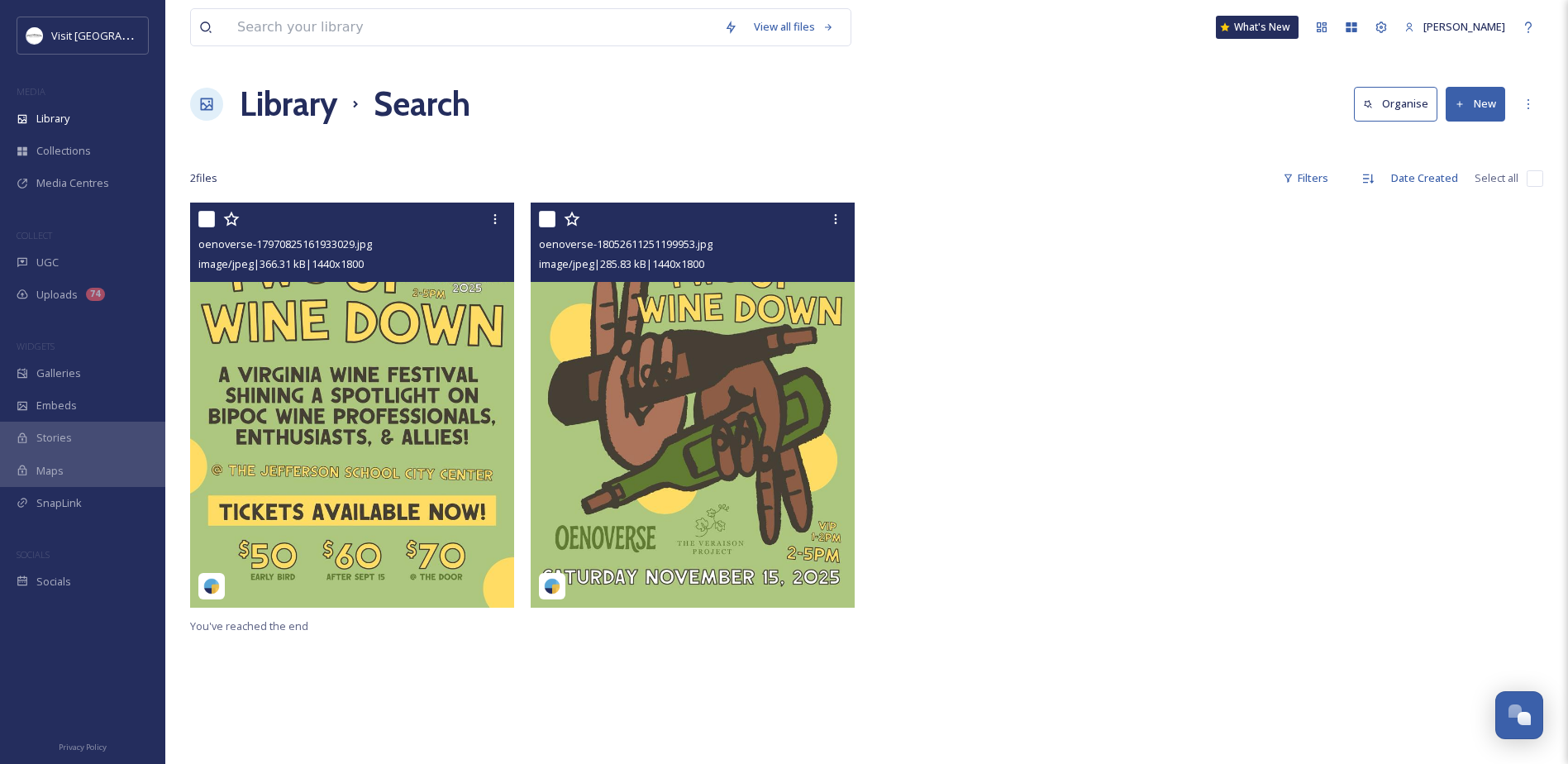
click at [204, 218] on input "checkbox" at bounding box center [207, 218] width 17 height 17
checkbox input "true"
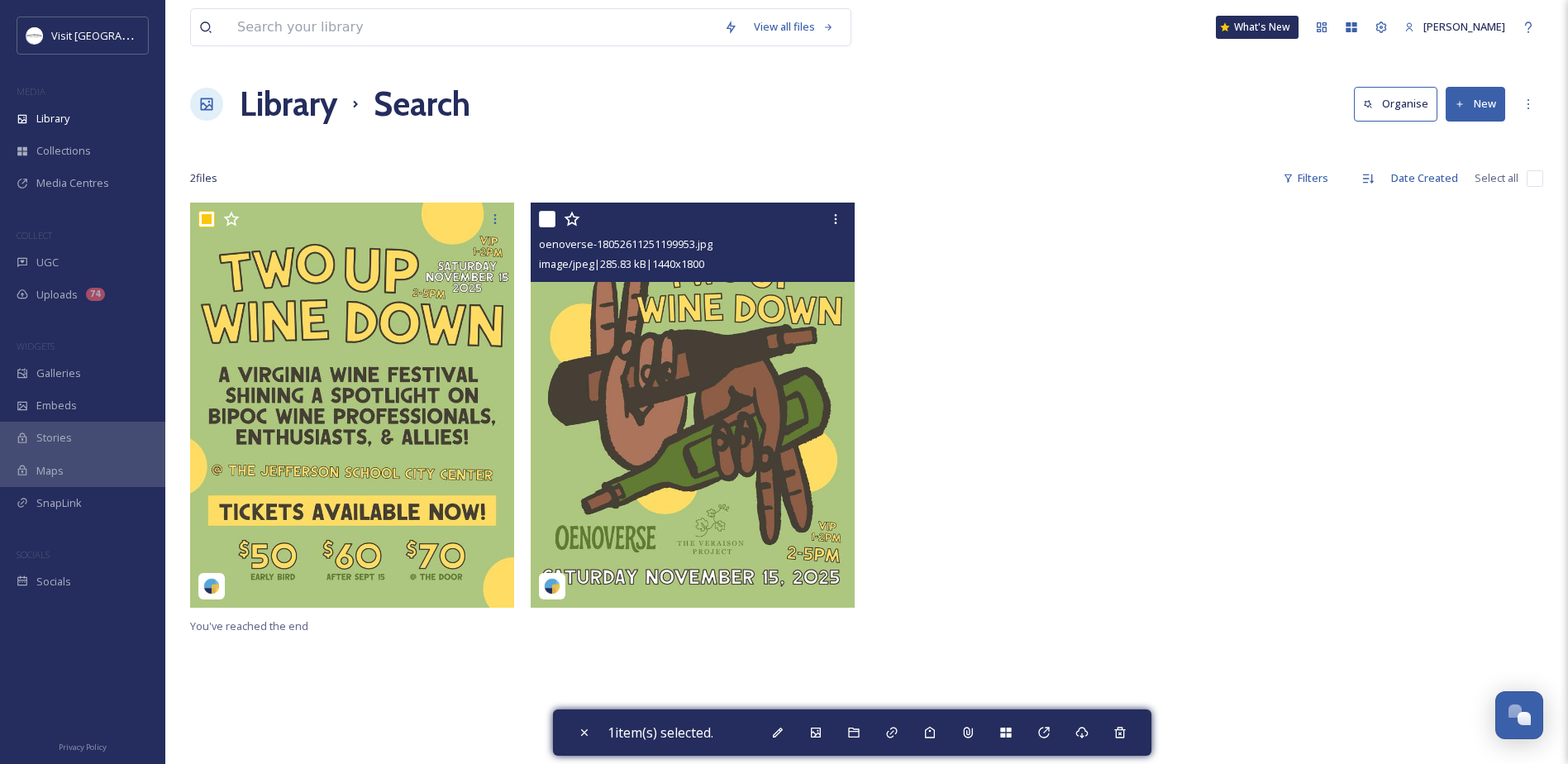
click at [551, 215] on input "checkbox" at bounding box center [547, 218] width 17 height 17
checkbox input "true"
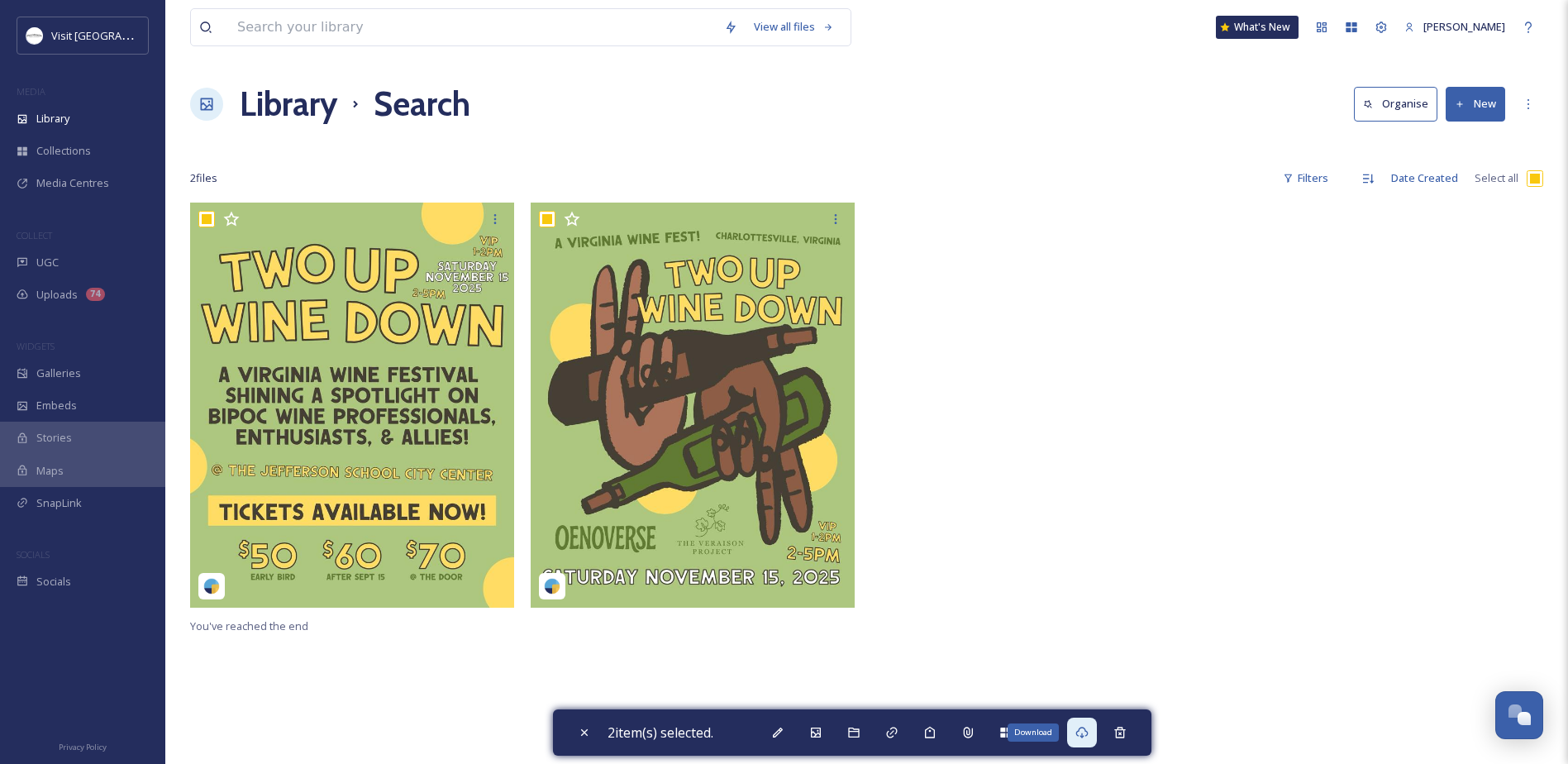
click at [1097, 725] on div "Download" at bounding box center [1082, 733] width 30 height 29
